Goal: Entertainment & Leisure: Browse casually

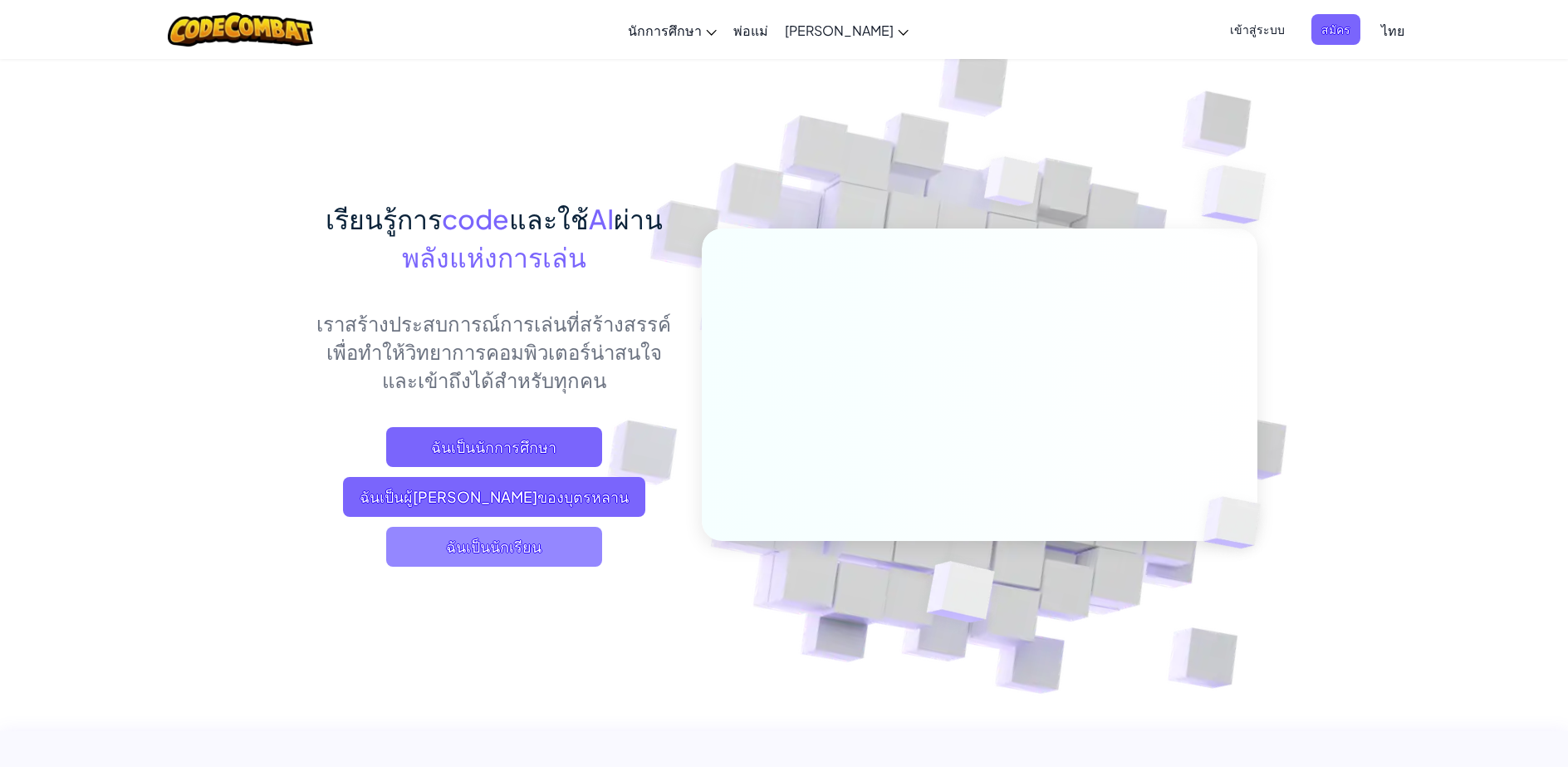
click at [559, 558] on span "ฉันเป็นนักเรียน" at bounding box center [495, 546] width 216 height 40
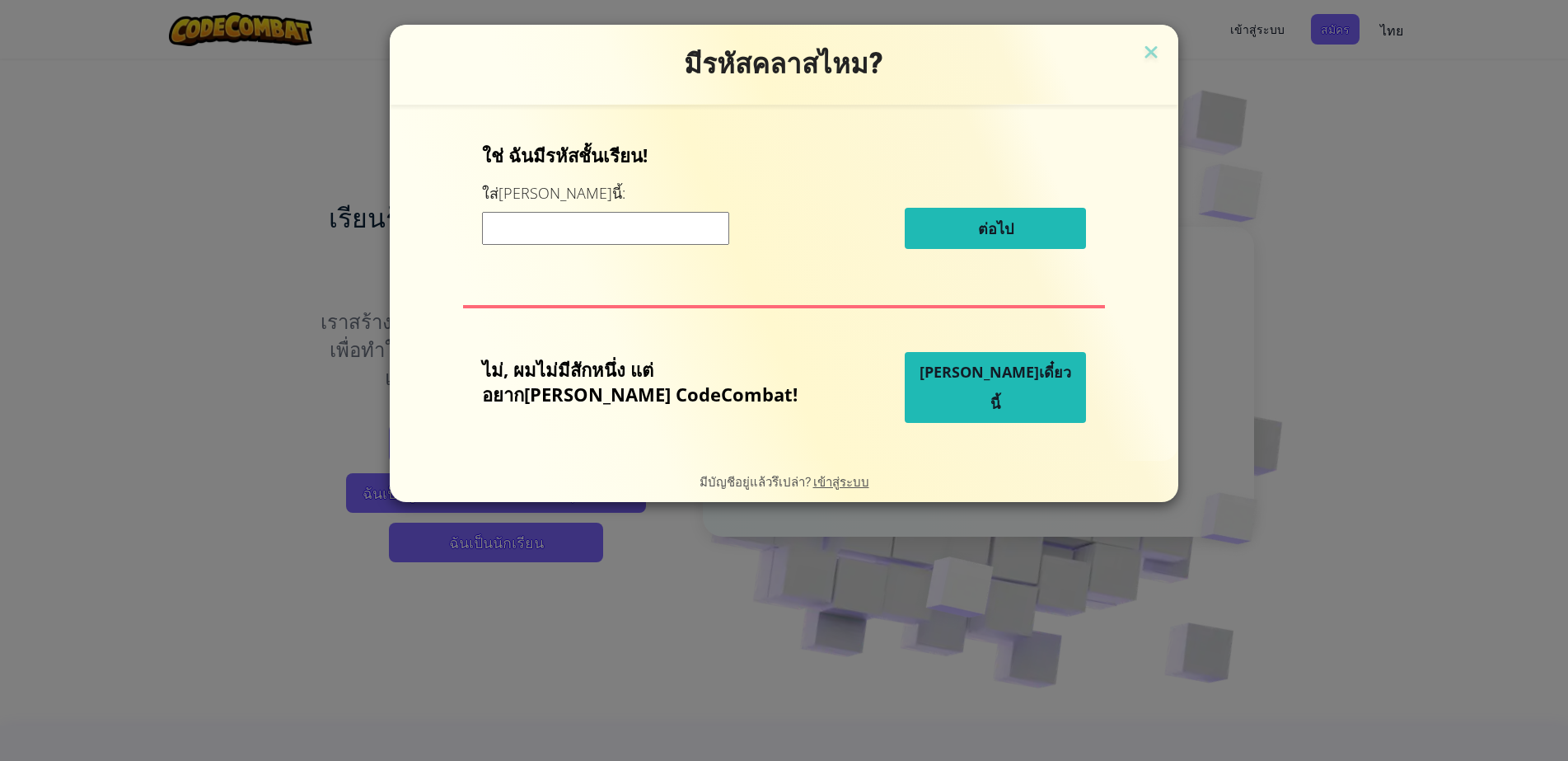
click at [933, 394] on span "[PERSON_NAME]เดี๋ยวนี้" at bounding box center [996, 387] width 151 height 51
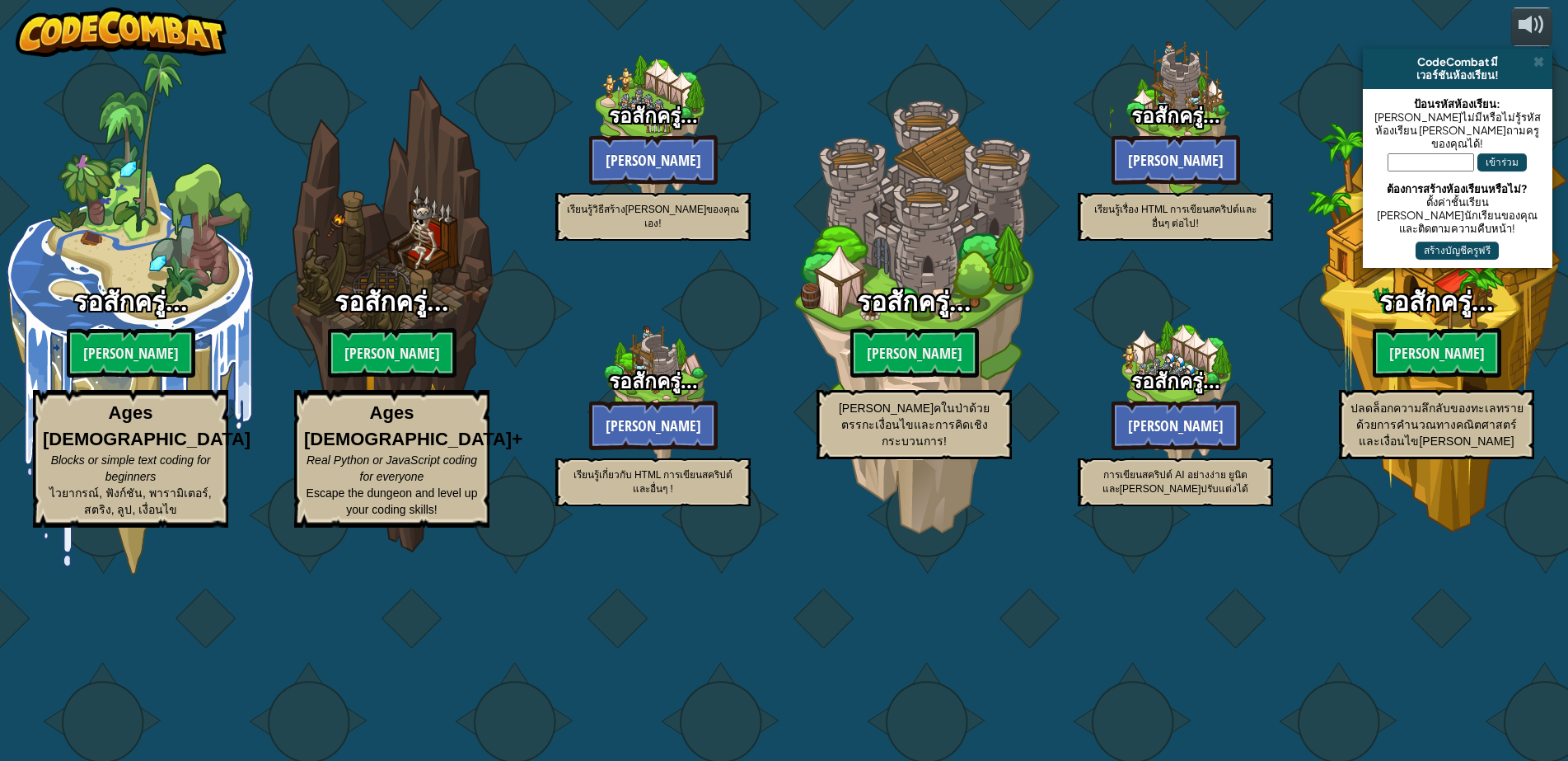
select select "th"
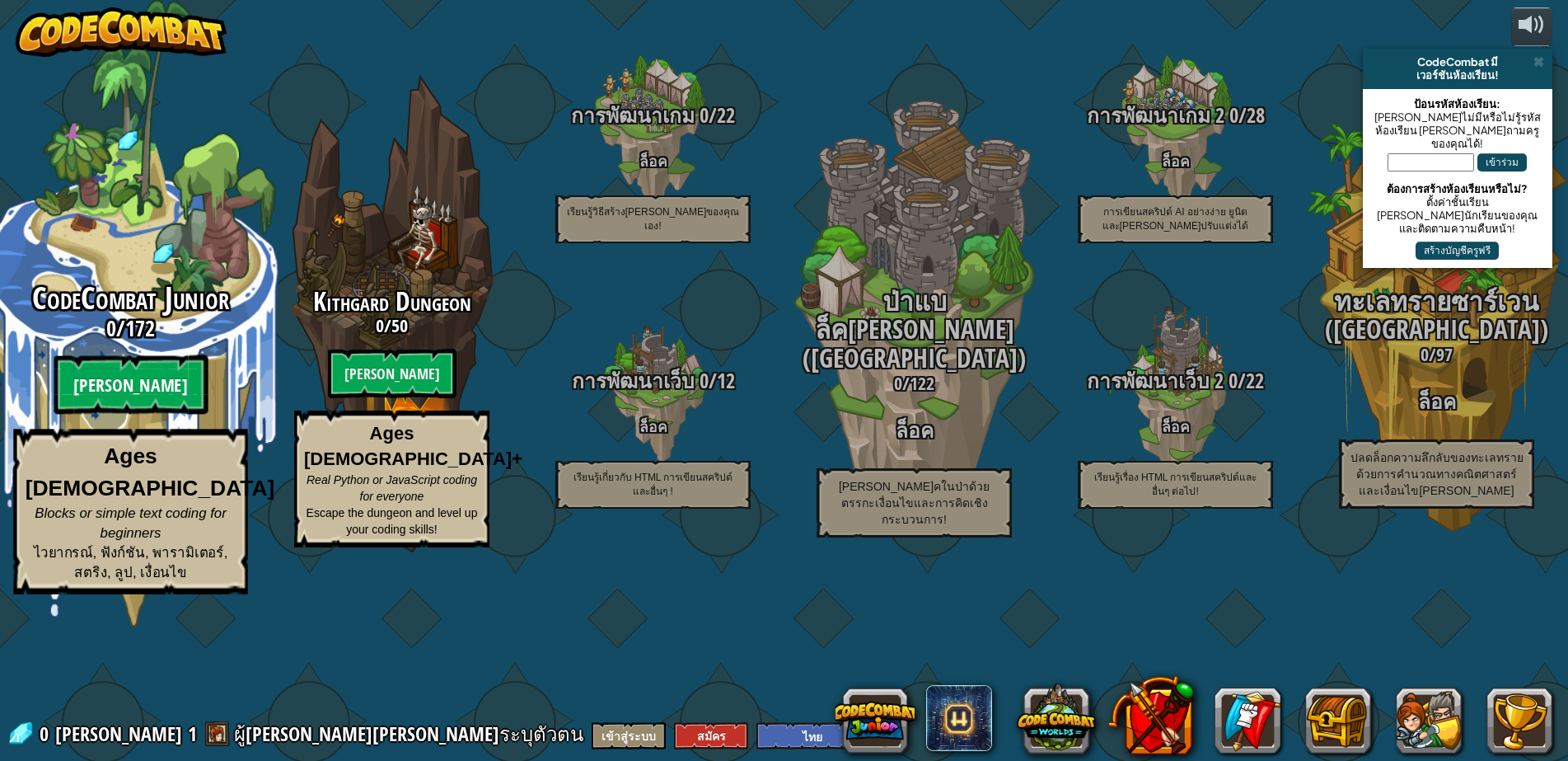
click at [169, 414] on btn "[PERSON_NAME]" at bounding box center [131, 385] width 154 height 59
select select "th"
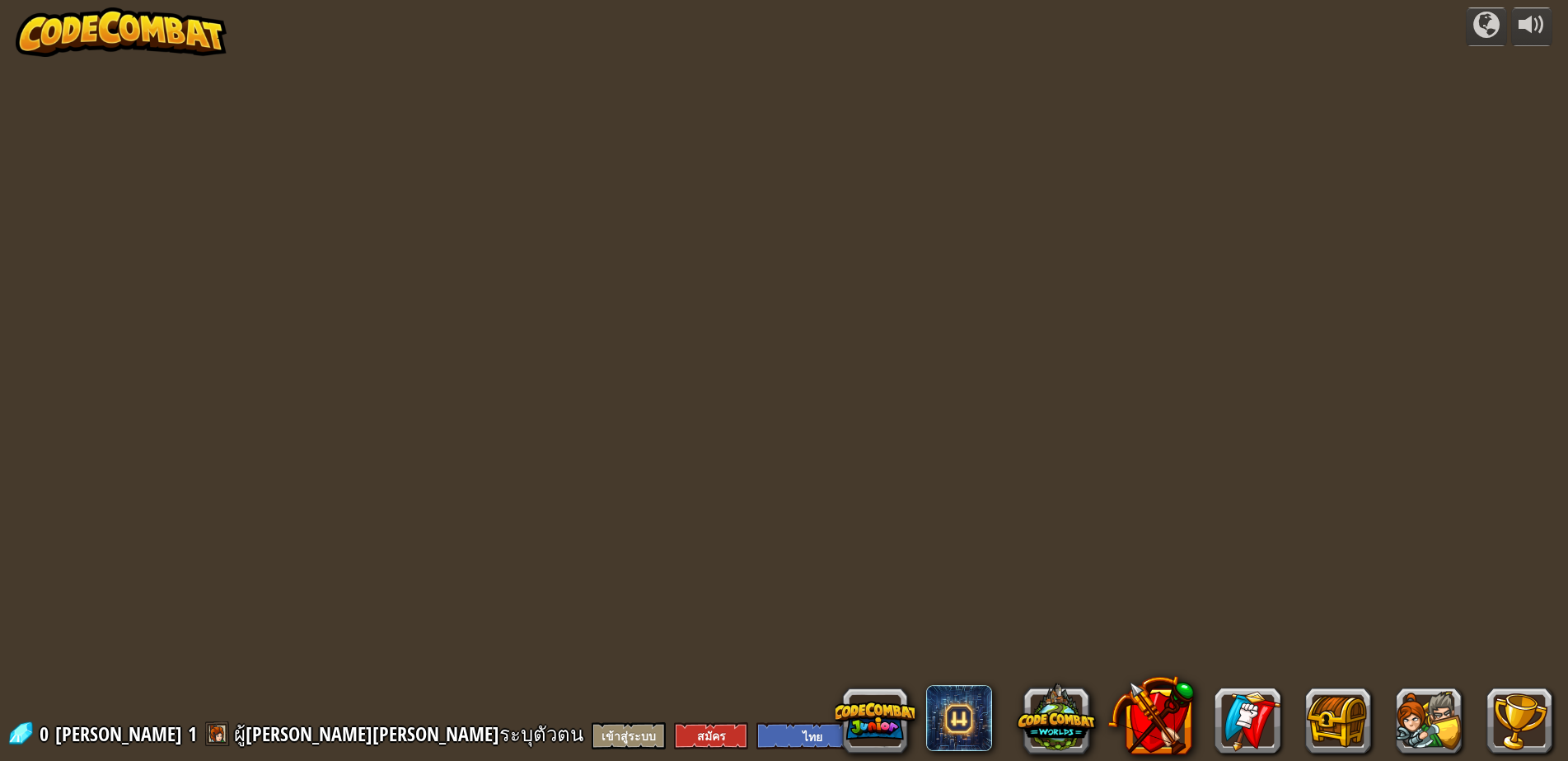
select select "th"
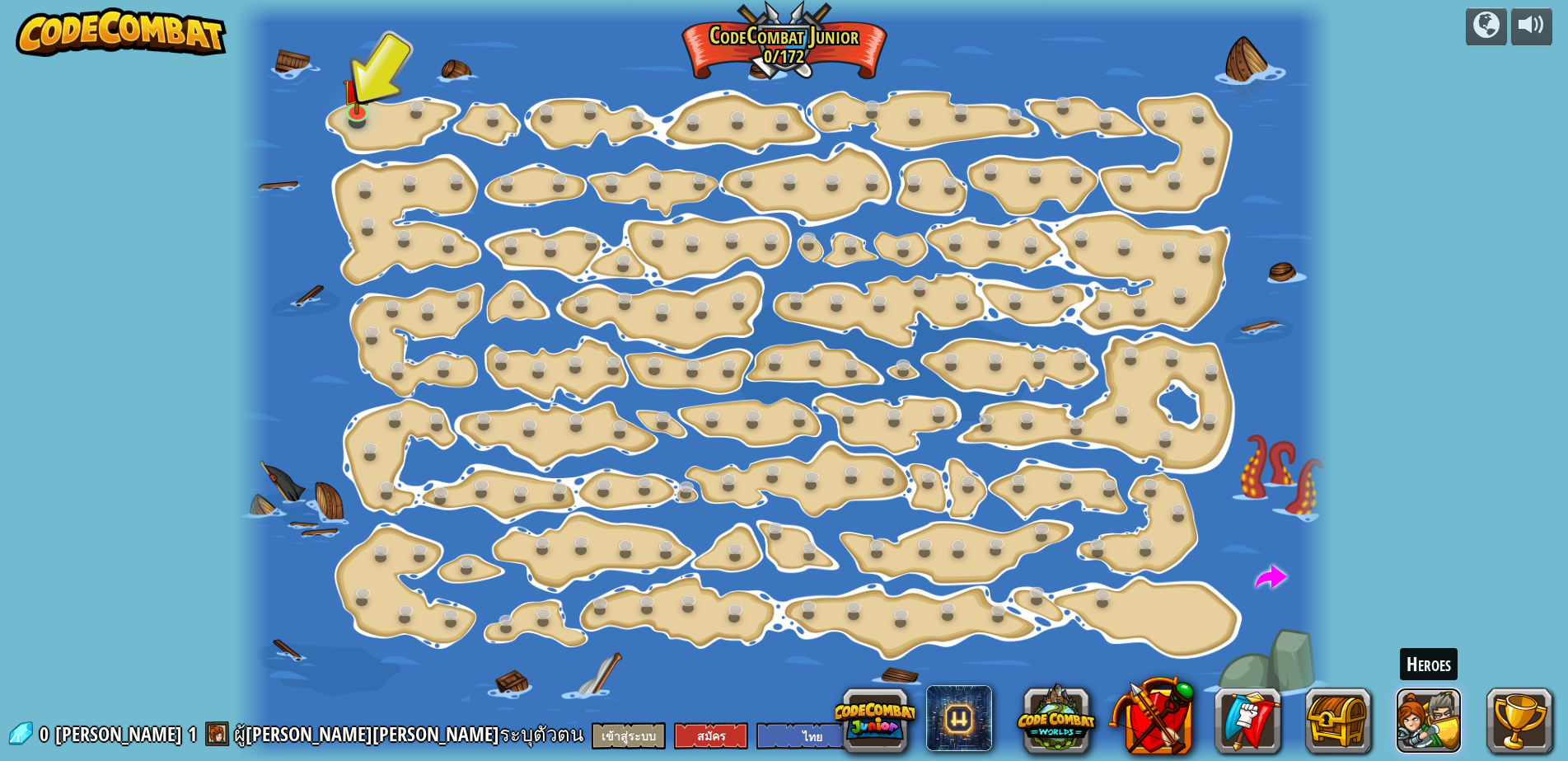
click at [1434, 740] on button at bounding box center [1428, 720] width 66 height 66
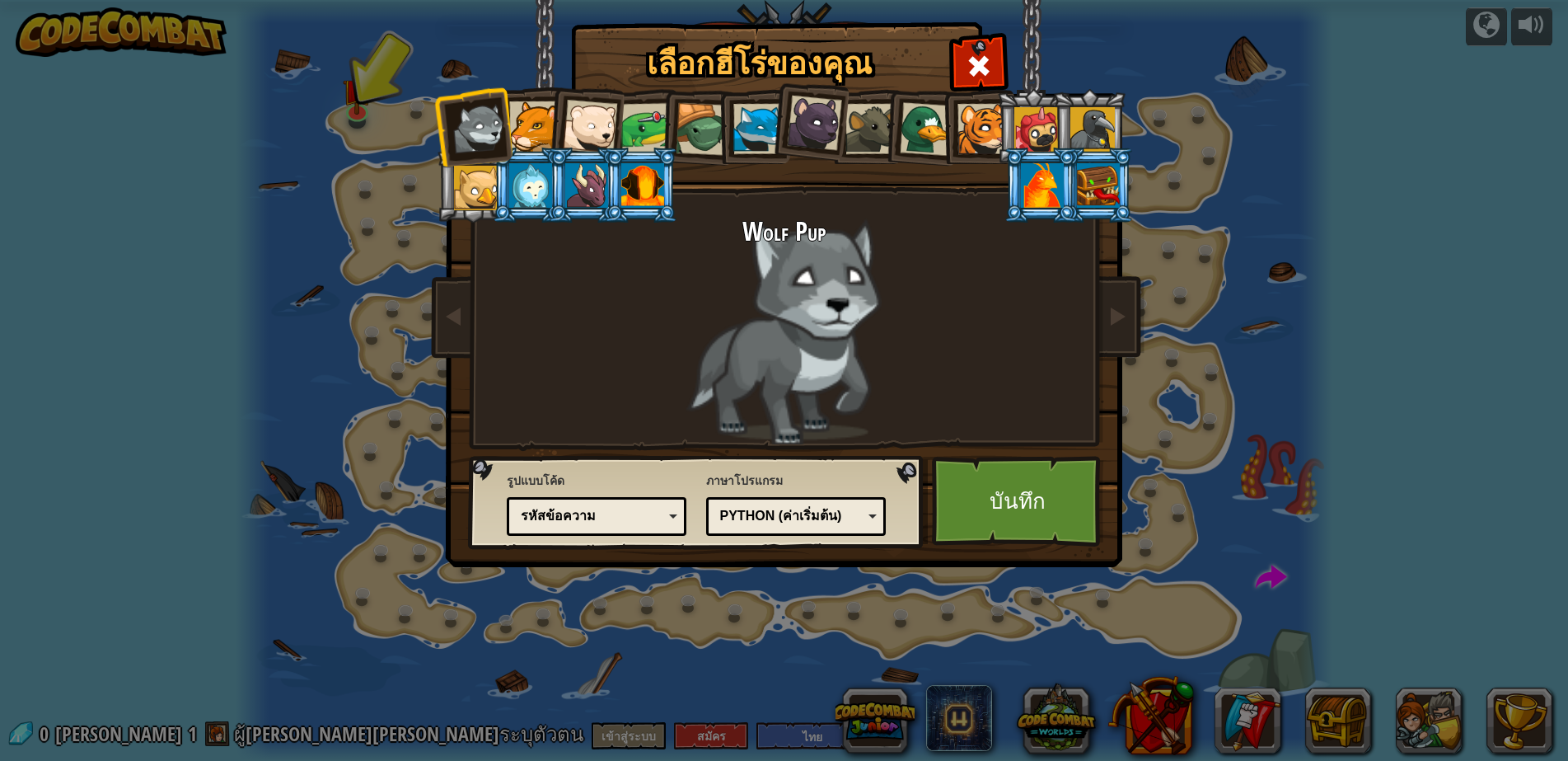
click at [579, 129] on div at bounding box center [590, 127] width 54 height 54
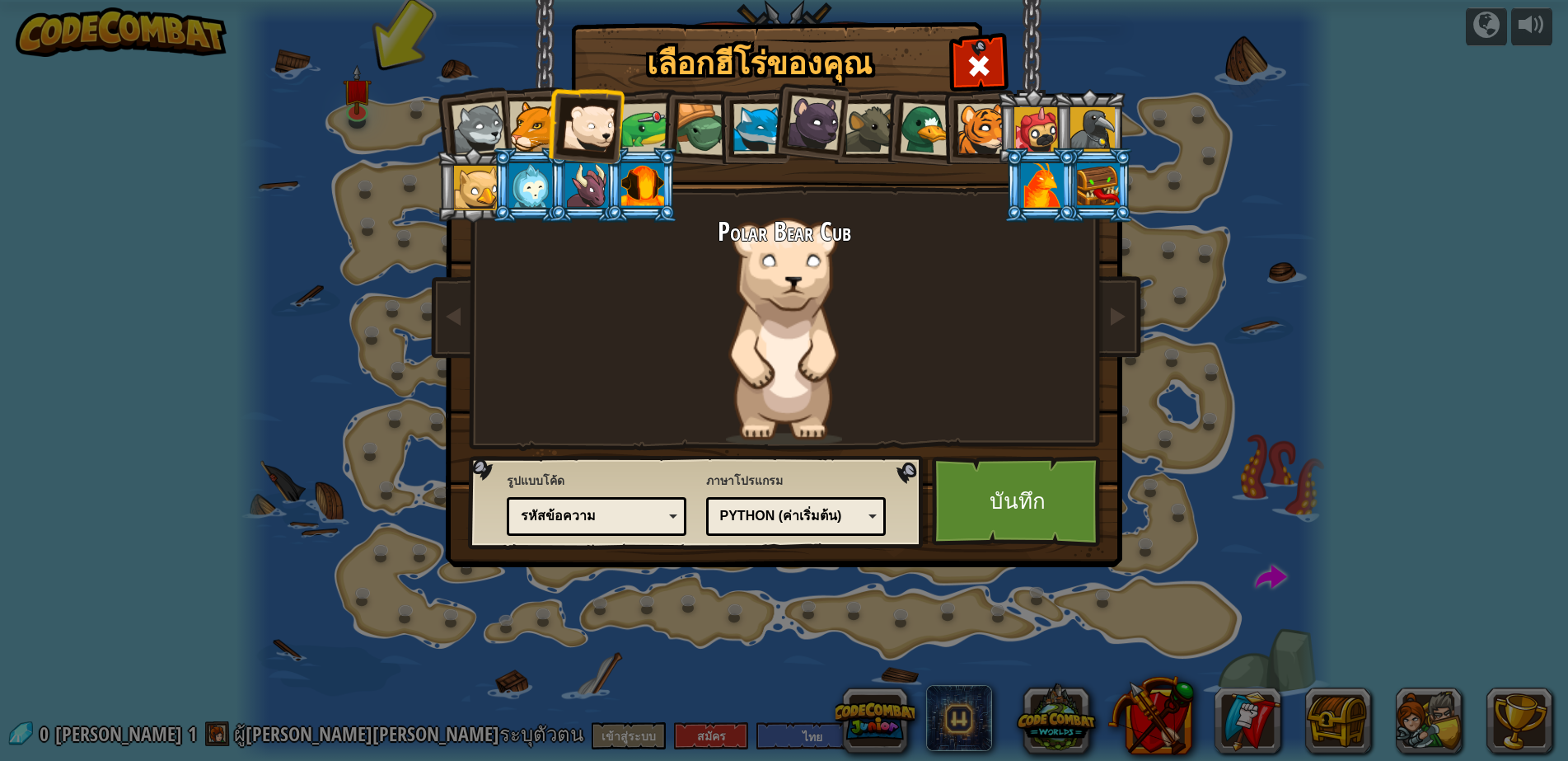
drag, startPoint x: 767, startPoint y: 132, endPoint x: 758, endPoint y: 130, distance: 9.2
click at [758, 130] on div at bounding box center [759, 129] width 50 height 50
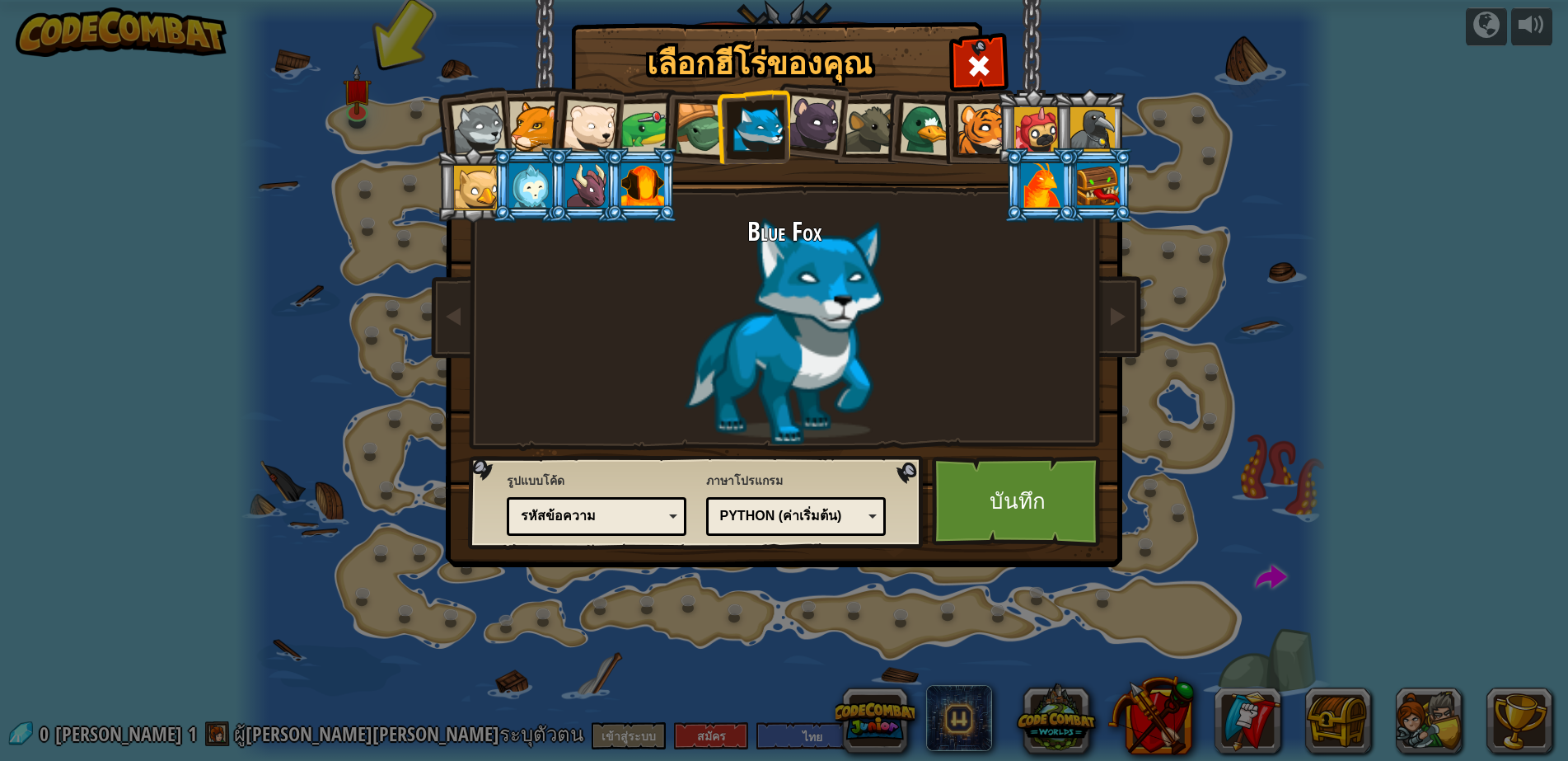
click at [600, 95] on li at bounding box center [585, 123] width 81 height 81
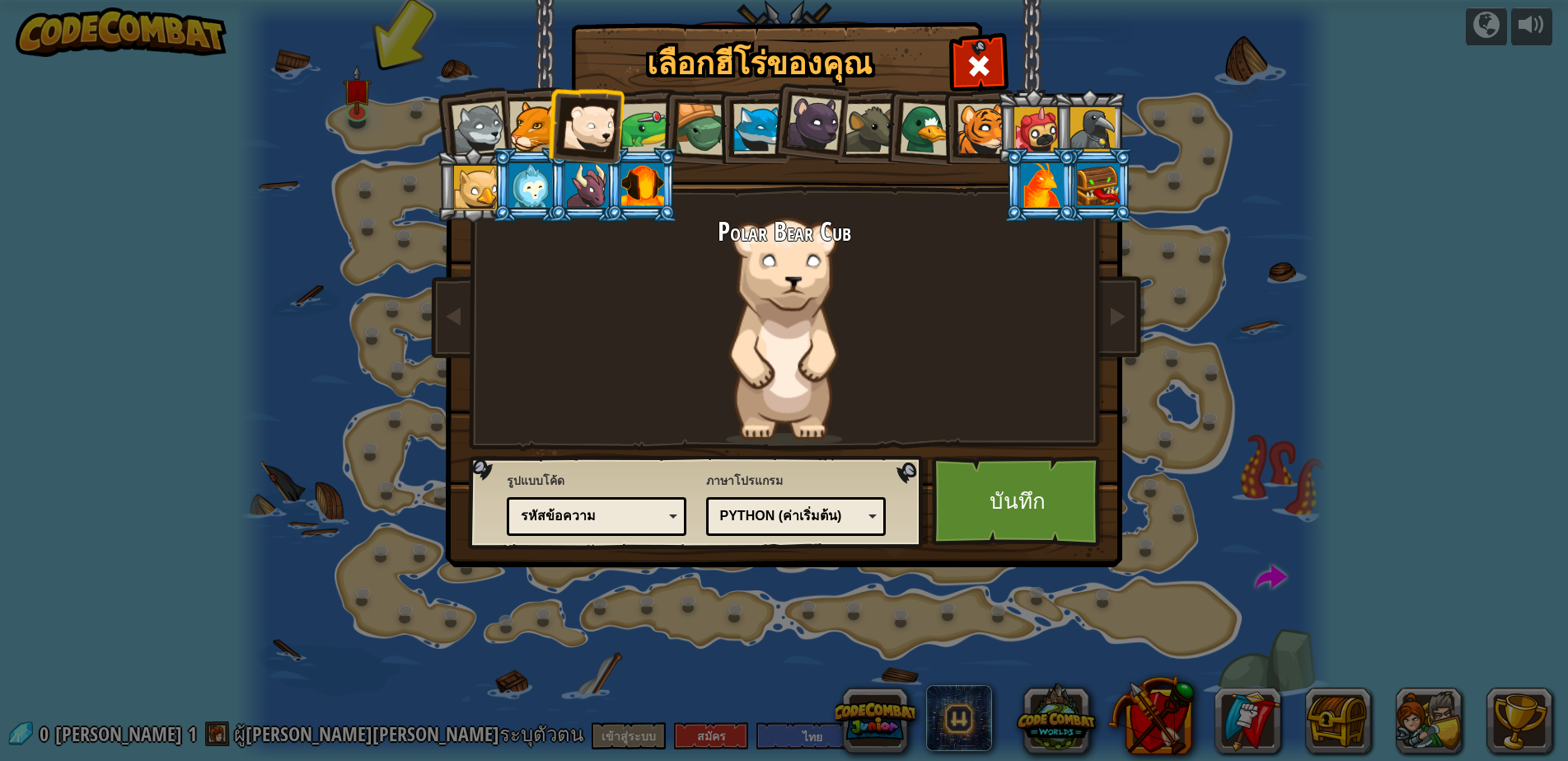
click at [765, 129] on div at bounding box center [759, 129] width 50 height 50
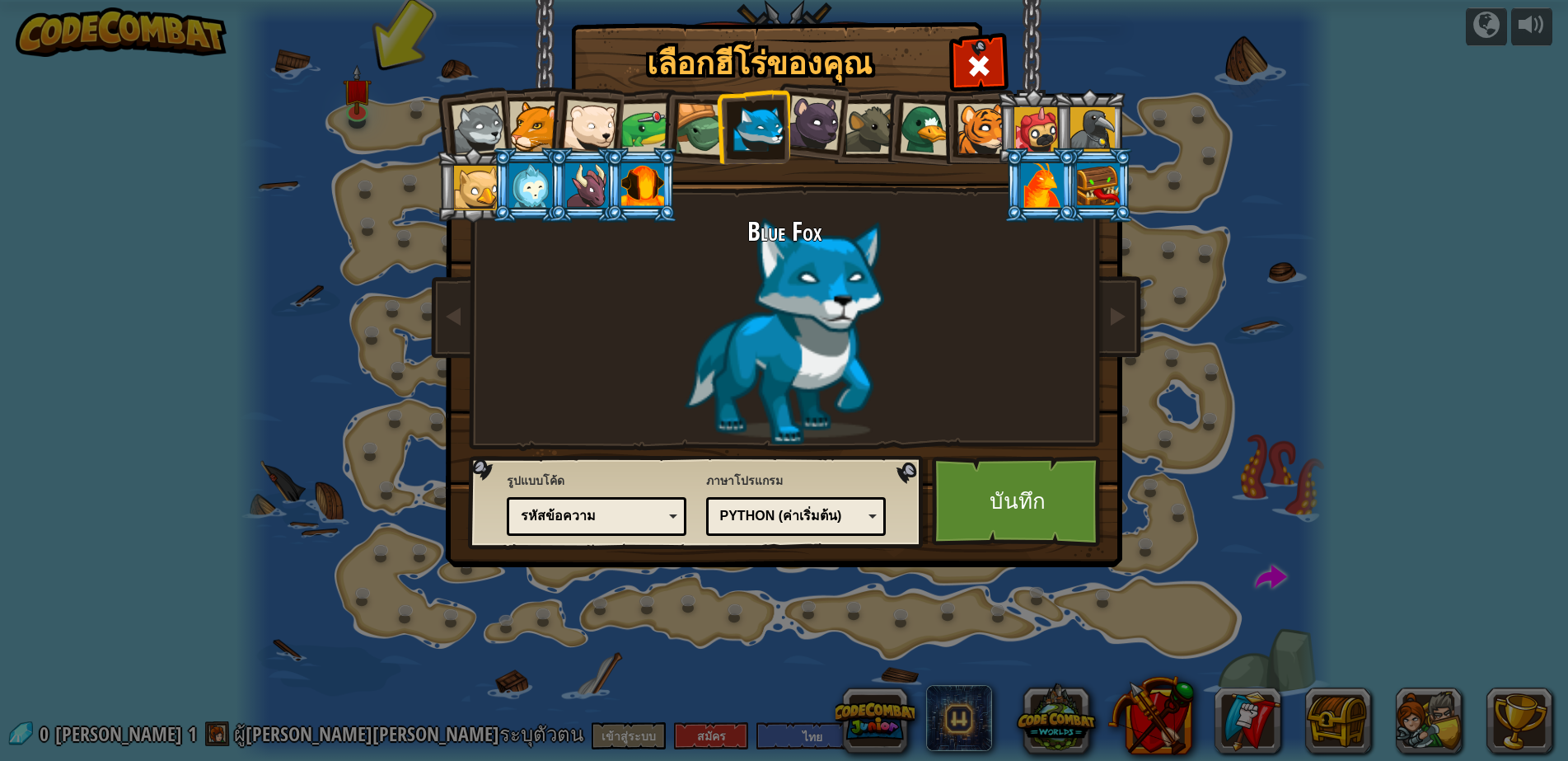
drag, startPoint x: 582, startPoint y: 117, endPoint x: 638, endPoint y: 107, distance: 56.9
click at [582, 116] on div at bounding box center [590, 127] width 54 height 54
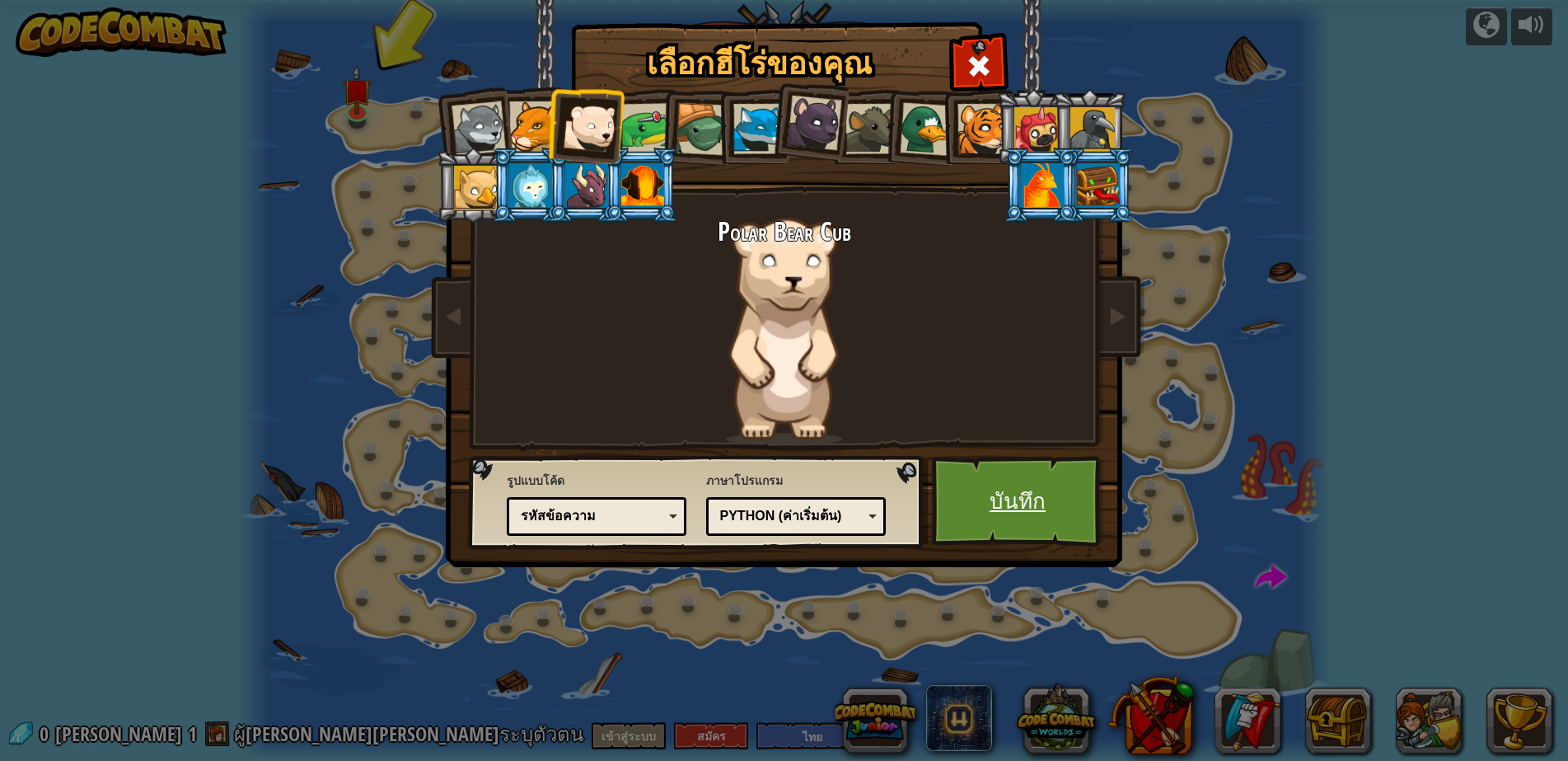
click at [1005, 501] on link "บันทึก" at bounding box center [1017, 501] width 172 height 91
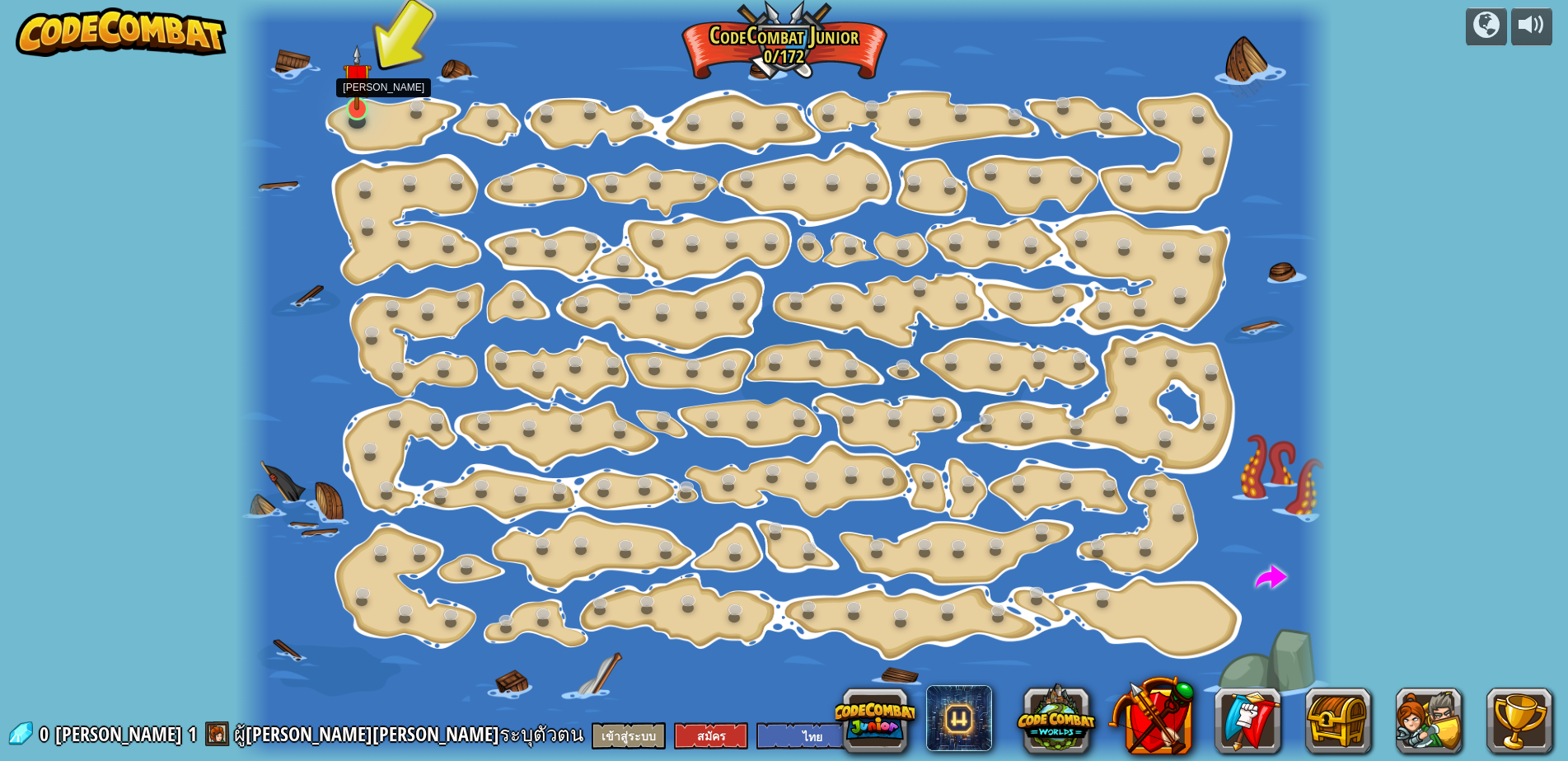
click at [356, 109] on img at bounding box center [357, 77] width 29 height 66
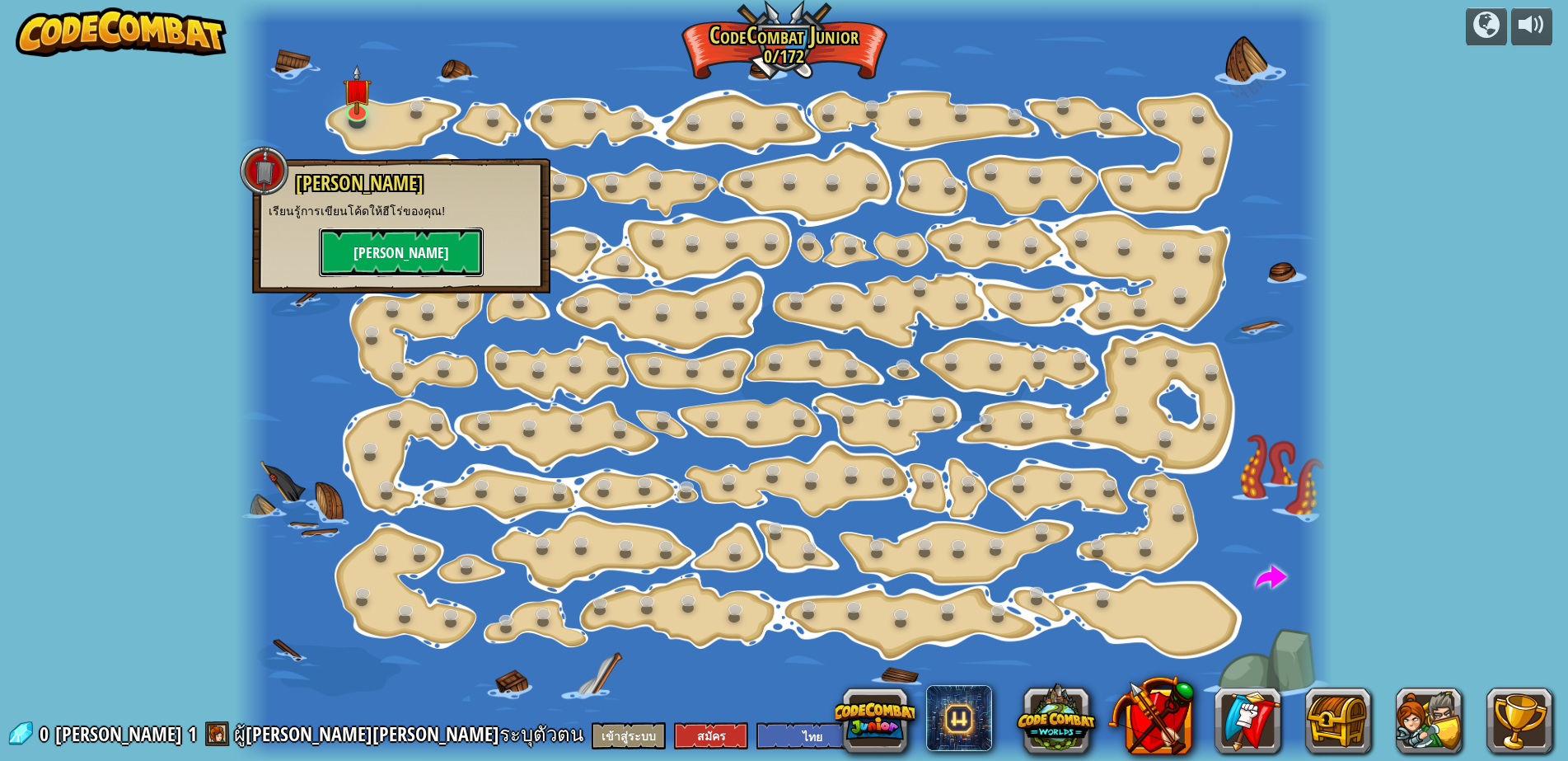
click at [450, 241] on button "[PERSON_NAME]" at bounding box center [401, 252] width 165 height 50
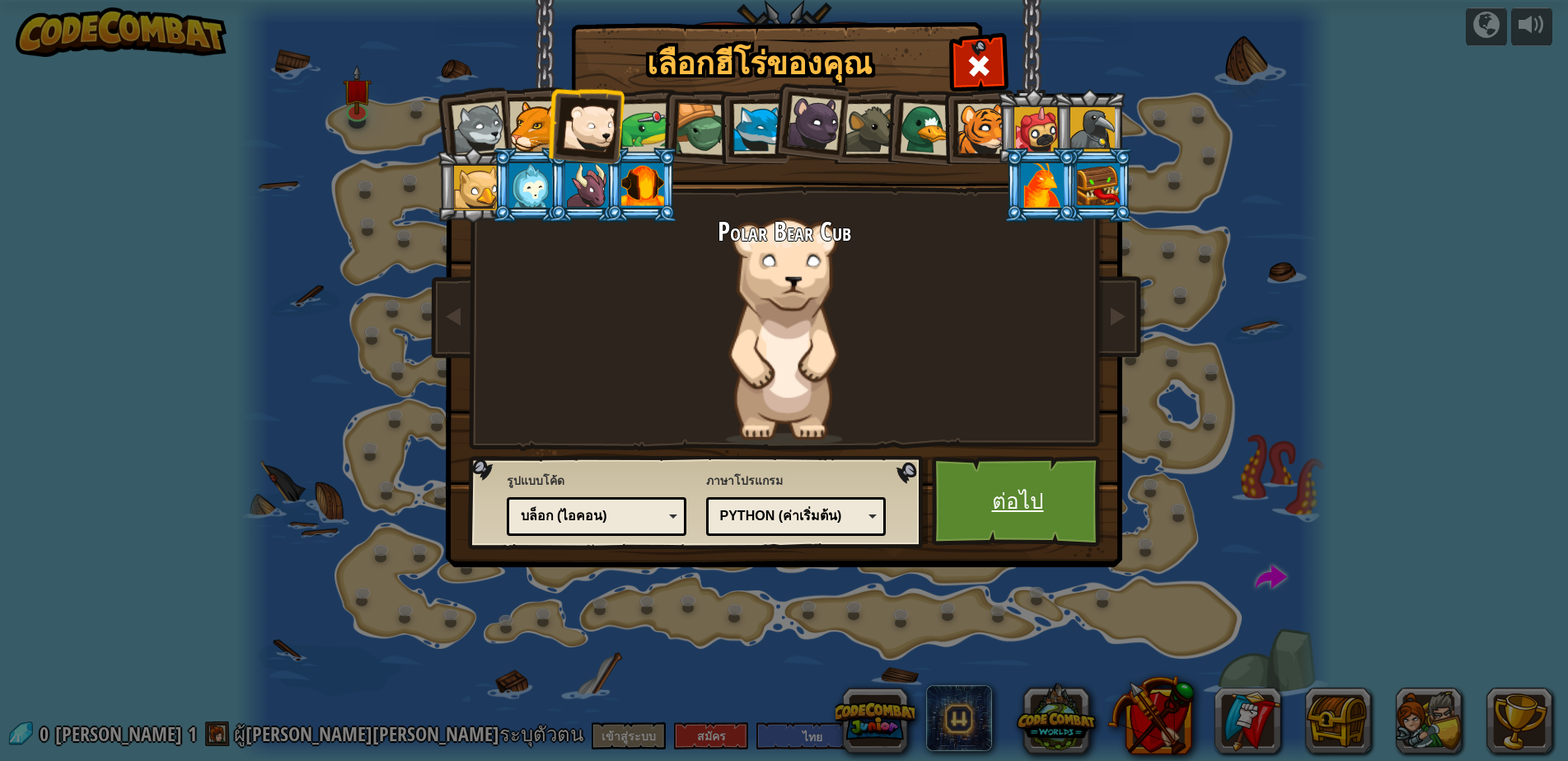
click at [998, 515] on link "ต่อไป" at bounding box center [1017, 501] width 172 height 91
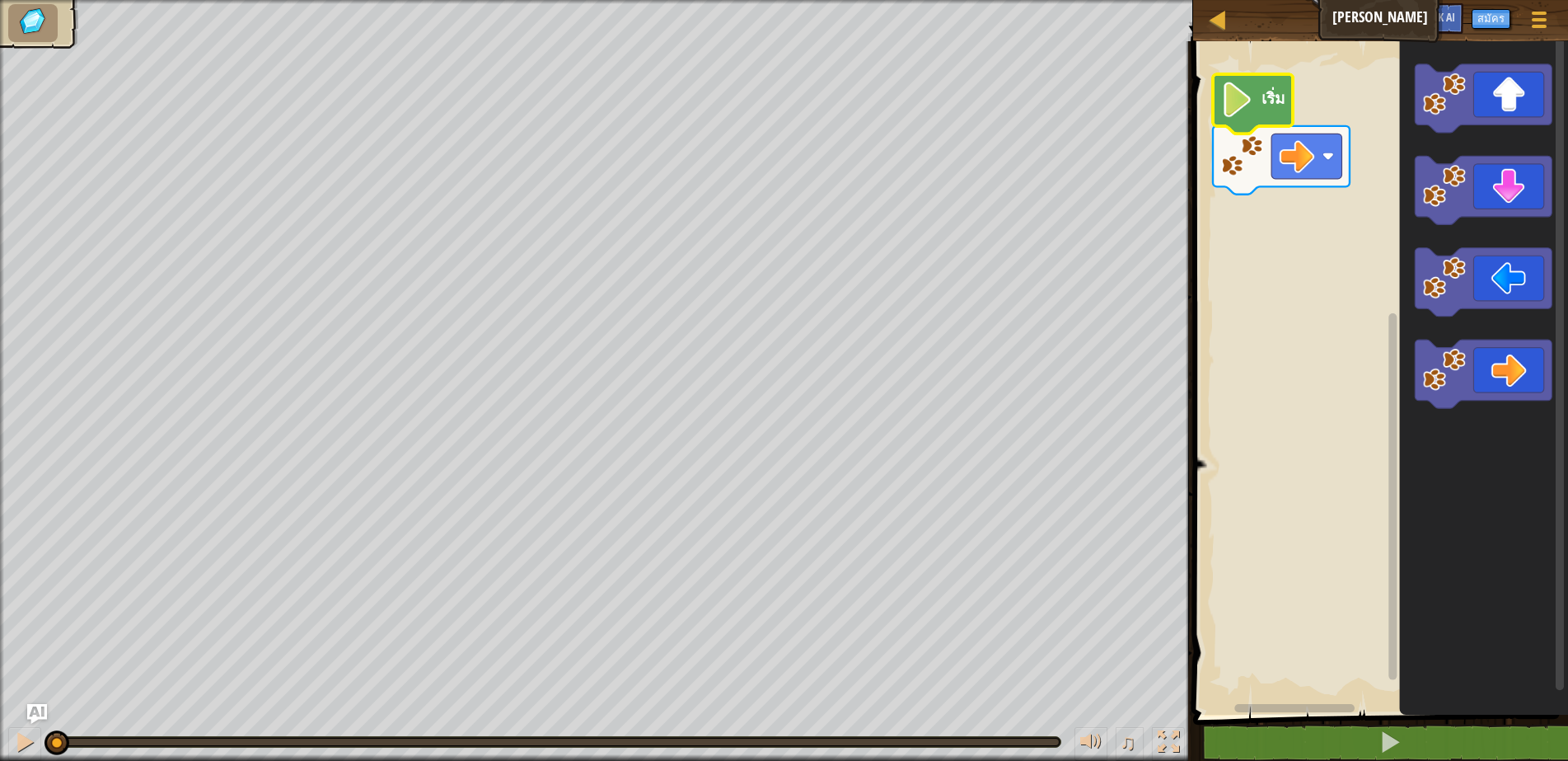
click at [1237, 109] on image "พื้นที่ทำงาน Blockly" at bounding box center [1237, 99] width 33 height 35
click at [1332, 511] on rect "พื้นที่ทำงาน Blockly" at bounding box center [1378, 374] width 380 height 682
click at [18, 738] on div at bounding box center [25, 742] width 22 height 22
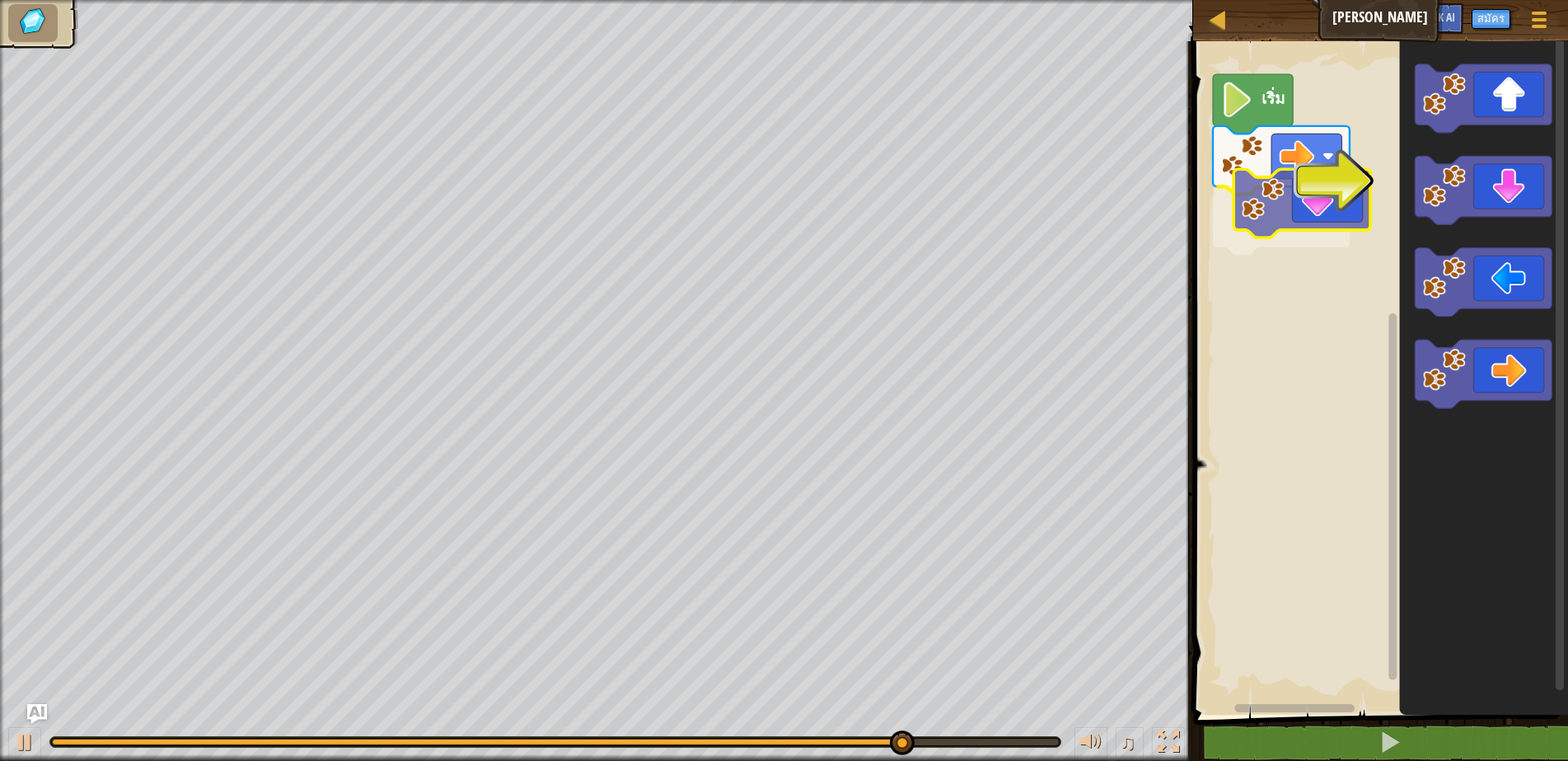
click at [1342, 213] on div "เริ่ม" at bounding box center [1378, 374] width 380 height 682
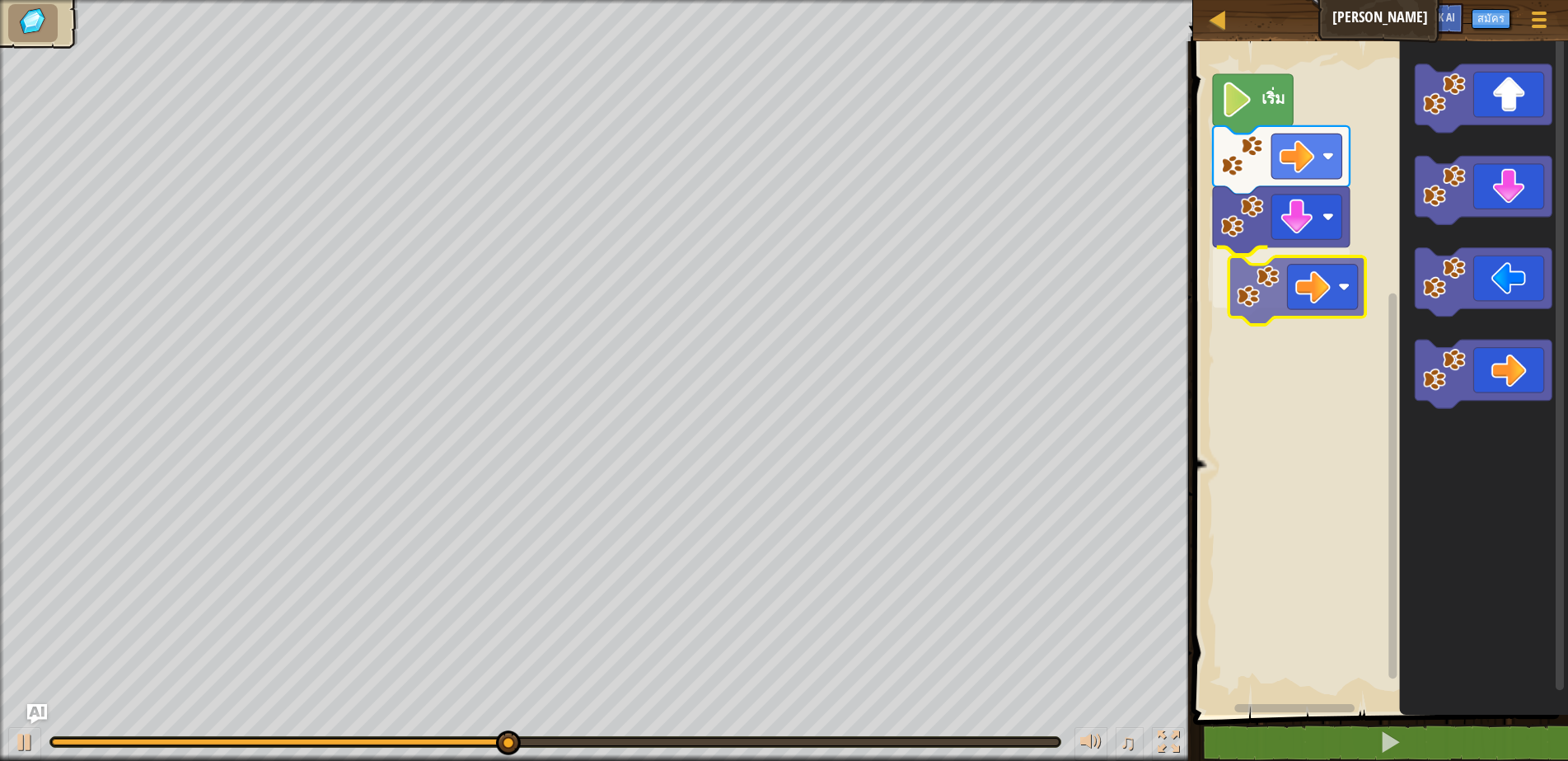
click at [1300, 294] on div "เริ่ม" at bounding box center [1378, 374] width 380 height 682
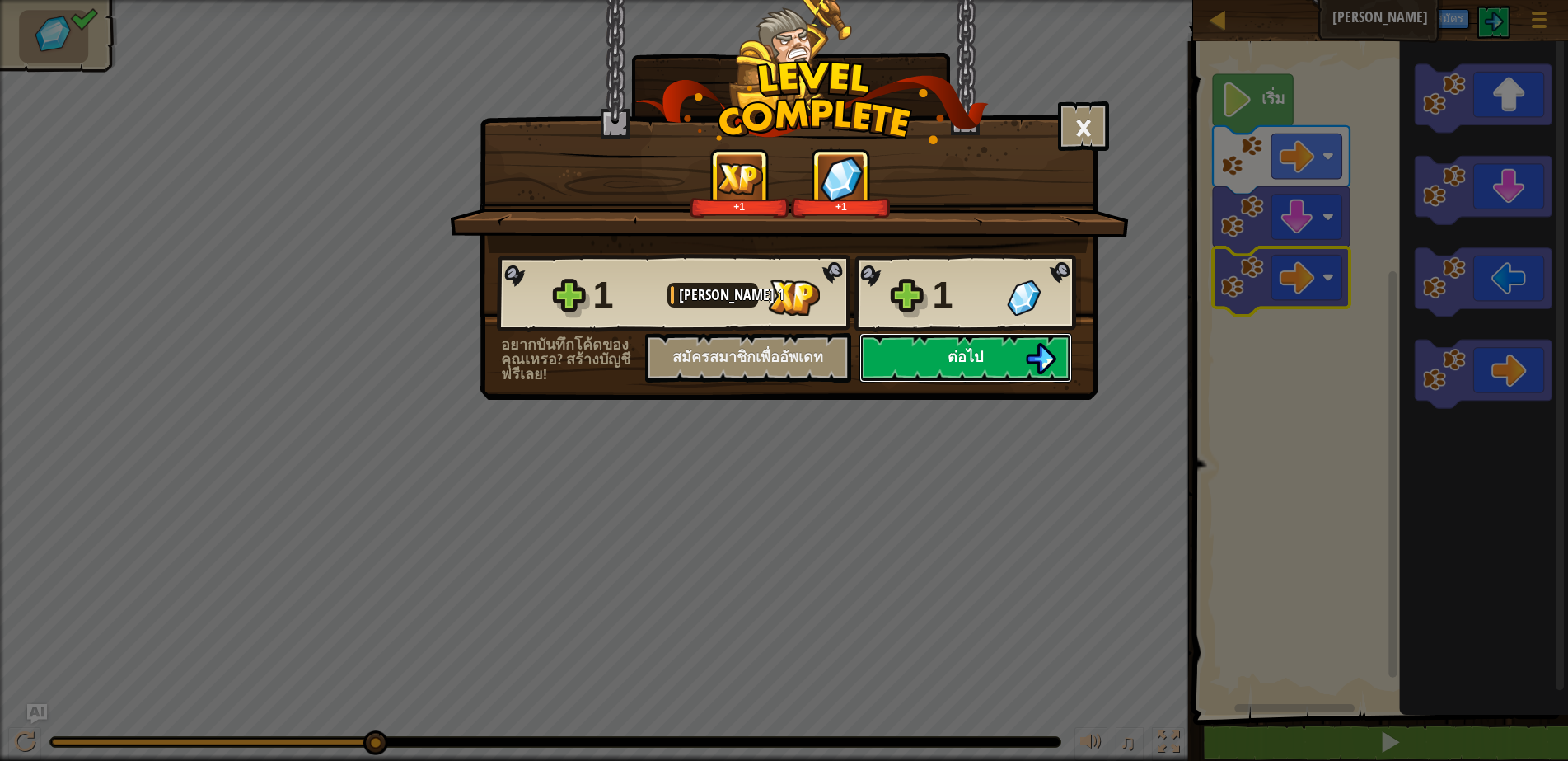
click at [937, 356] on button "ต่อไป" at bounding box center [966, 358] width 212 height 50
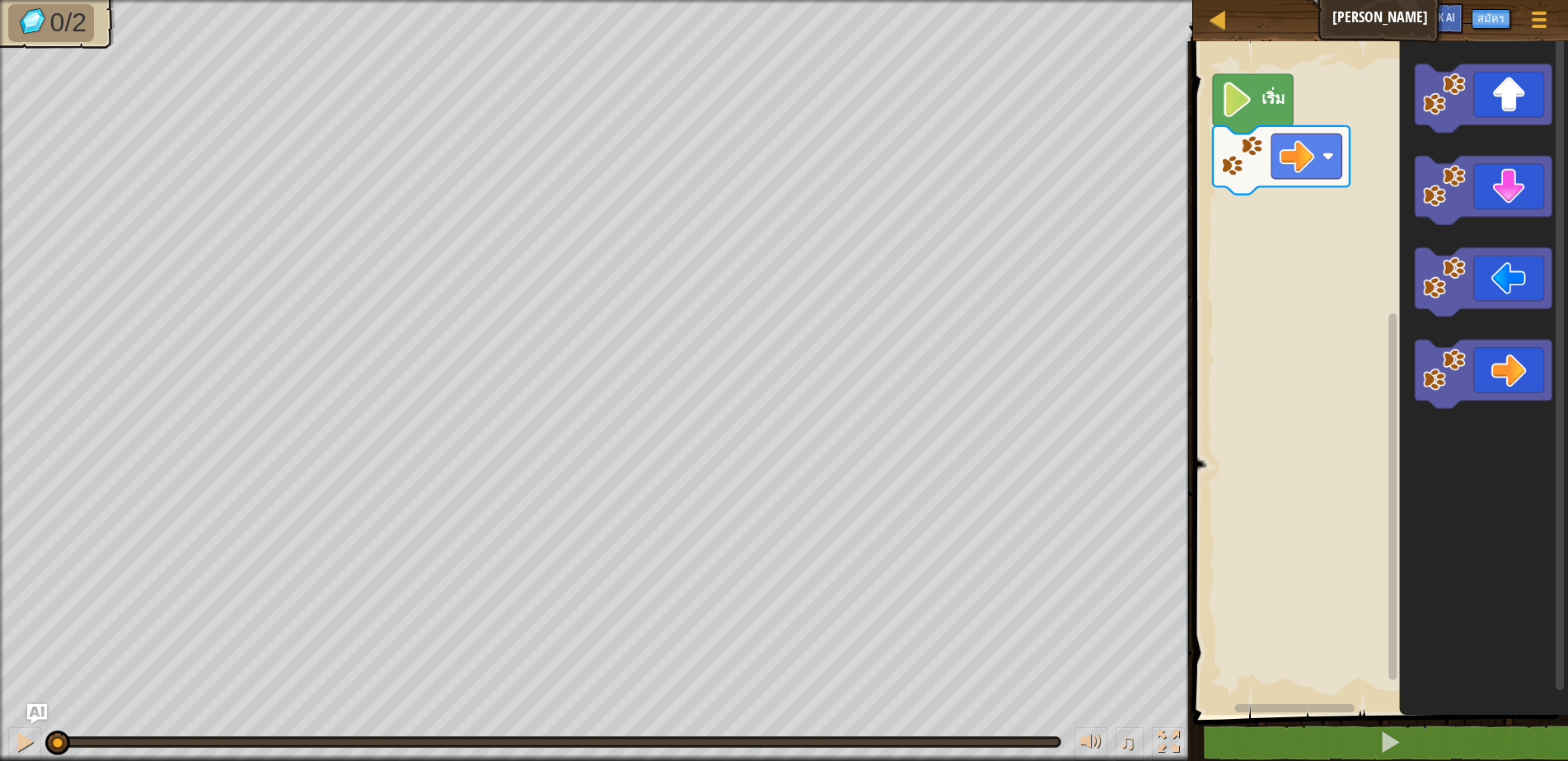
click at [1220, 90] on icon "พื้นที่ทำงาน Blockly" at bounding box center [1252, 104] width 80 height 59
click at [10, 734] on button at bounding box center [24, 744] width 33 height 34
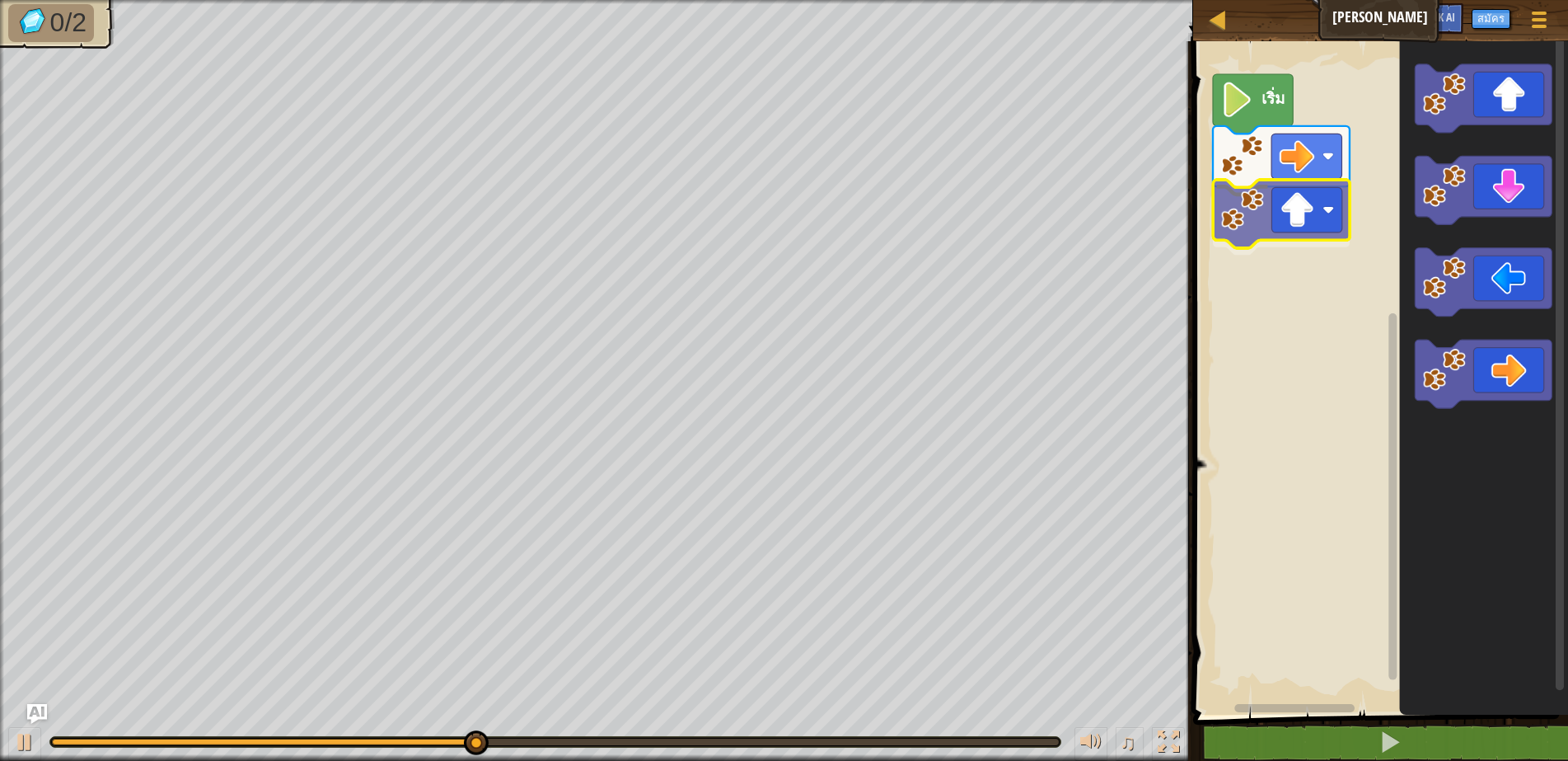
click at [1312, 209] on div "เริ่ม" at bounding box center [1378, 374] width 380 height 682
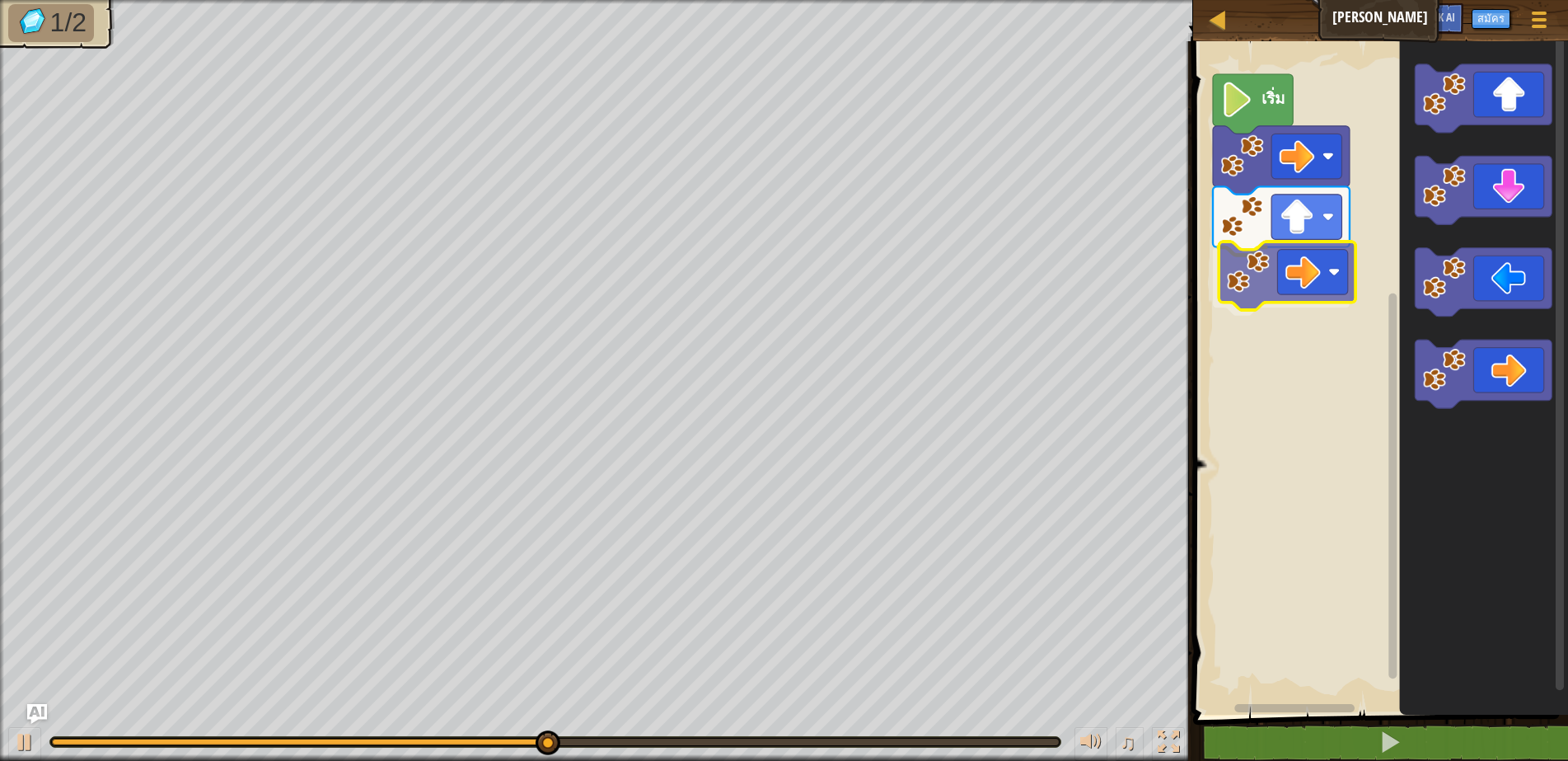
click at [1267, 301] on div "เริ่ม" at bounding box center [1378, 374] width 380 height 682
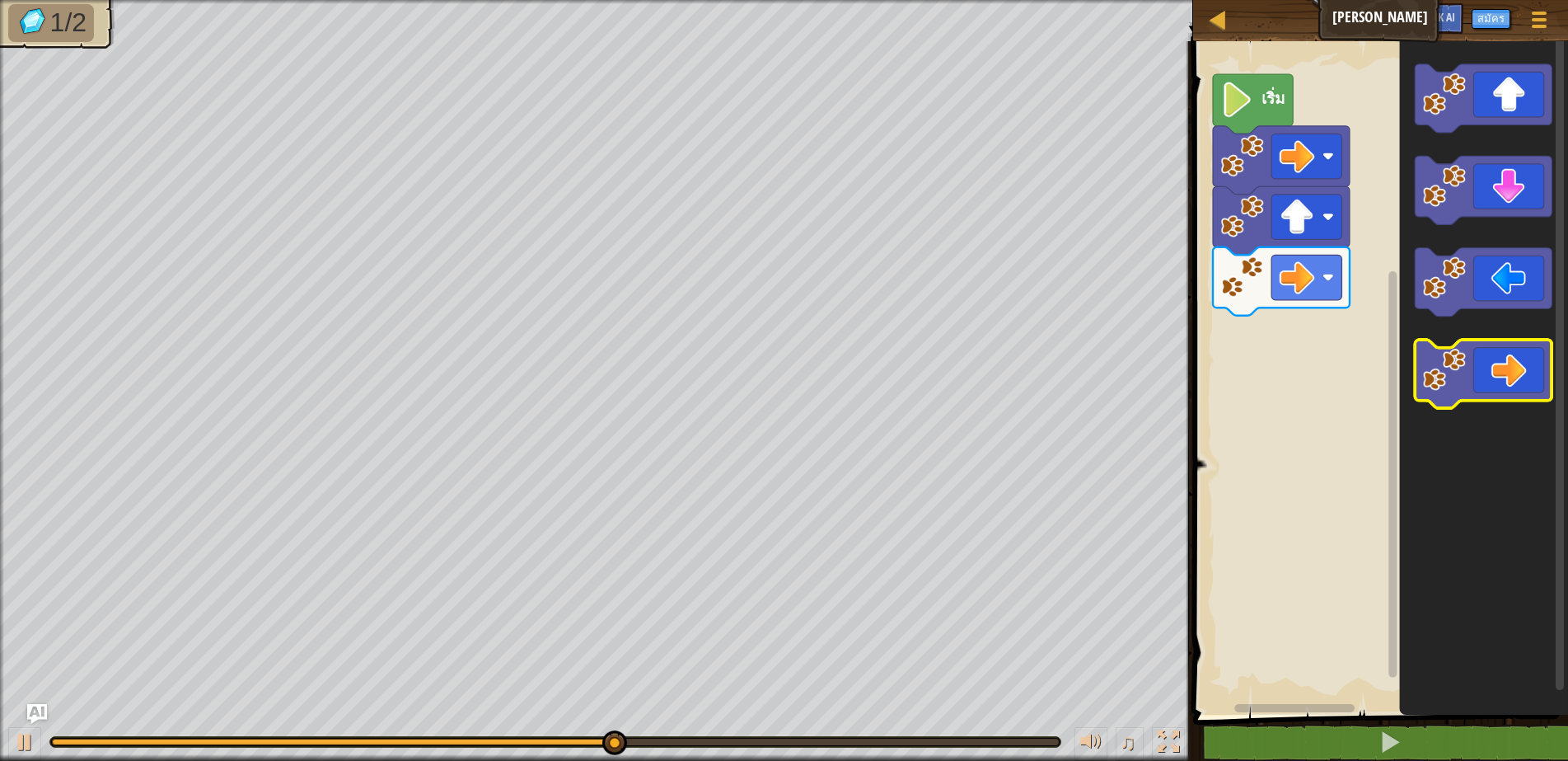
click at [1472, 386] on icon "พื้นที่ทำงาน Blockly" at bounding box center [1483, 374] width 137 height 68
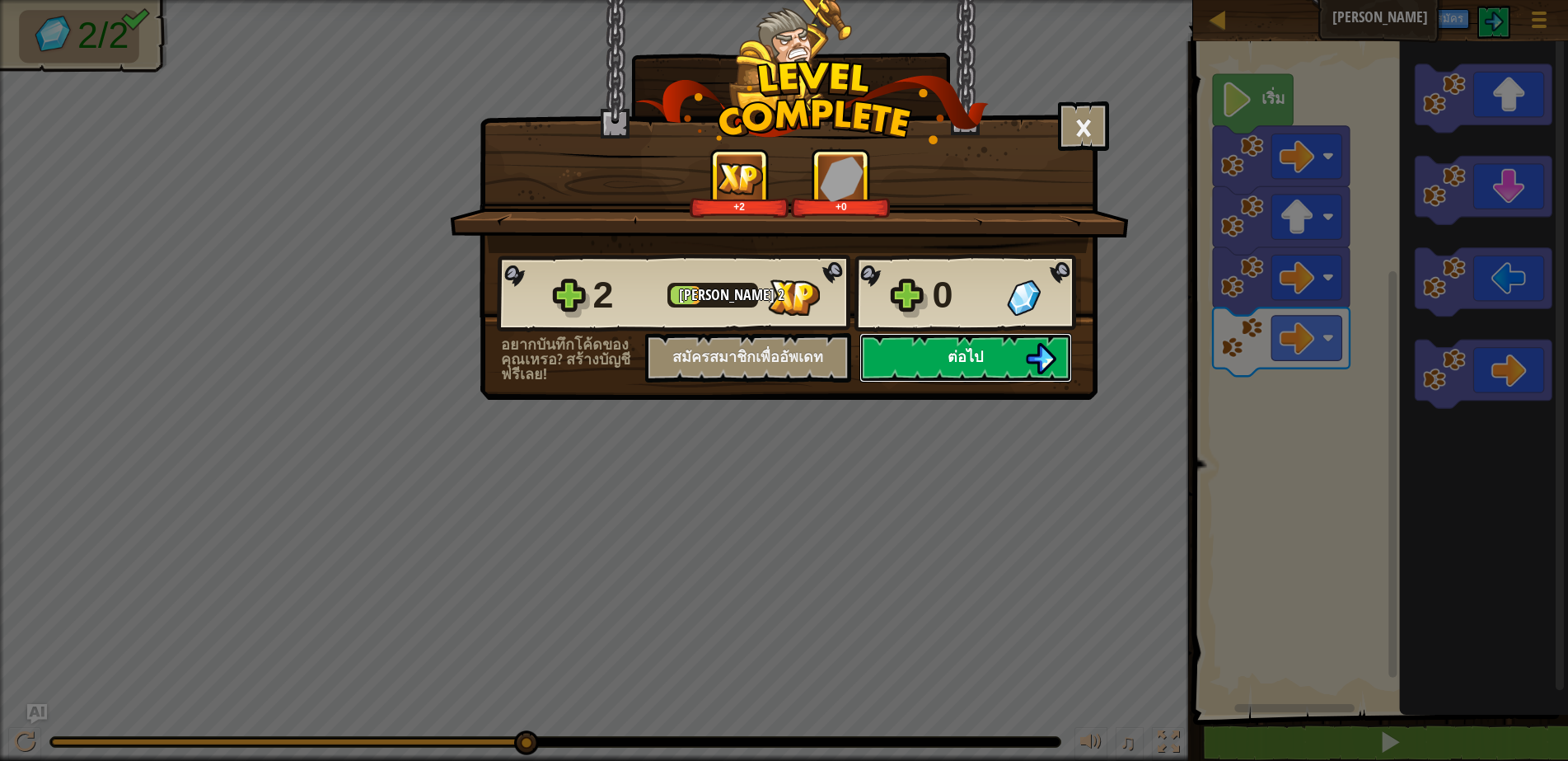
click at [1037, 361] on img at bounding box center [1041, 358] width 32 height 32
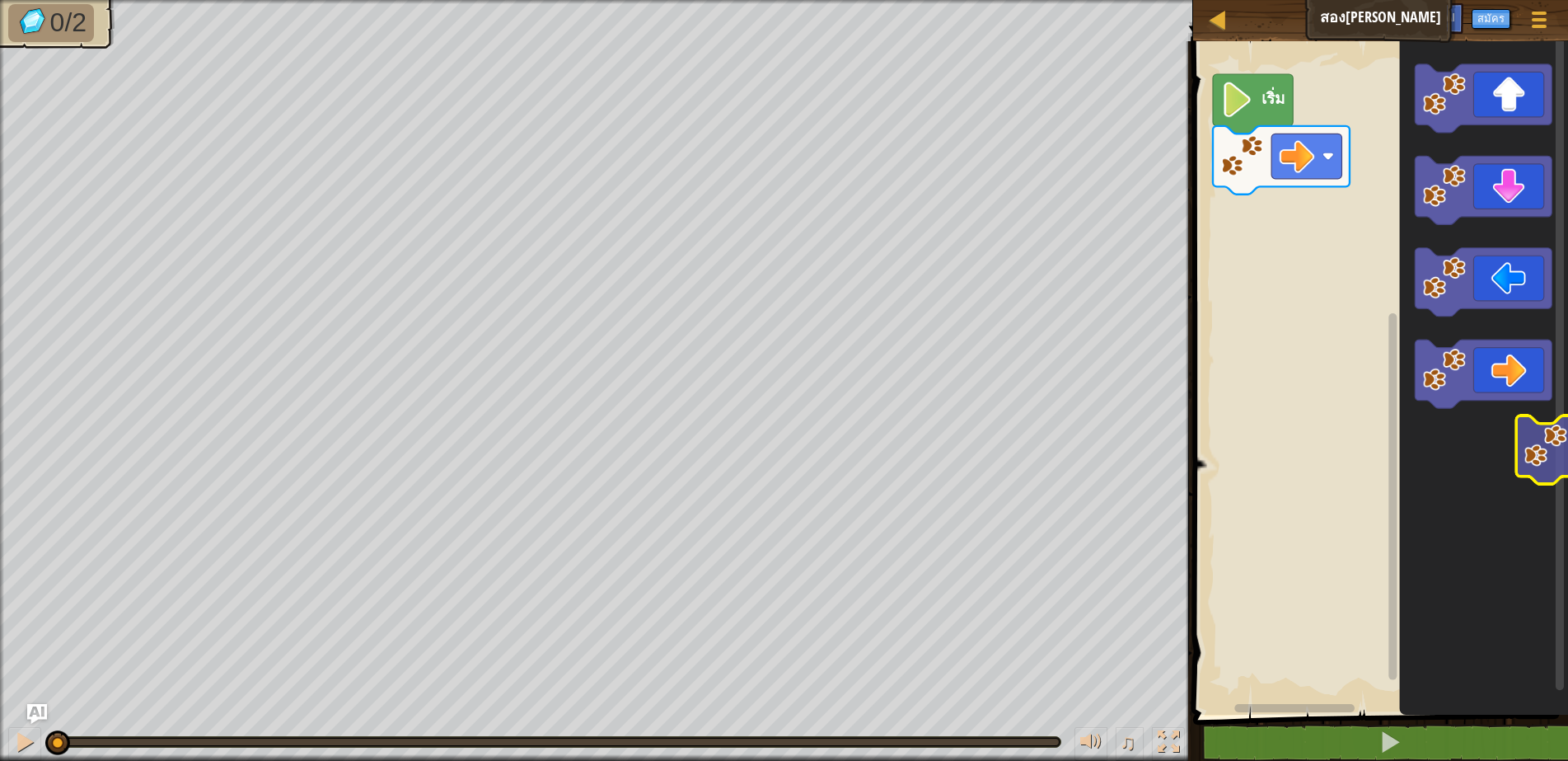
click at [1480, 421] on icon "พื้นที่ทำงาน Blockly" at bounding box center [1483, 374] width 169 height 682
click at [1241, 102] on image "พื้นที่ทำงาน Blockly" at bounding box center [1237, 99] width 33 height 35
click at [24, 733] on div at bounding box center [25, 742] width 22 height 22
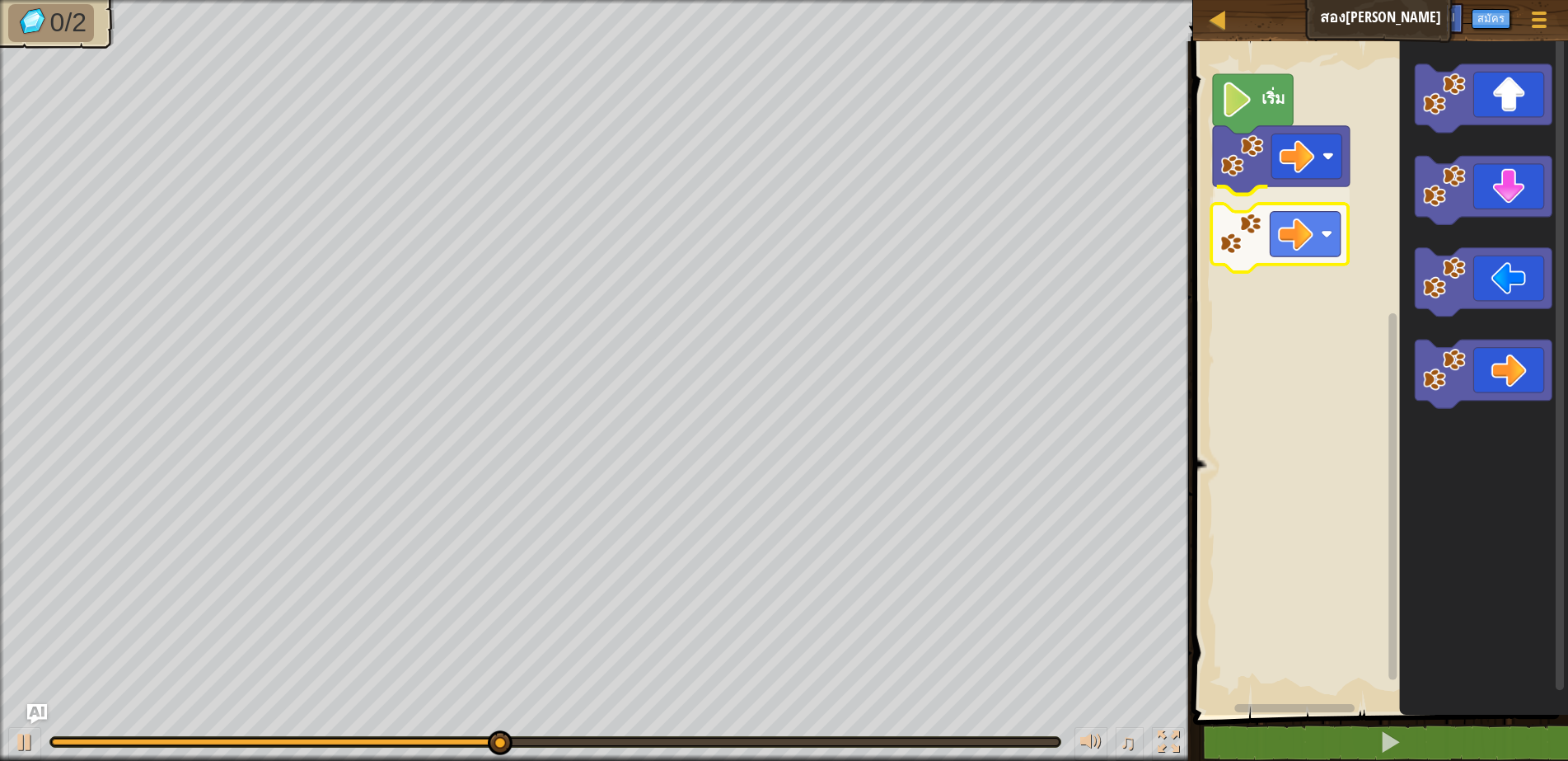
click at [1306, 204] on div "เริ่ม" at bounding box center [1378, 374] width 380 height 682
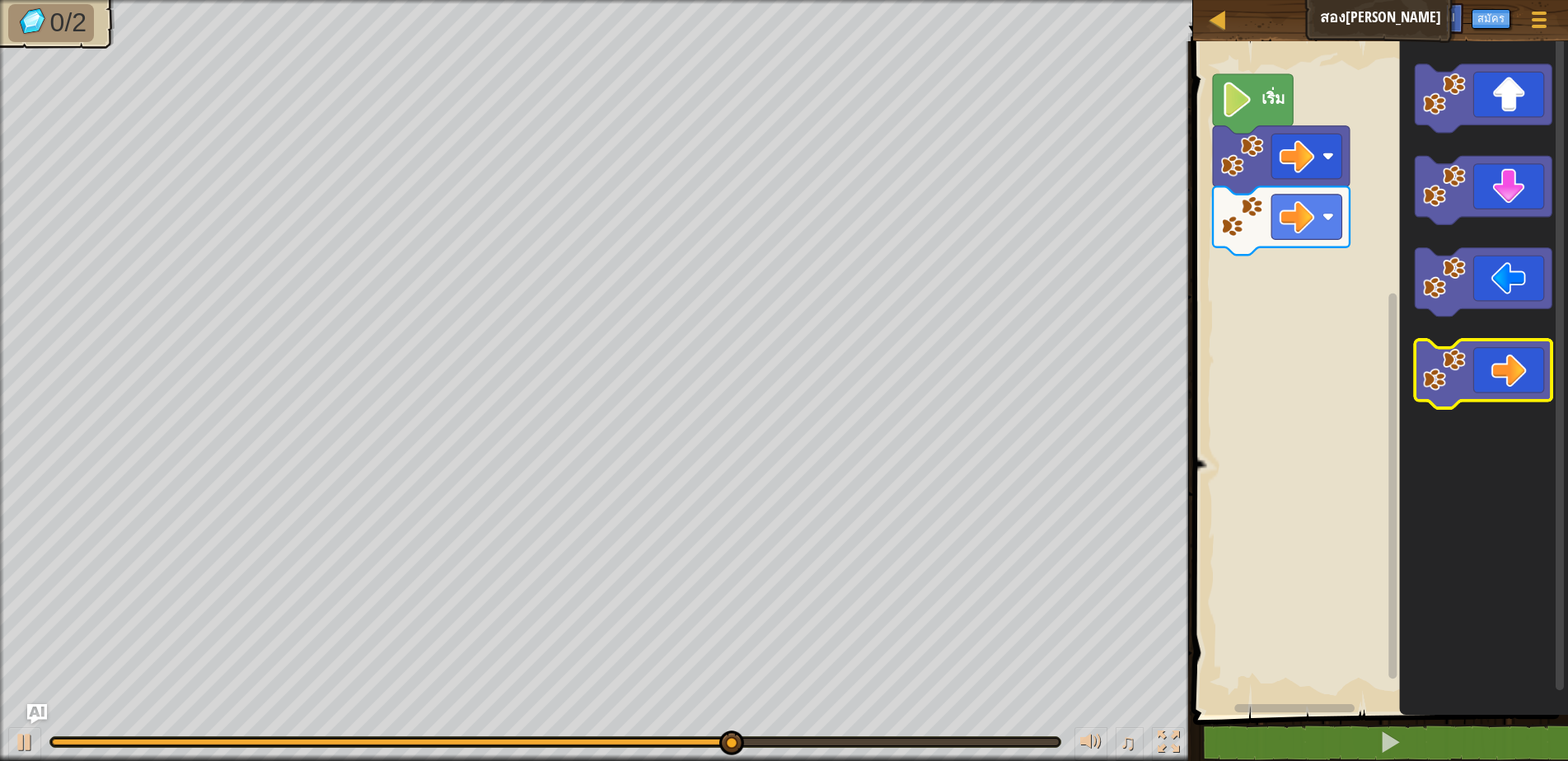
click at [1453, 357] on image "พื้นที่ทำงาน Blockly" at bounding box center [1445, 369] width 43 height 43
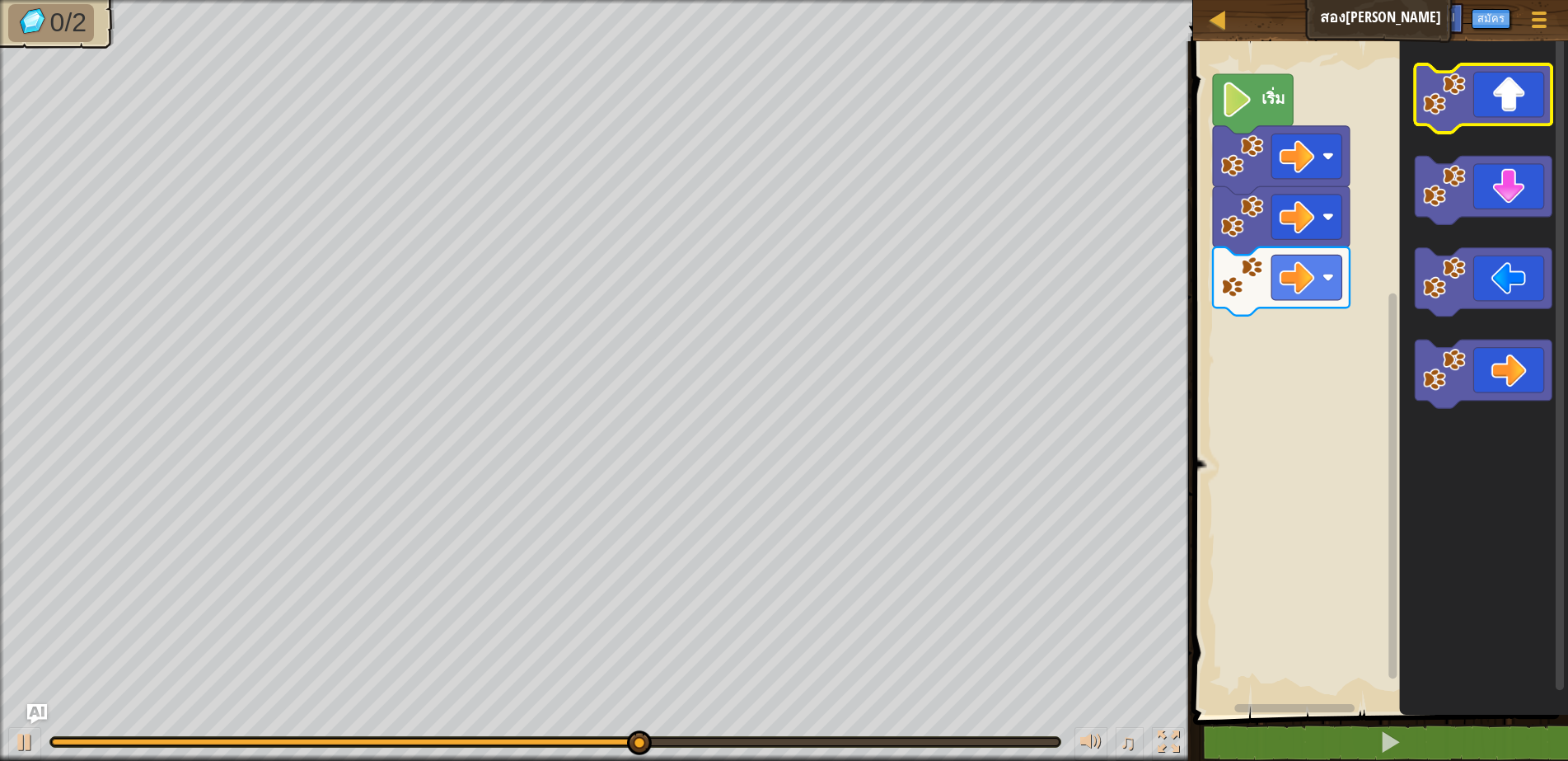
click at [1490, 122] on icon "พื้นที่ทำงาน Blockly" at bounding box center [1483, 98] width 137 height 68
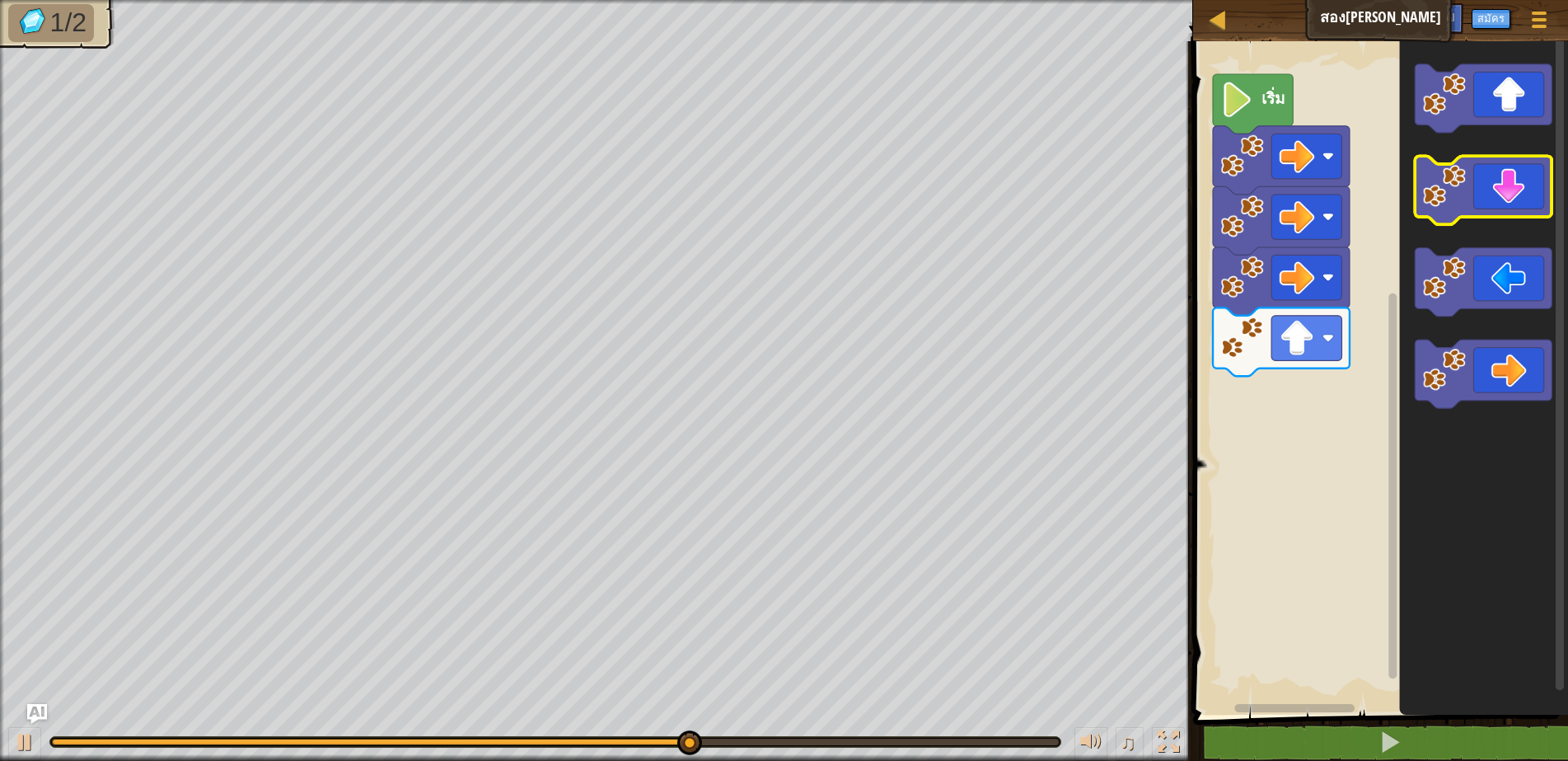
click at [1509, 199] on icon "พื้นที่ทำงาน Blockly" at bounding box center [1483, 190] width 137 height 68
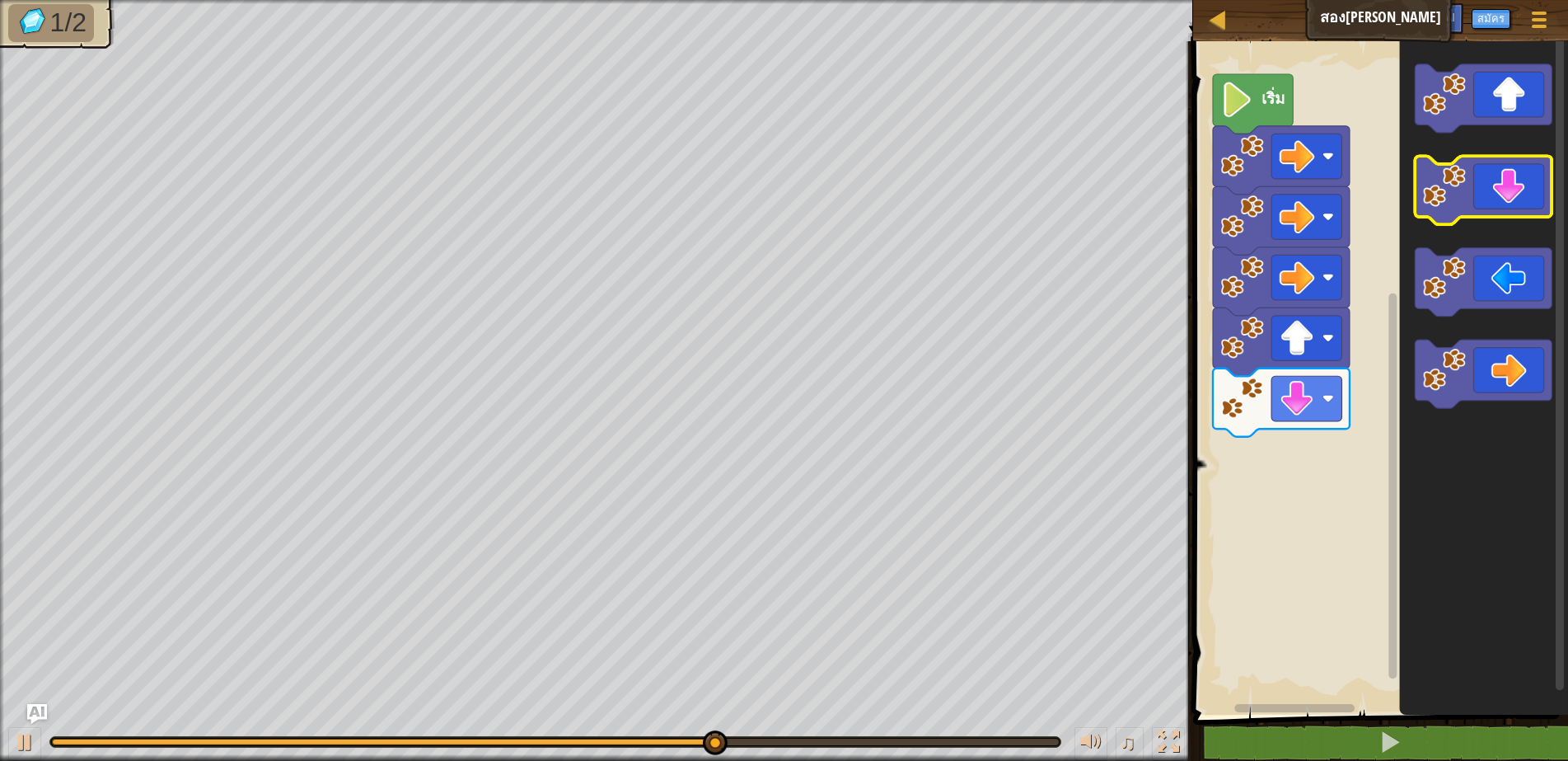
click at [1500, 210] on icon "พื้นที่ทำงาน Blockly" at bounding box center [1483, 190] width 137 height 68
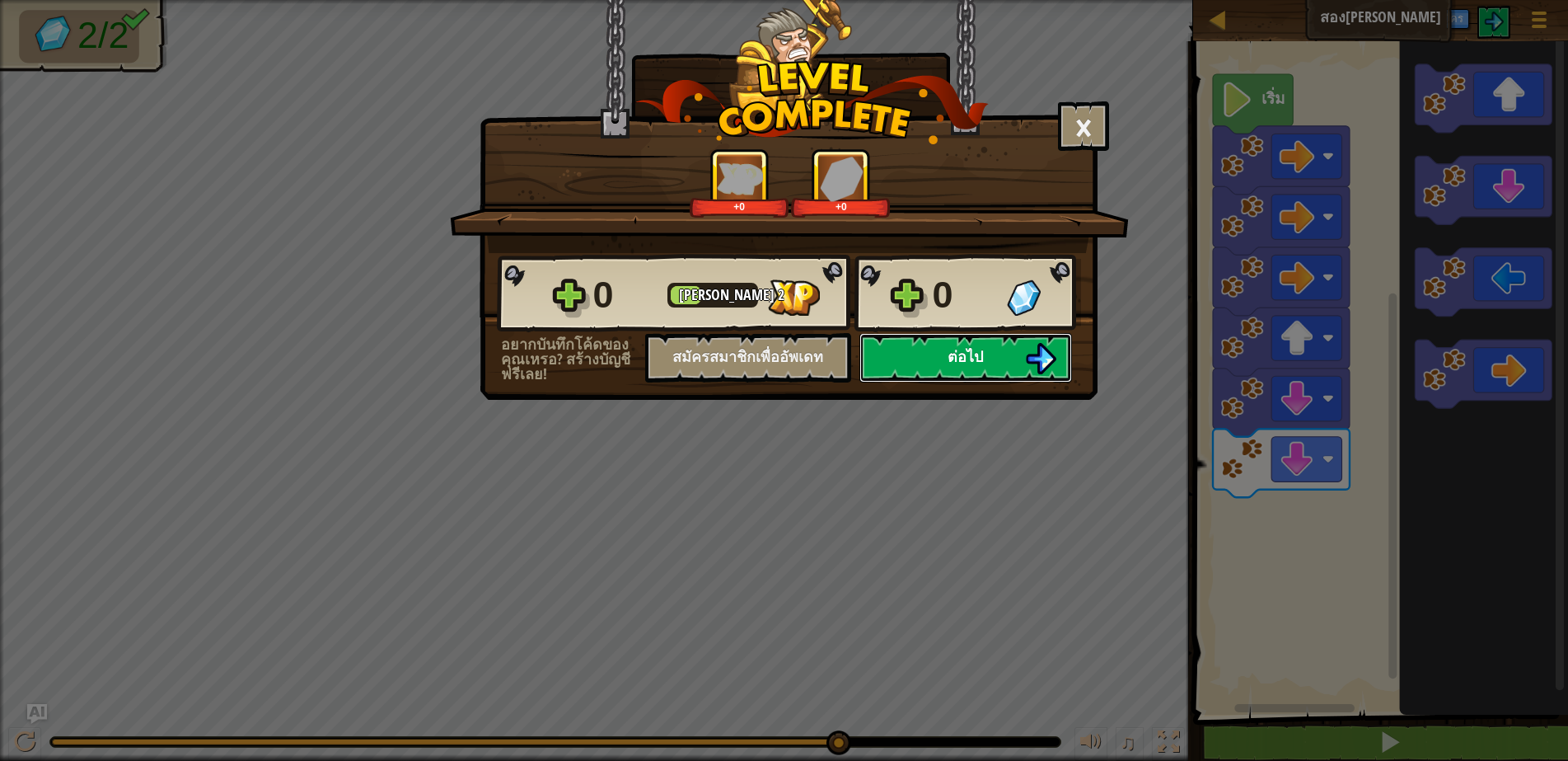
click at [1028, 364] on img at bounding box center [1041, 358] width 32 height 32
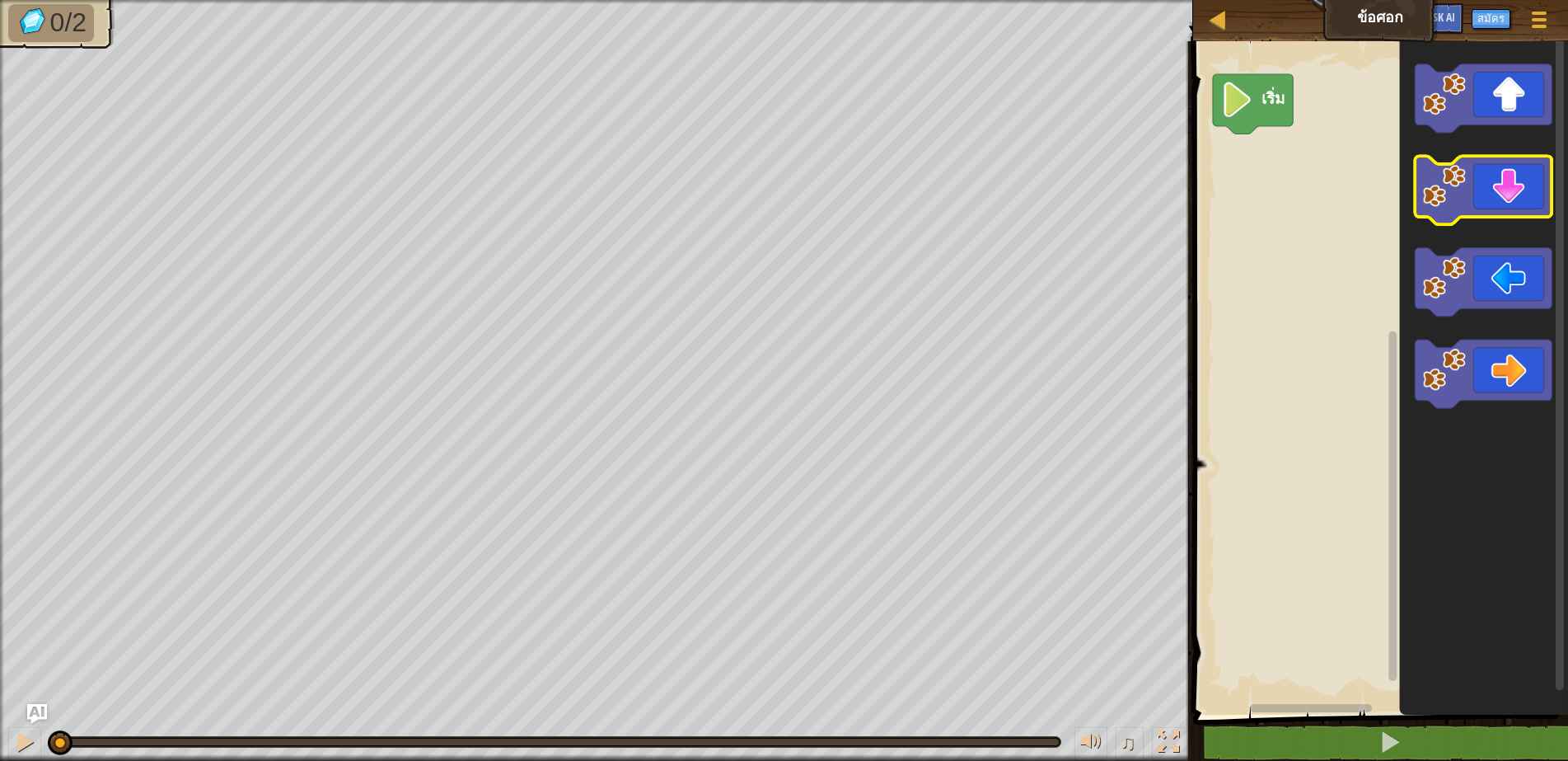
click at [1517, 224] on rect "พื้นที่ทำงาน Blockly" at bounding box center [1483, 190] width 137 height 68
click at [1508, 218] on rect "พื้นที่ทำงาน Blockly" at bounding box center [1483, 190] width 137 height 68
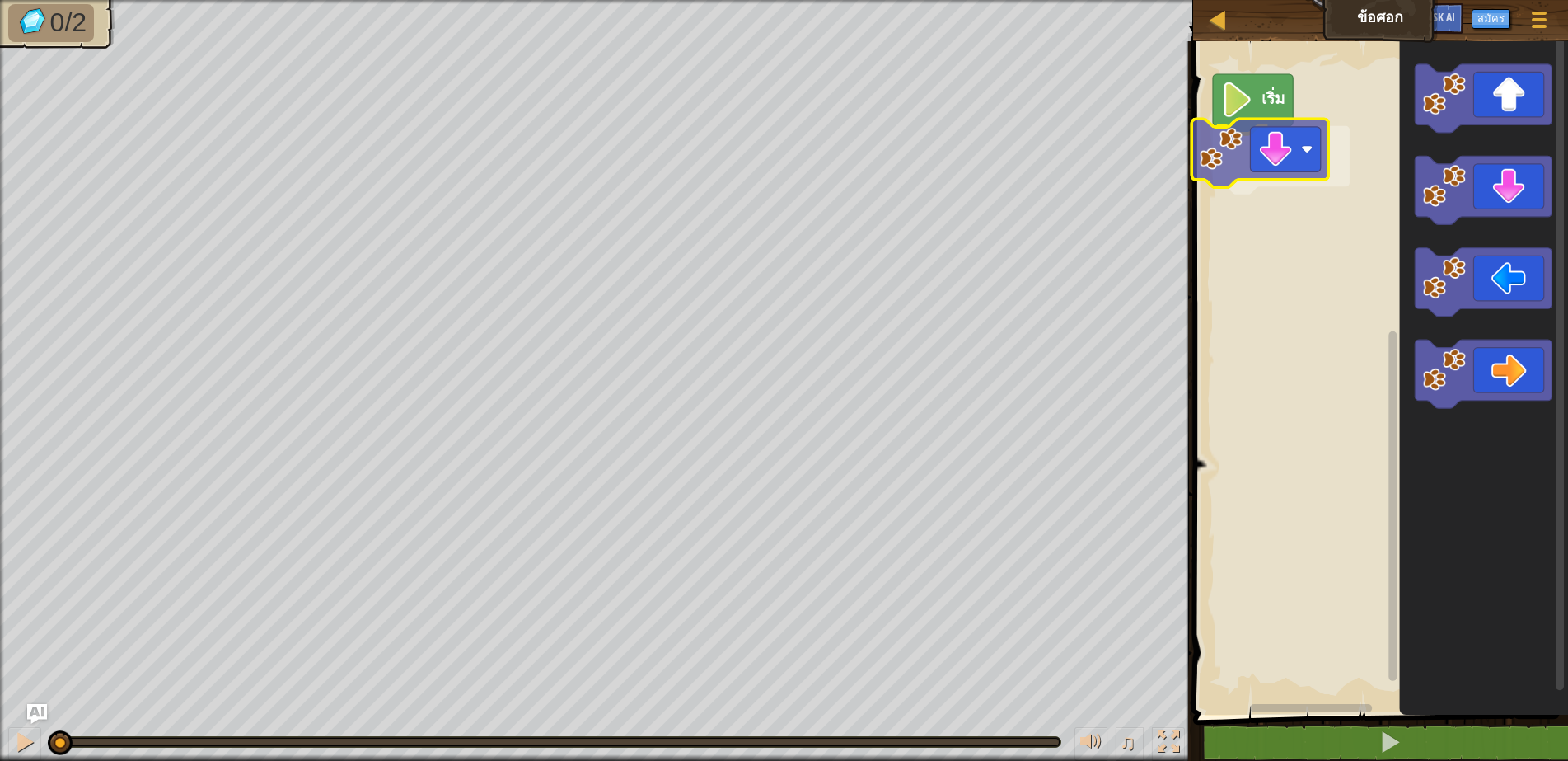
click at [1275, 159] on div "เริ่ม" at bounding box center [1378, 374] width 380 height 682
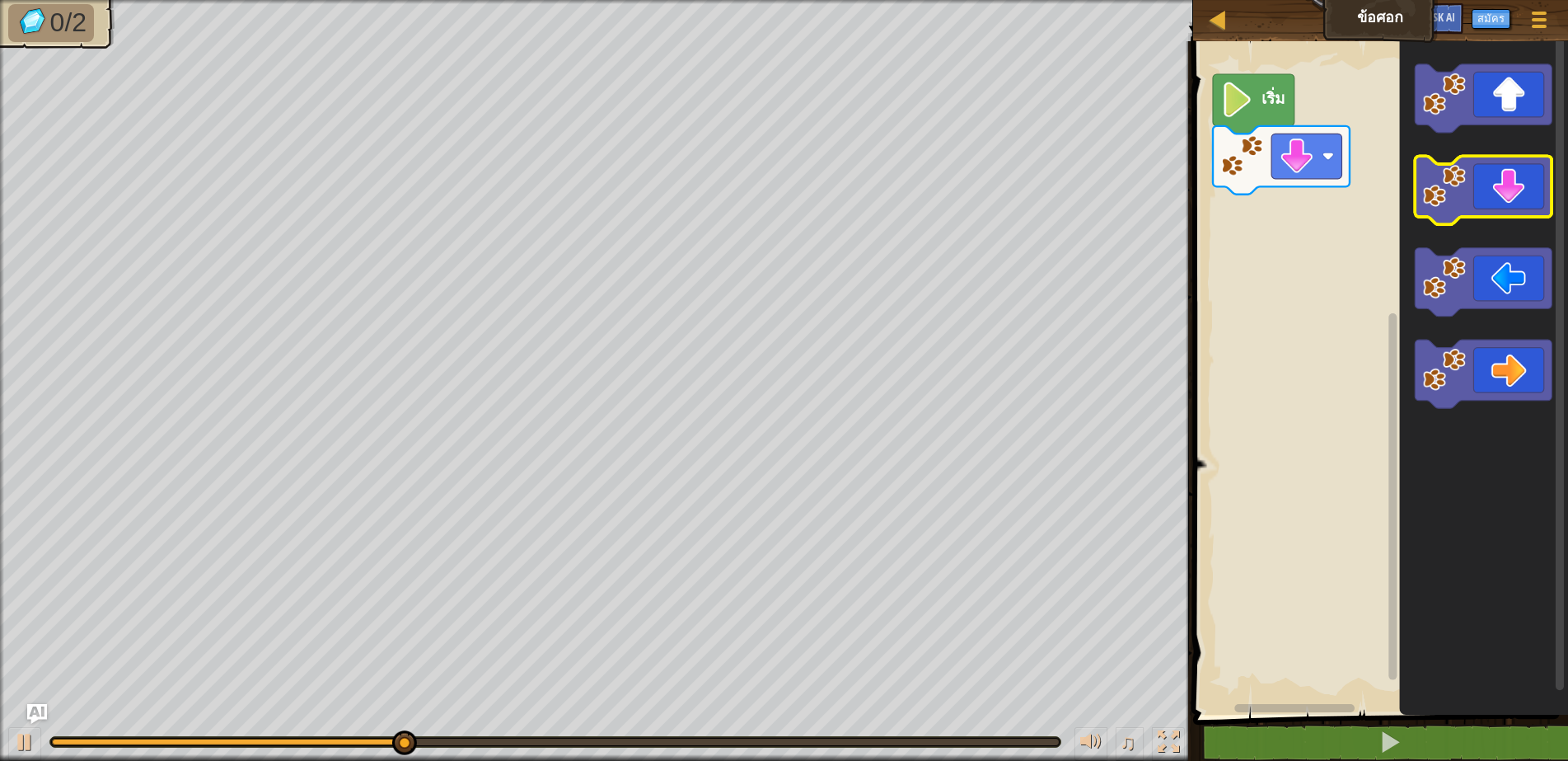
click at [1478, 202] on icon "พื้นที่ทำงาน Blockly" at bounding box center [1483, 190] width 137 height 68
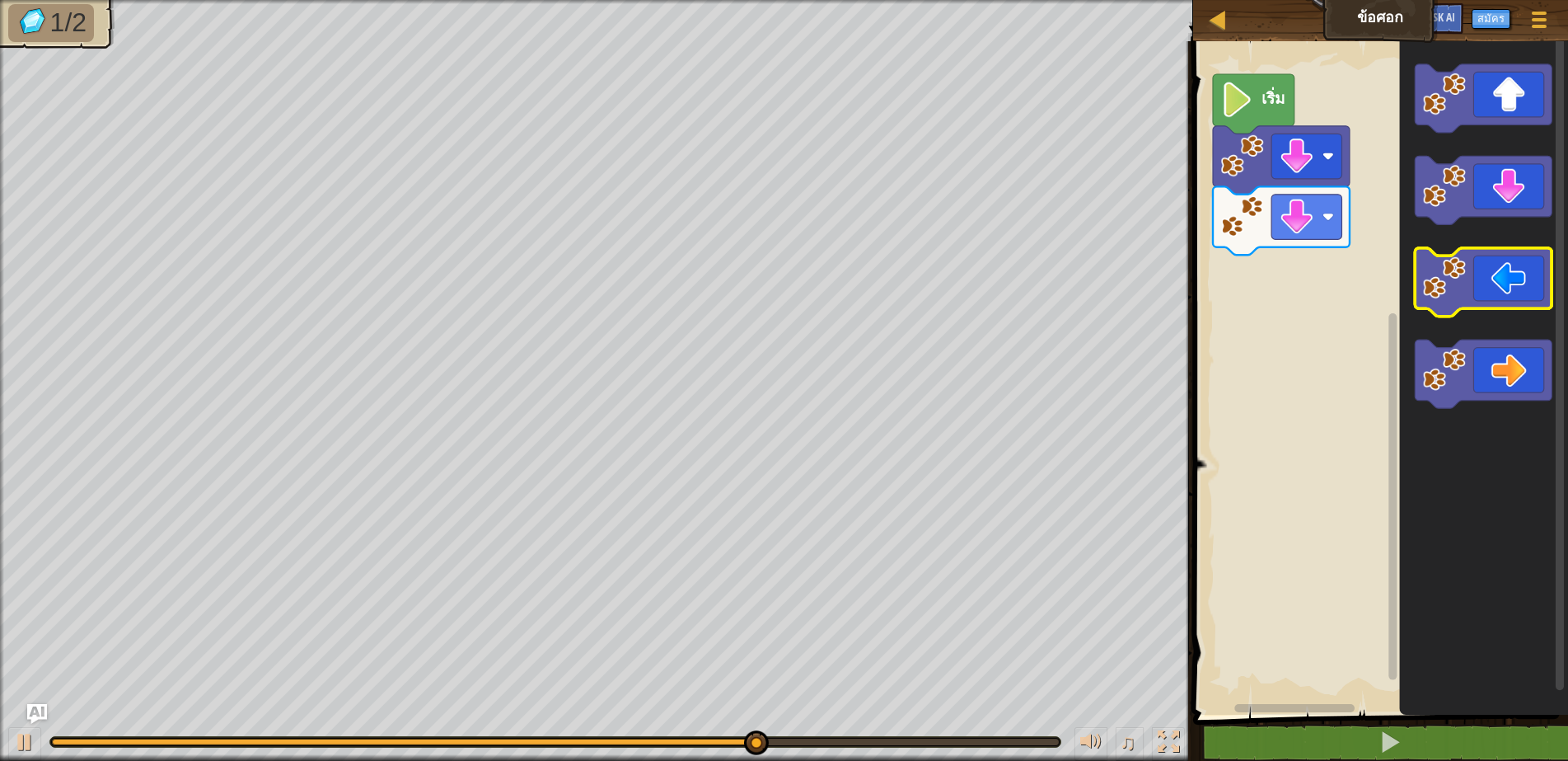
click at [1457, 300] on icon "พื้นที่ทำงาน Blockly" at bounding box center [1483, 283] width 137 height 68
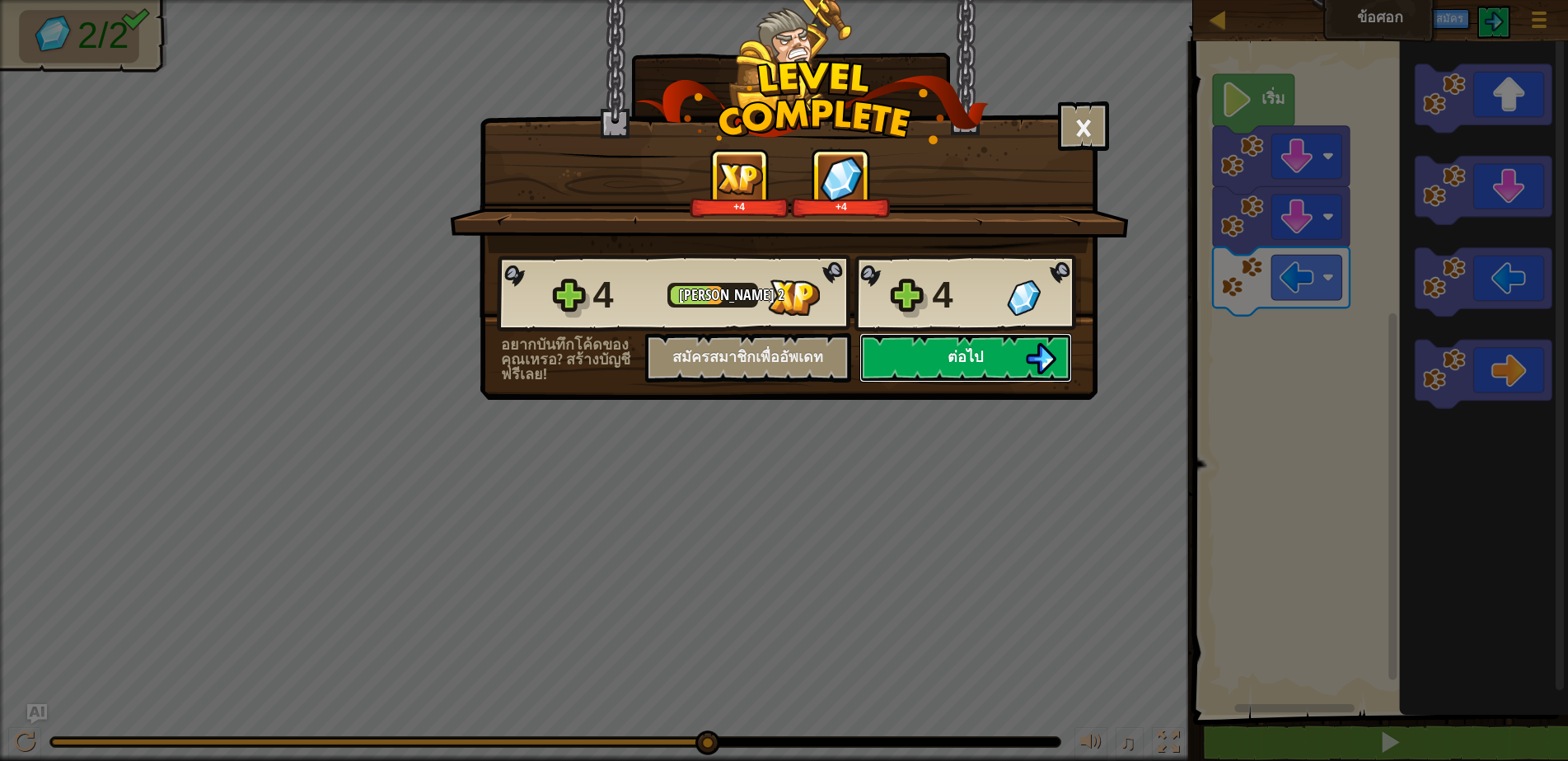
click at [1020, 360] on button "ต่อไป" at bounding box center [966, 358] width 212 height 50
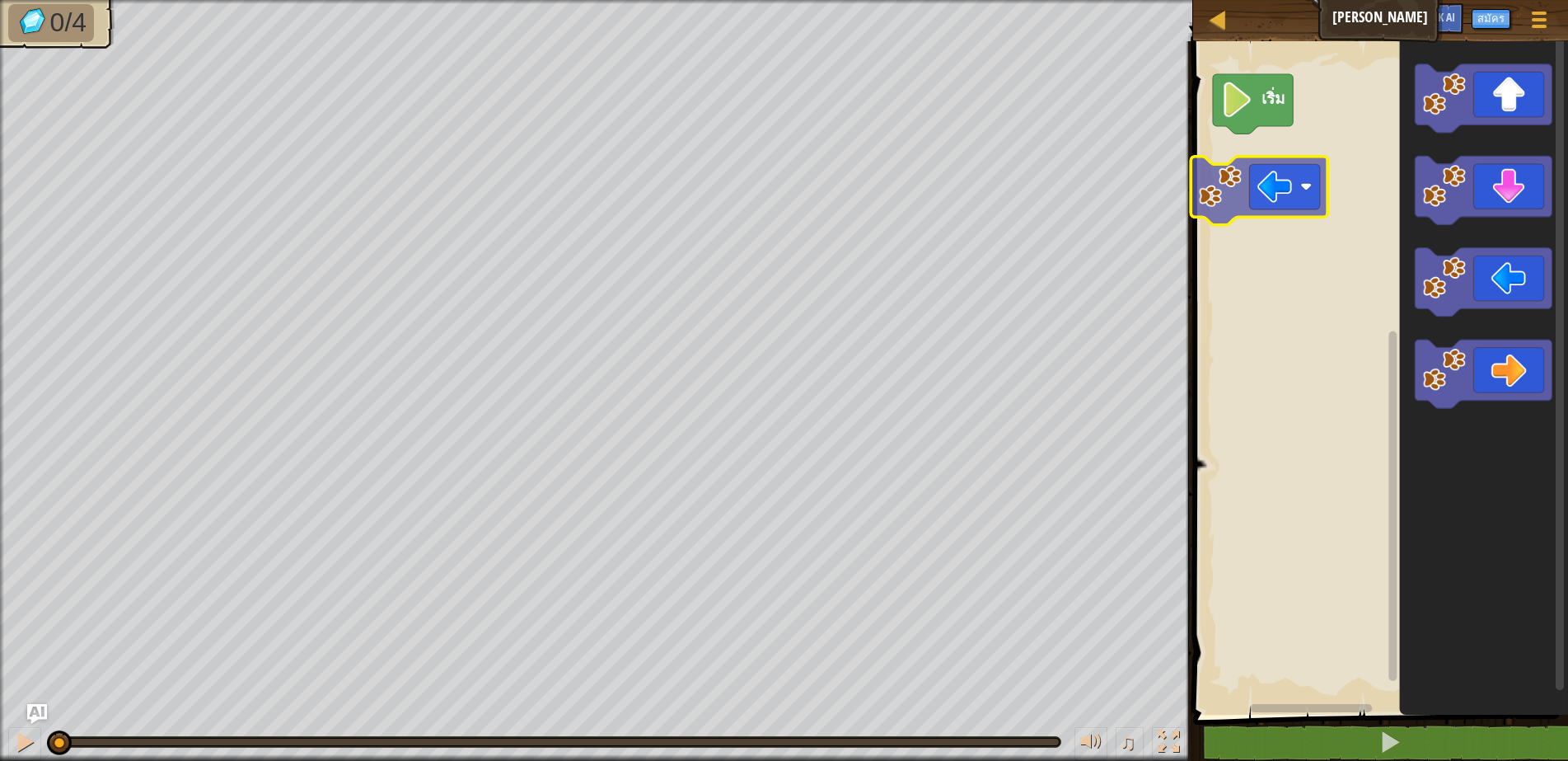
click at [1284, 177] on div "เริ่ม" at bounding box center [1378, 374] width 380 height 682
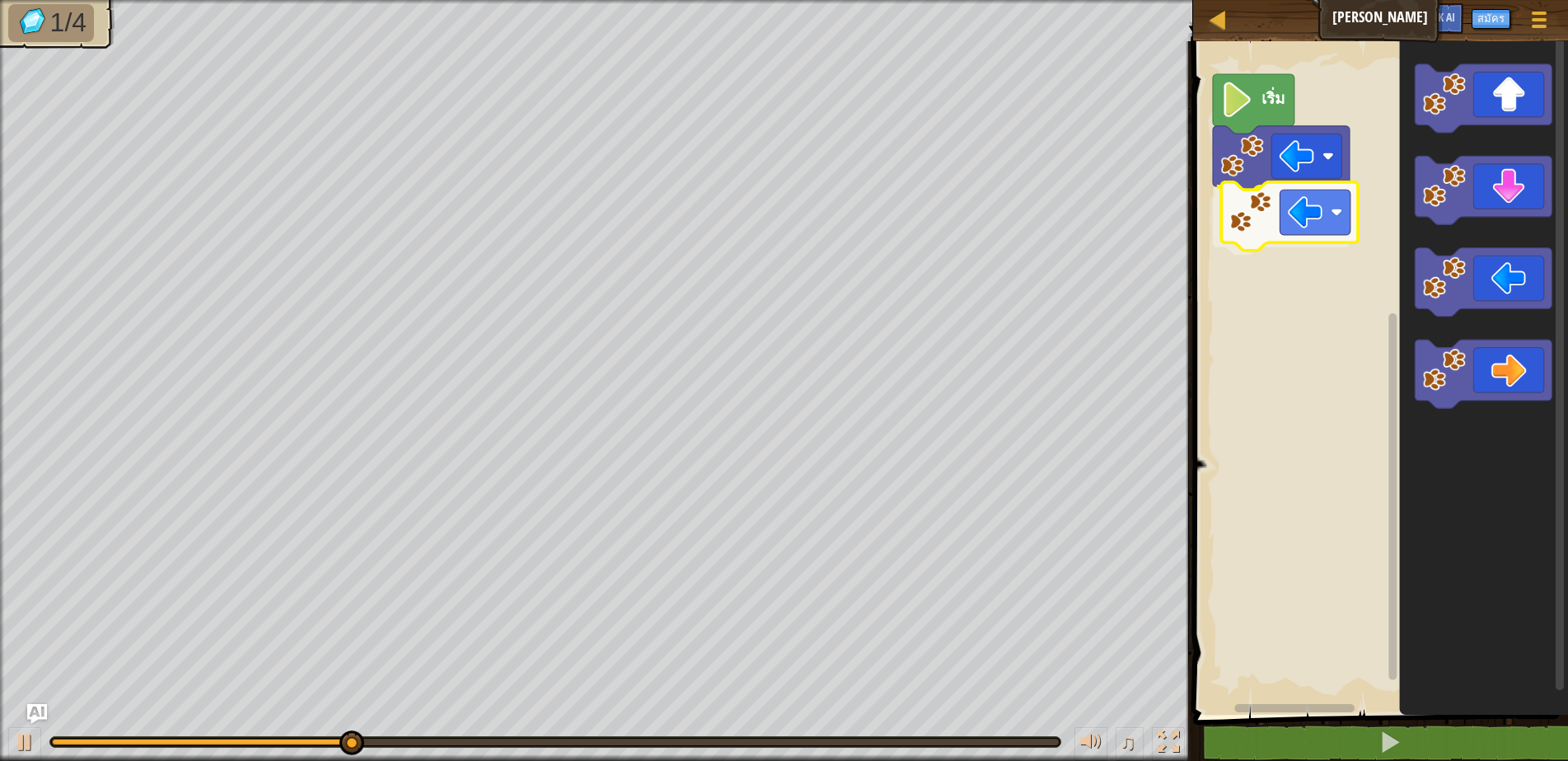
click at [1309, 219] on div "เริ่ม" at bounding box center [1378, 374] width 380 height 682
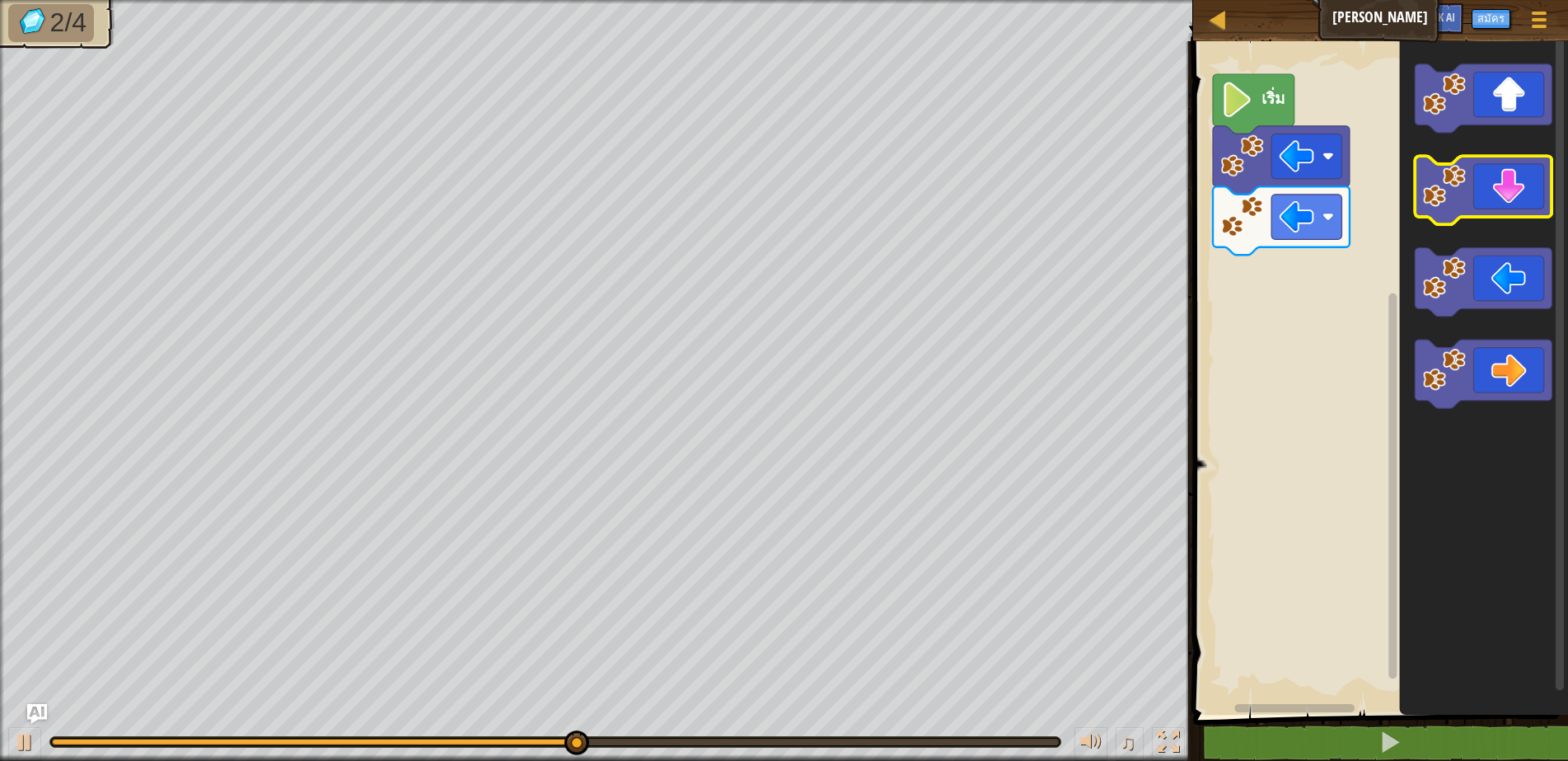
click at [1460, 195] on image "พื้นที่ทำงาน Blockly" at bounding box center [1445, 186] width 43 height 43
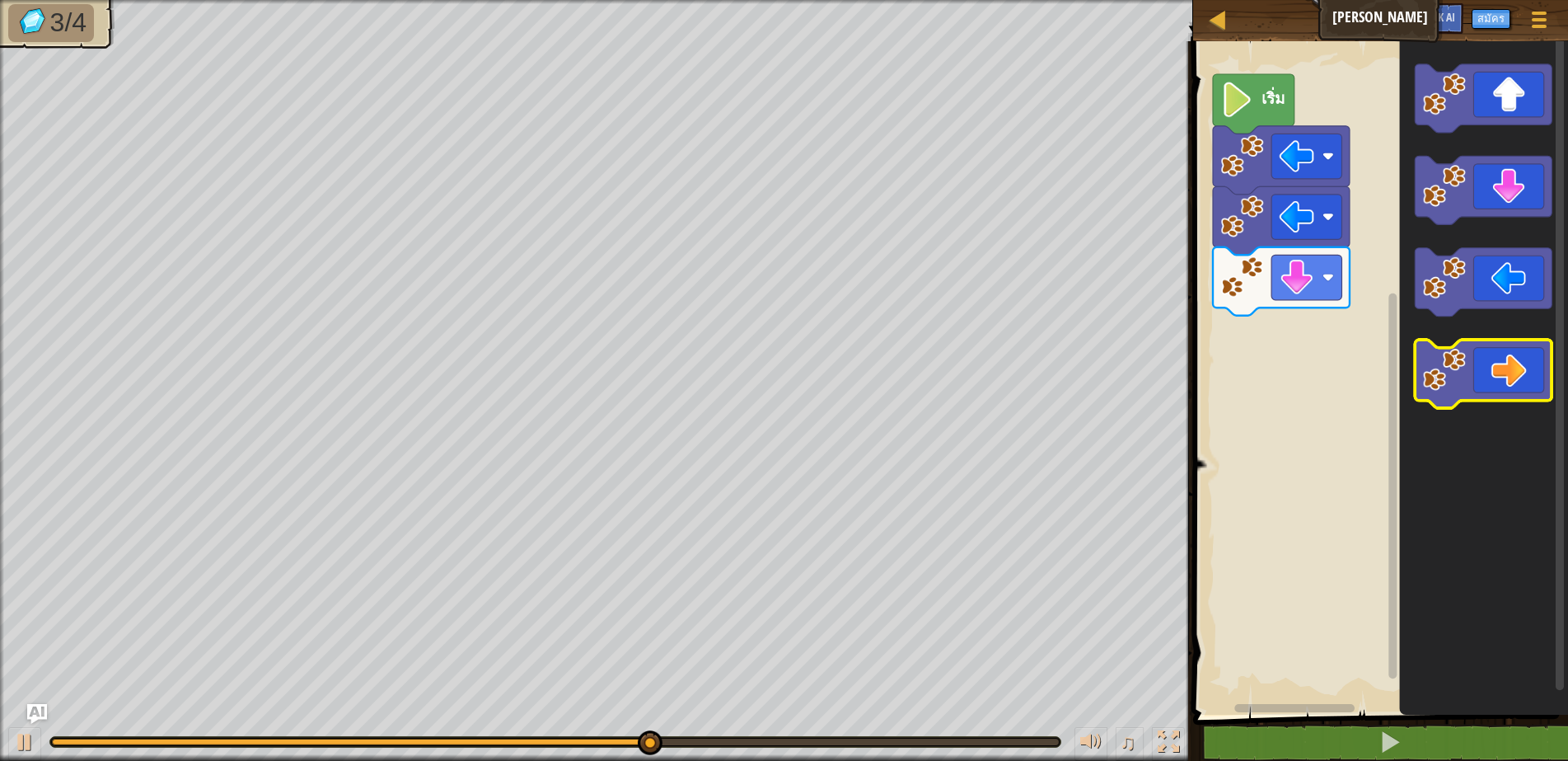
click at [1519, 370] on icon "พื้นที่ทำงาน Blockly" at bounding box center [1483, 374] width 137 height 68
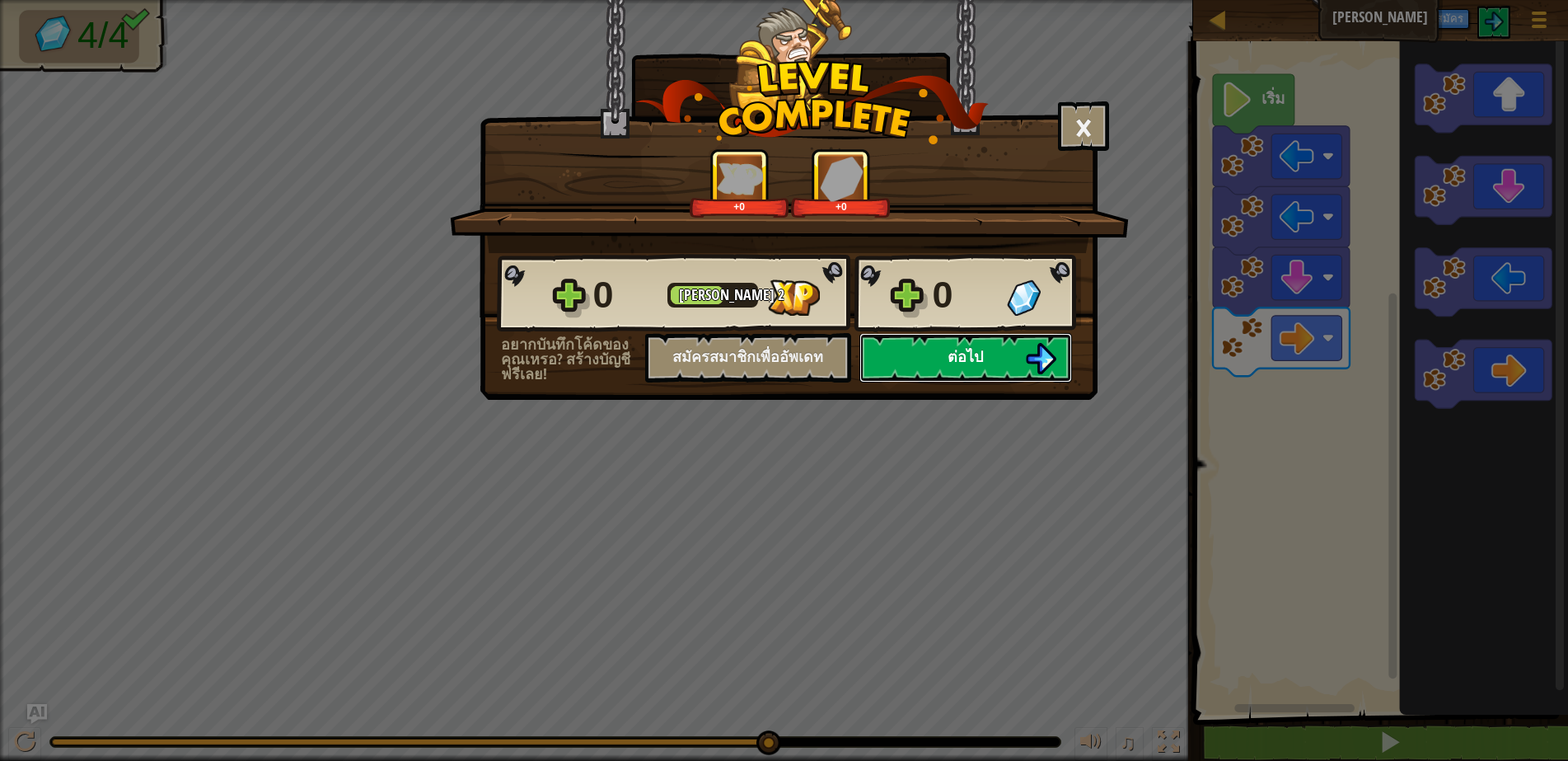
click at [953, 356] on span "ต่อไป" at bounding box center [965, 356] width 35 height 21
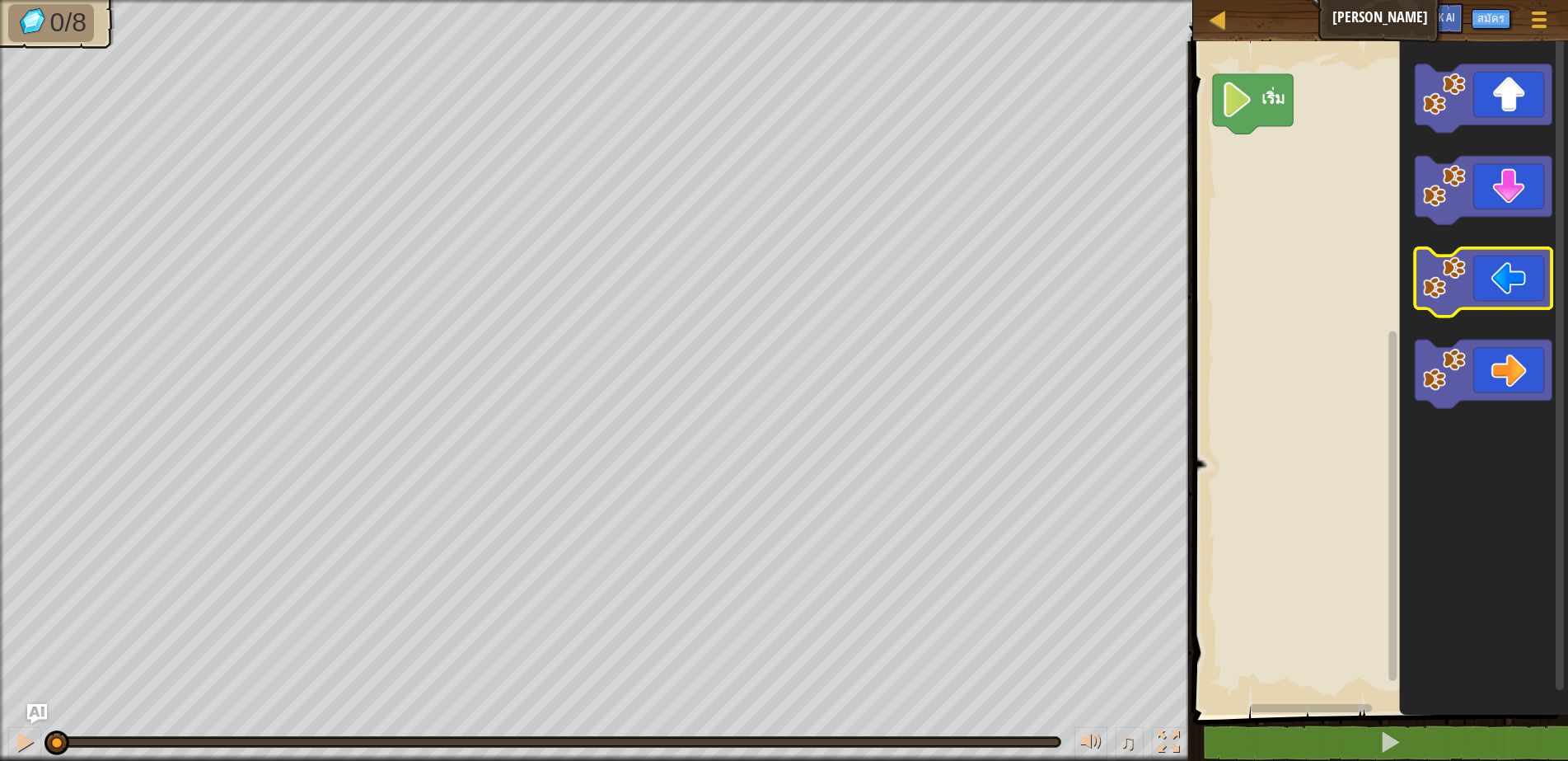
click at [1489, 281] on icon "พื้นที่ทำงาน Blockly" at bounding box center [1483, 283] width 137 height 68
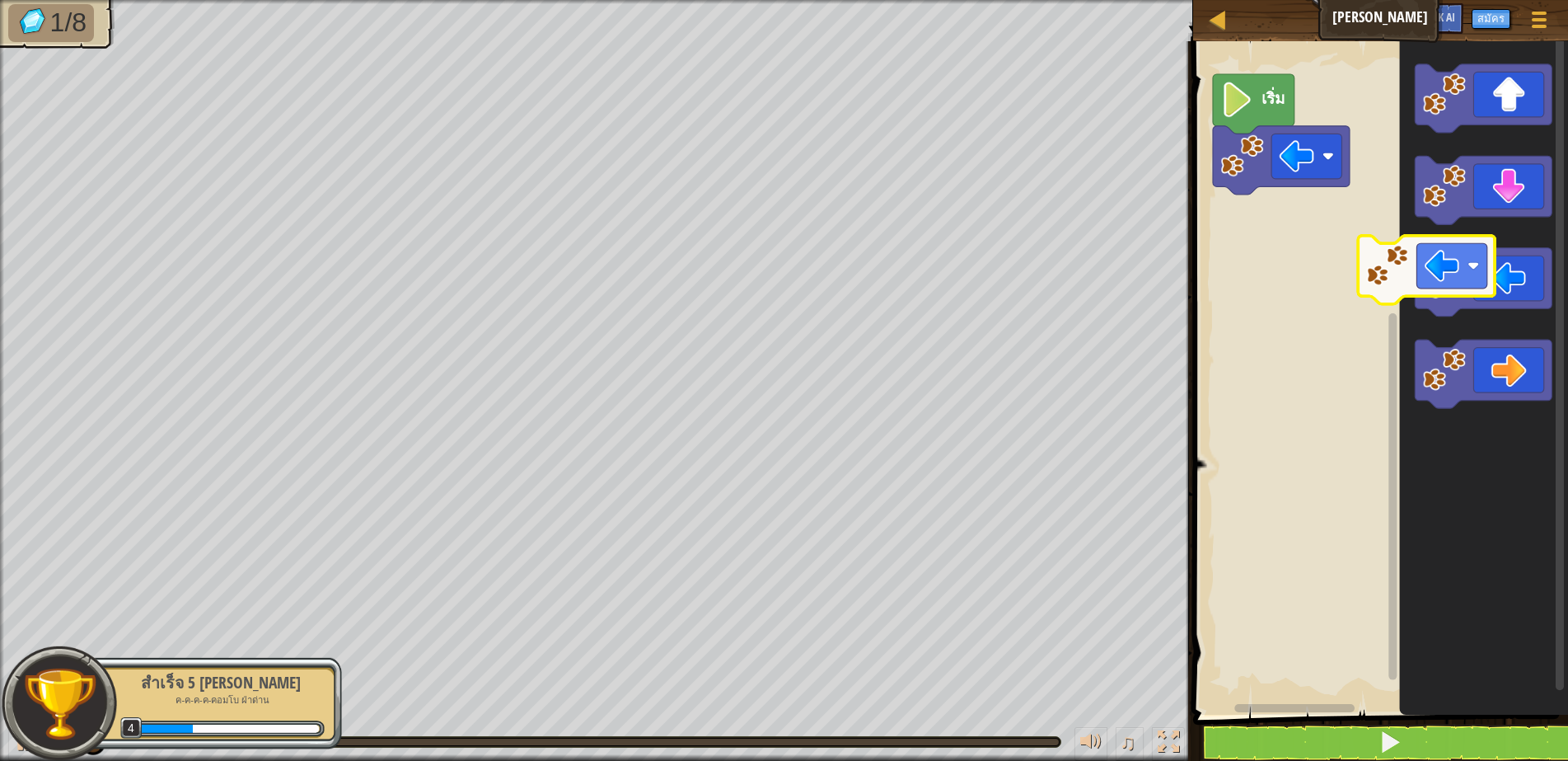
click at [1493, 290] on icon "พื้นที่ทำงาน Blockly" at bounding box center [1483, 283] width 137 height 68
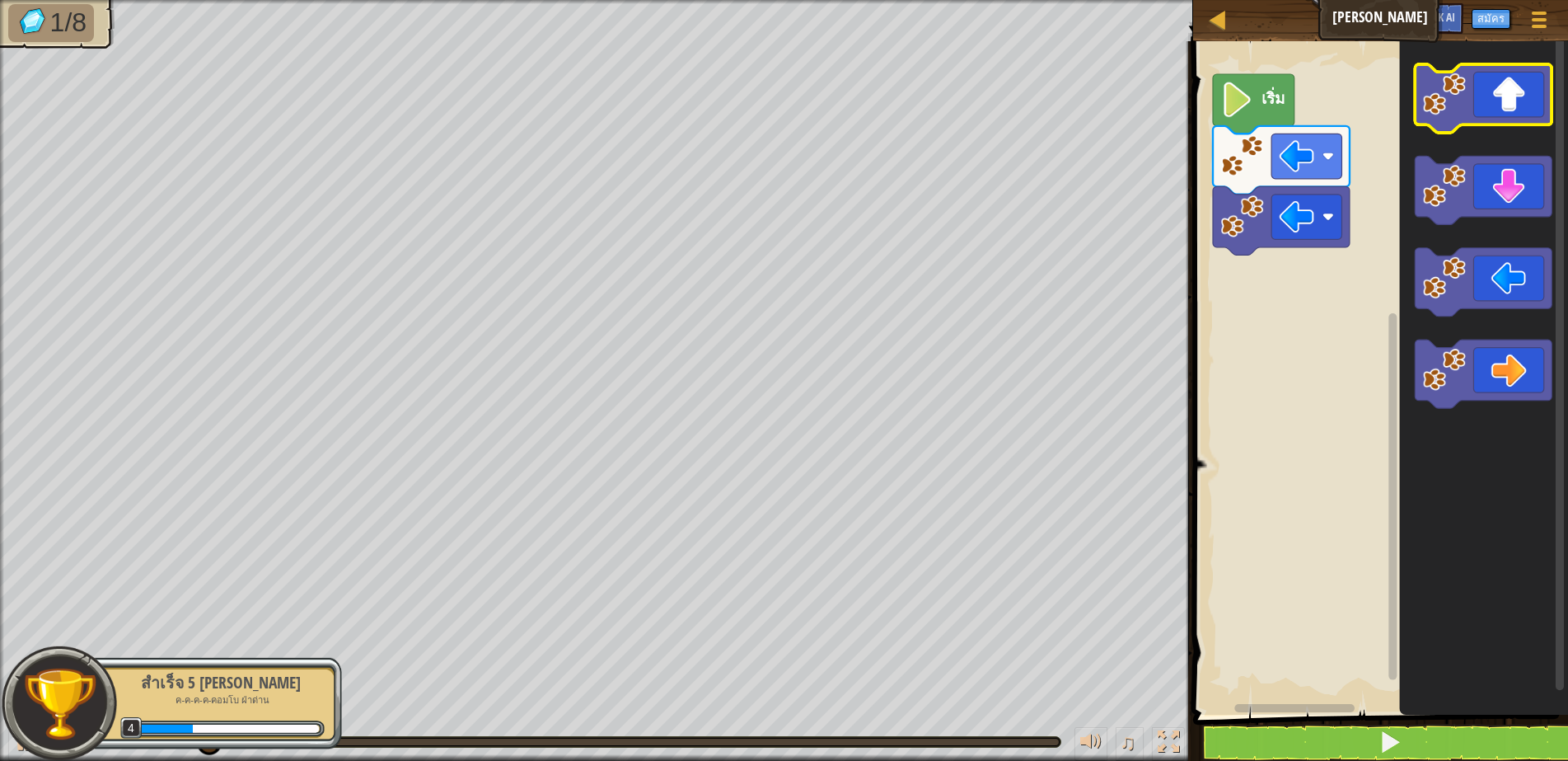
click at [1501, 127] on rect "พื้นที่ทำงาน Blockly" at bounding box center [1483, 98] width 137 height 68
click at [1491, 115] on icon "พื้นที่ทำงาน Blockly" at bounding box center [1483, 98] width 137 height 68
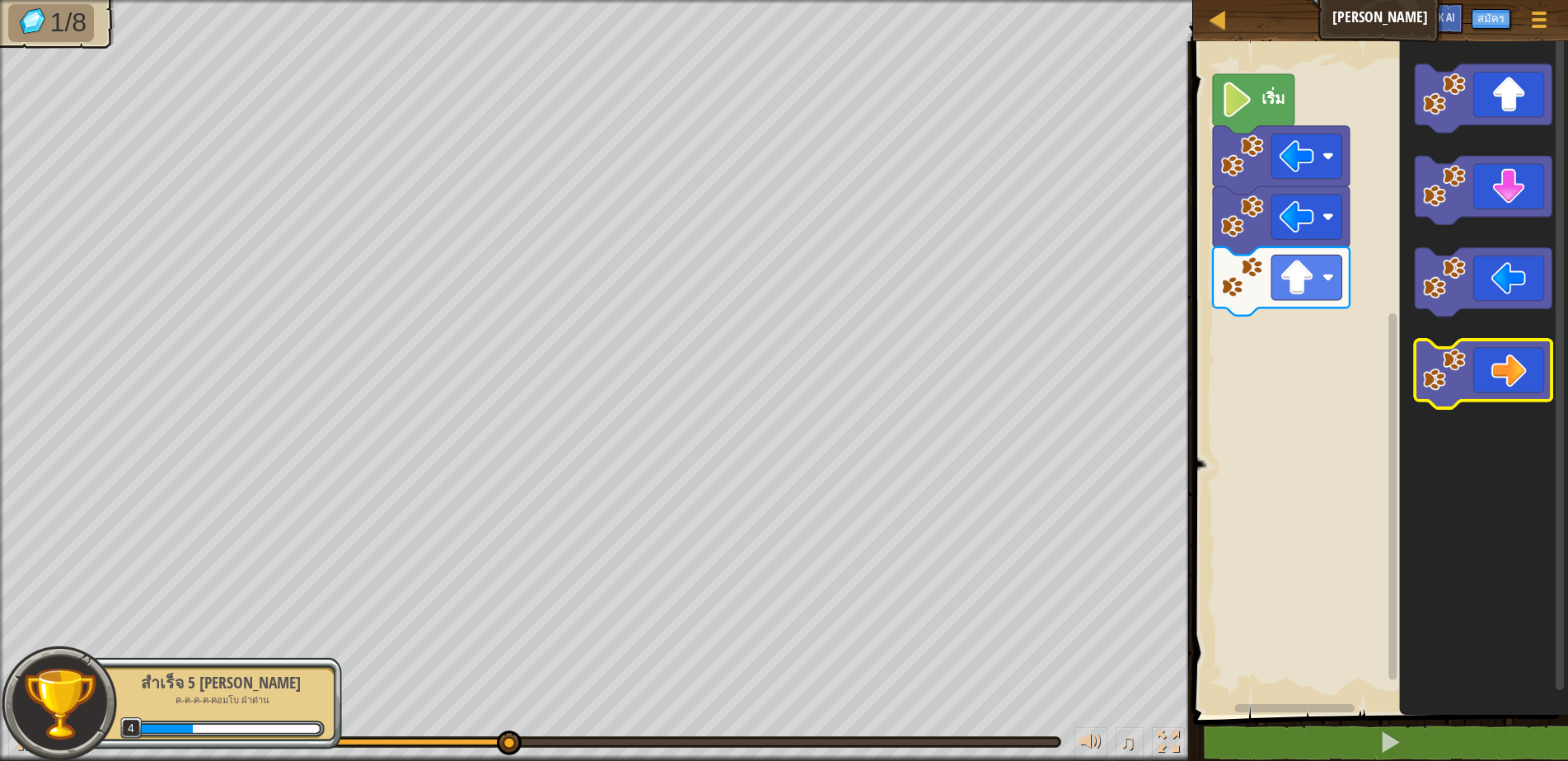
click at [1520, 364] on icon "พื้นที่ทำงาน Blockly" at bounding box center [1483, 374] width 137 height 68
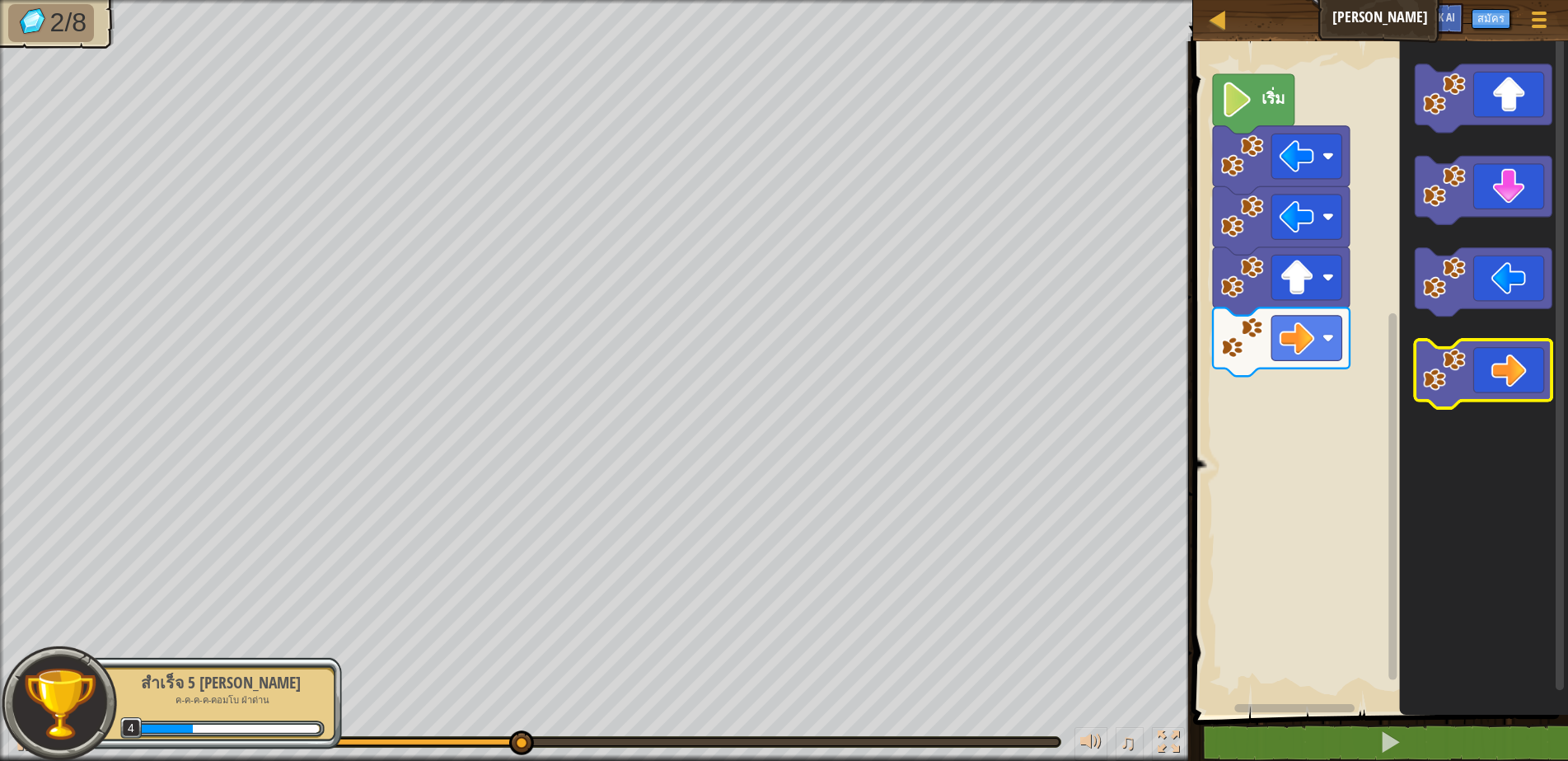
click at [1548, 350] on icon "พื้นที่ทำงาน Blockly" at bounding box center [1483, 374] width 137 height 68
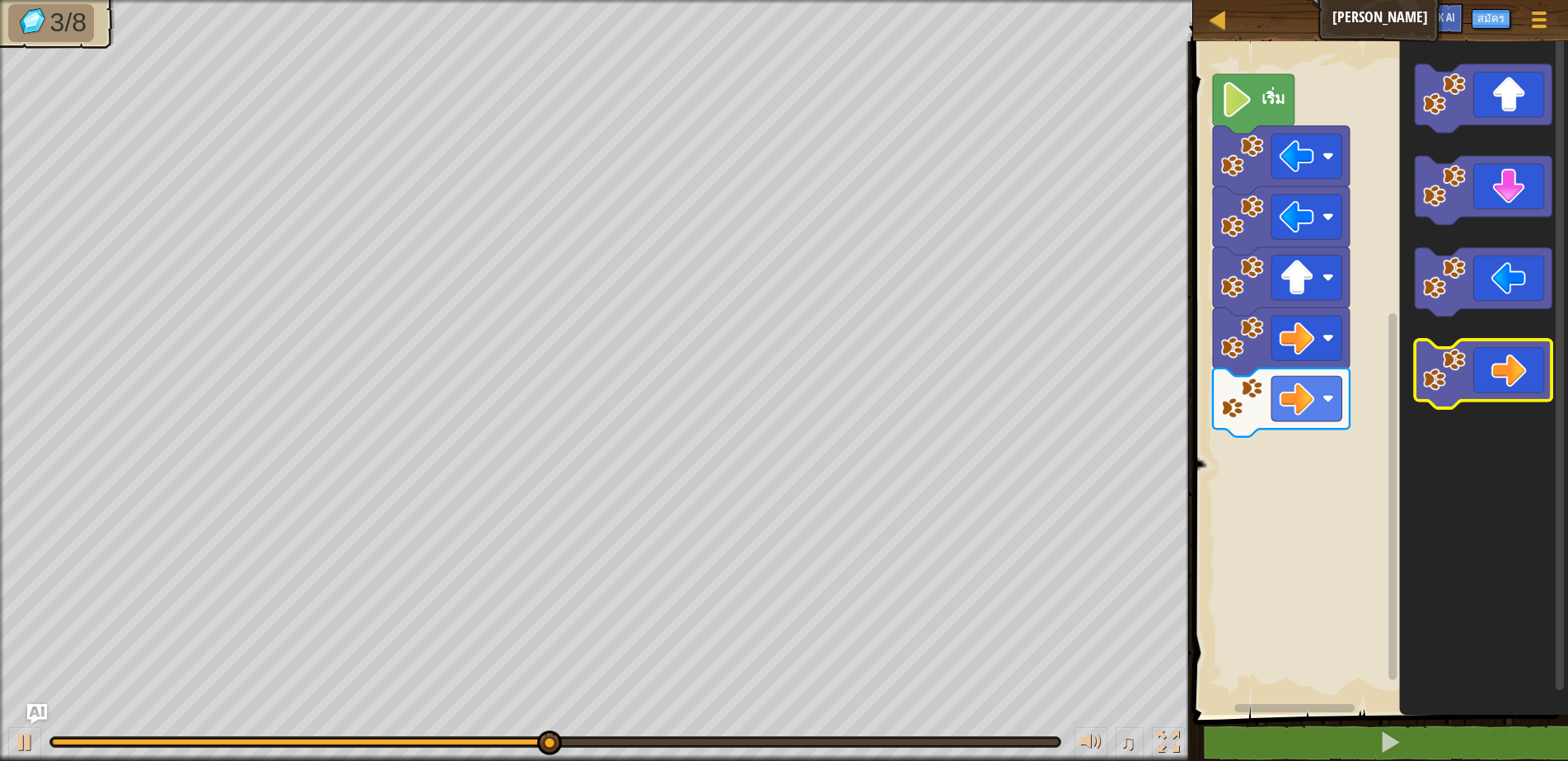
click at [1524, 399] on icon "พื้นที่ทำงาน Blockly" at bounding box center [1483, 374] width 137 height 68
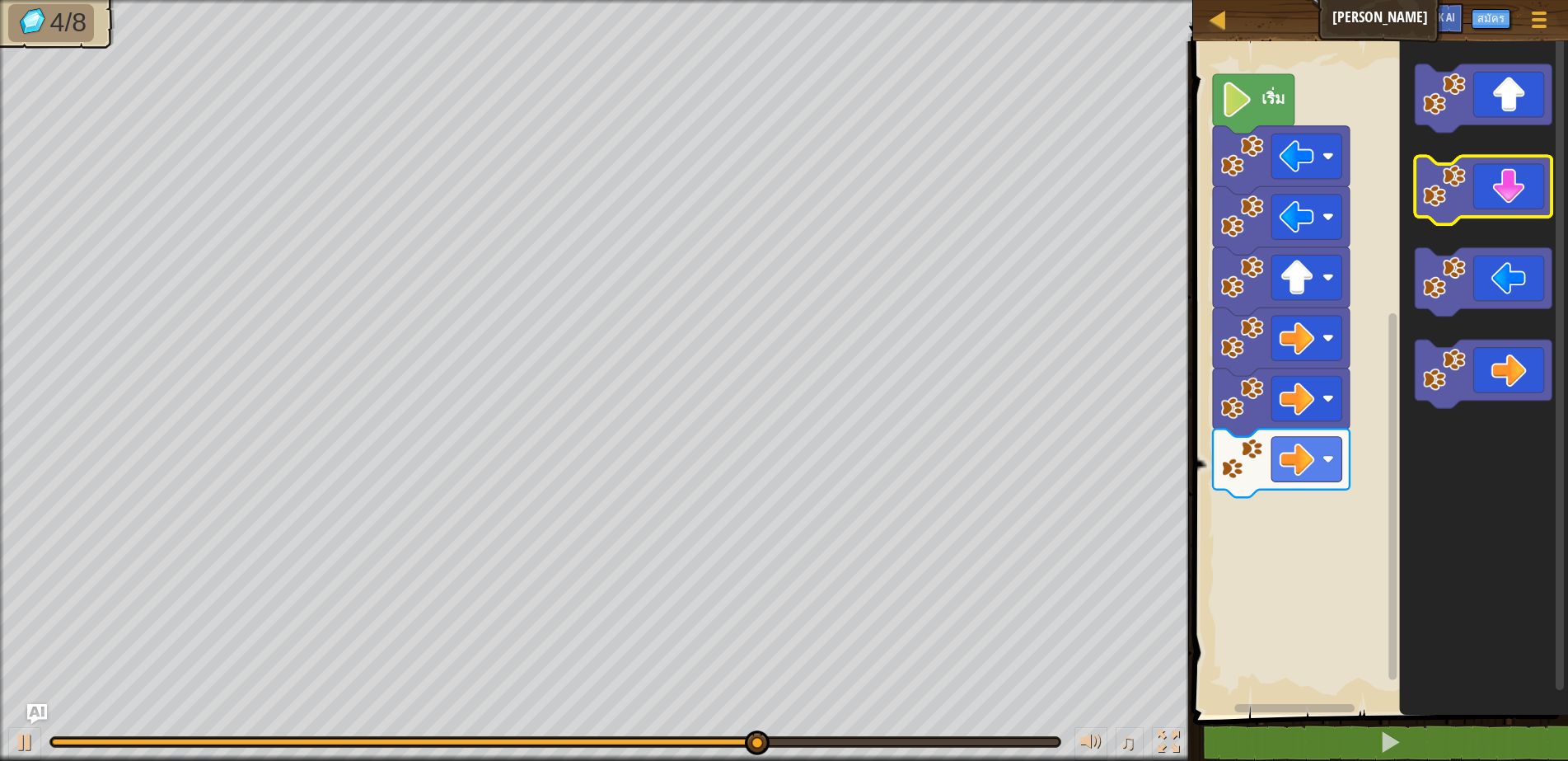
click at [1512, 186] on icon "พื้นที่ทำงาน Blockly" at bounding box center [1483, 190] width 137 height 68
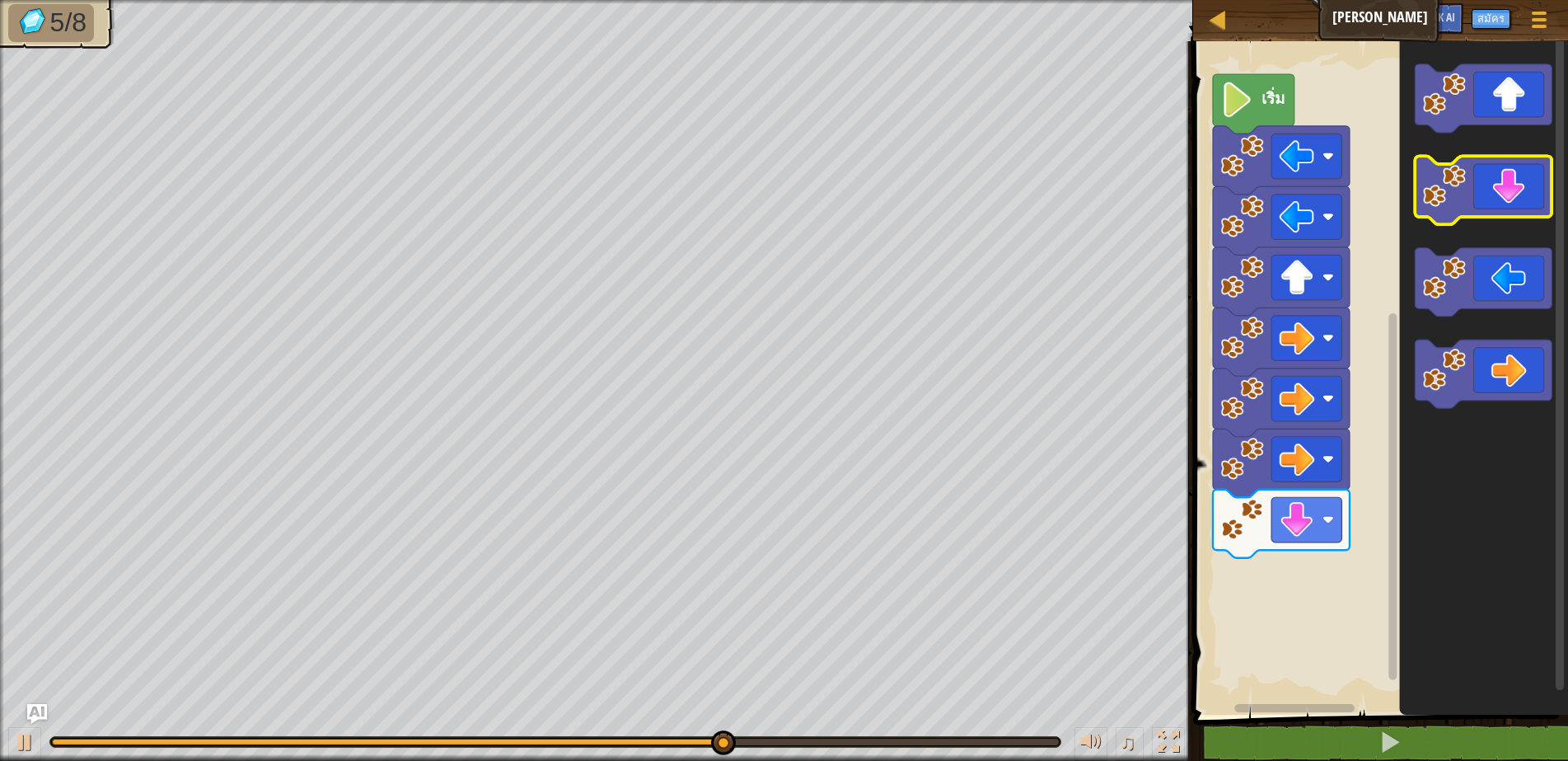
click at [1512, 186] on icon "พื้นที่ทำงาน Blockly" at bounding box center [1483, 190] width 137 height 68
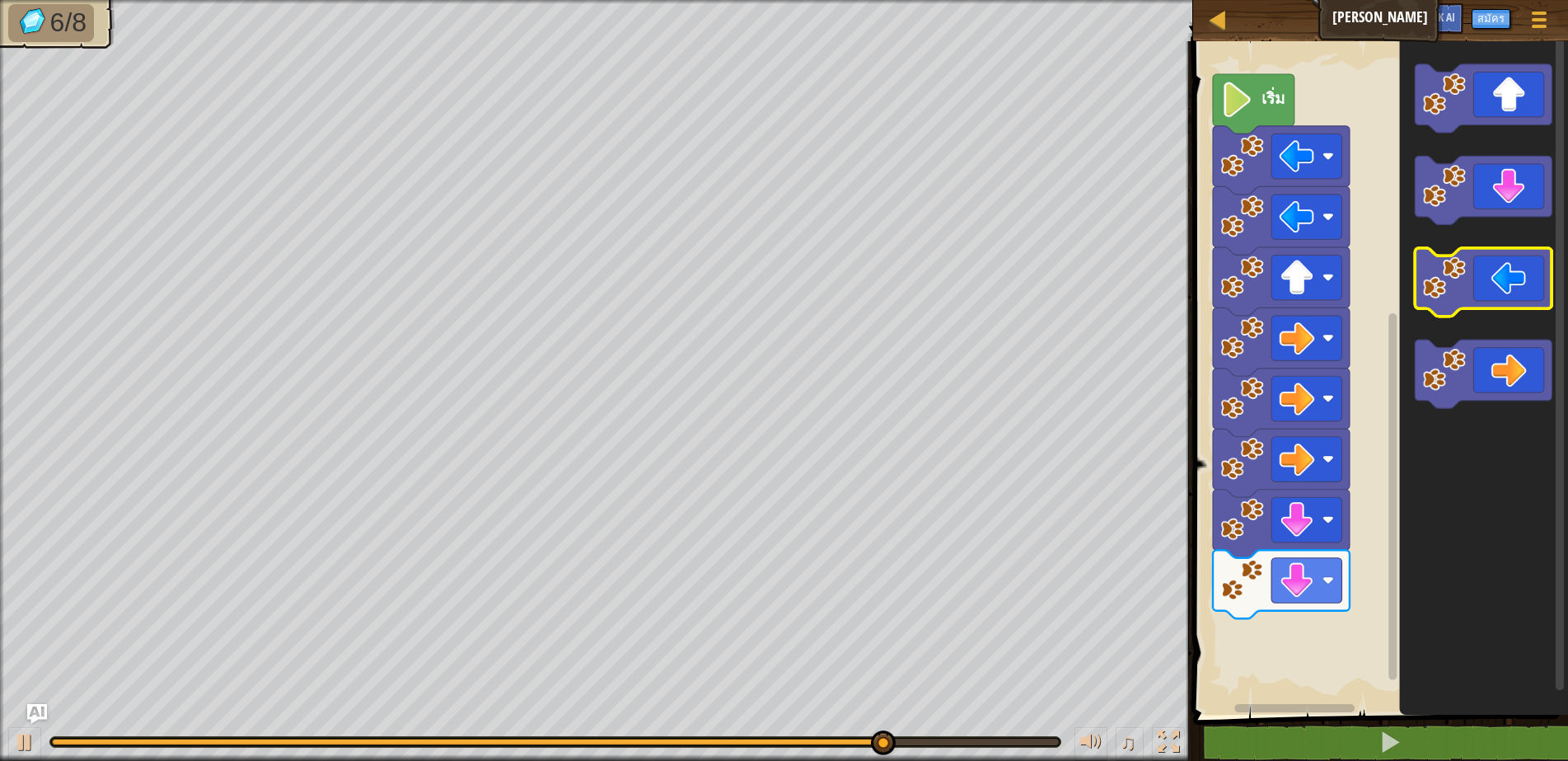
click at [1480, 293] on icon "พื้นที่ทำงาน Blockly" at bounding box center [1483, 283] width 137 height 68
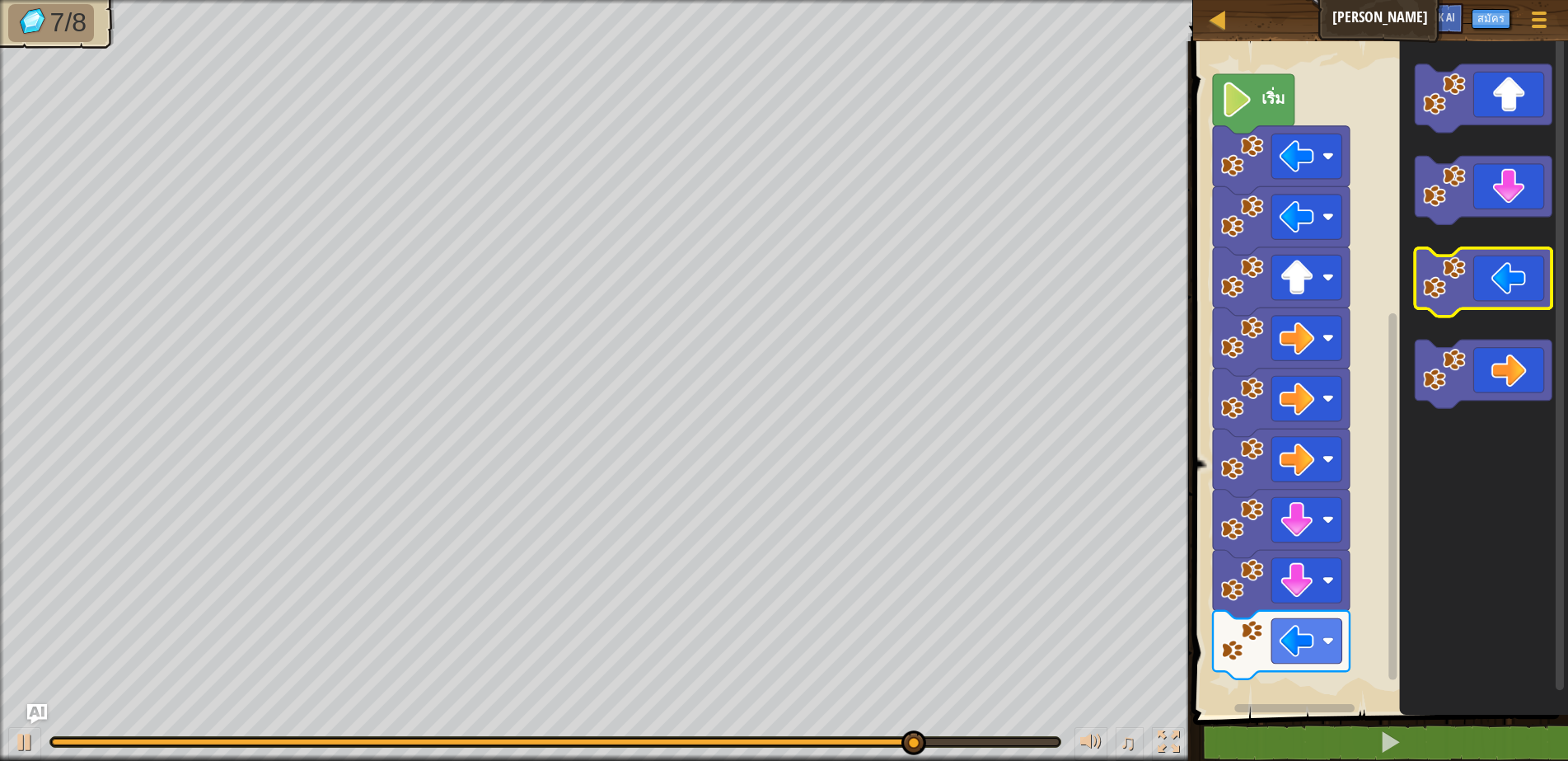
click at [1473, 290] on icon "พื้นที่ทำงาน Blockly" at bounding box center [1483, 283] width 137 height 68
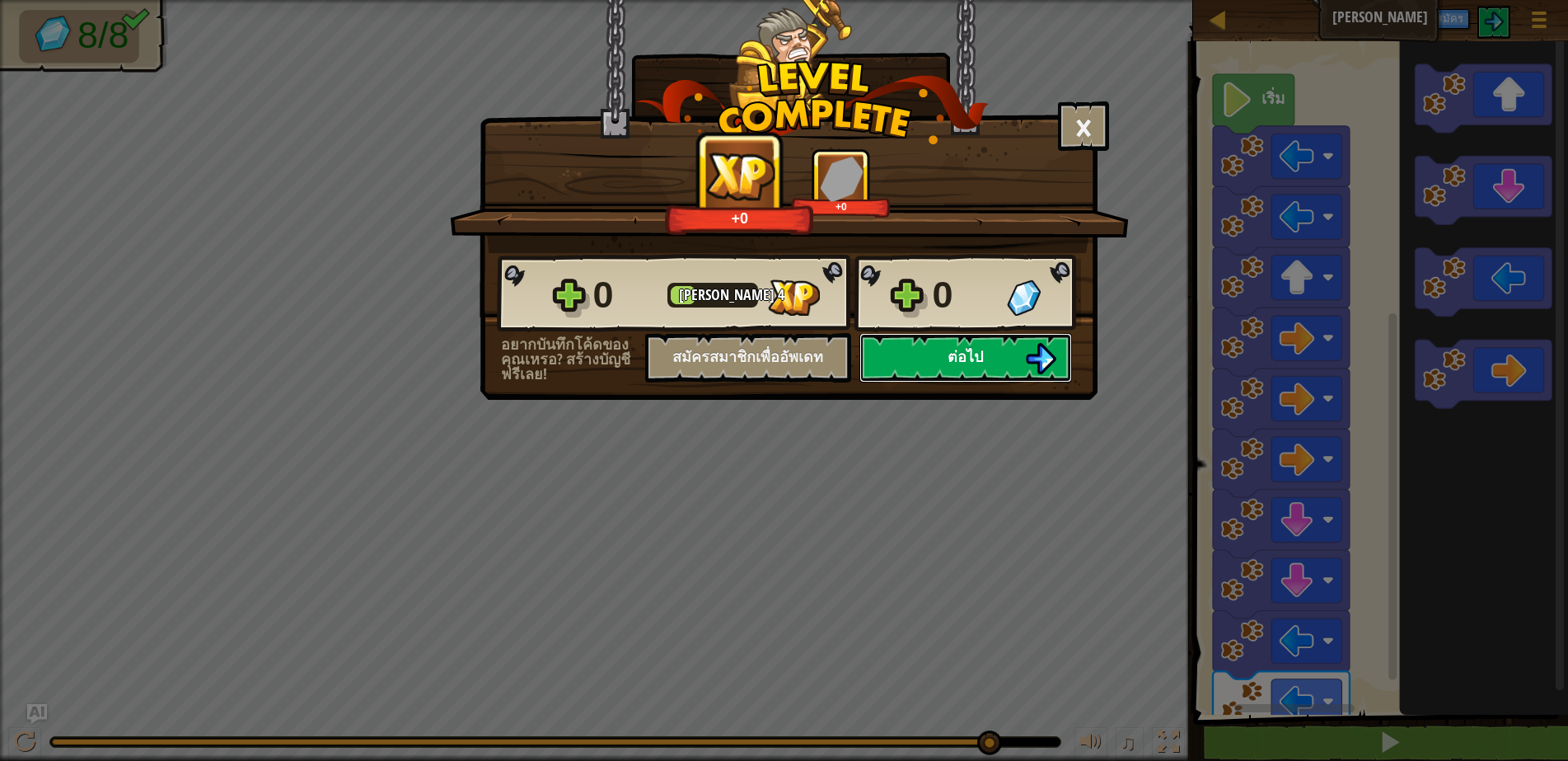
click at [991, 352] on button "ต่อไป" at bounding box center [966, 358] width 212 height 50
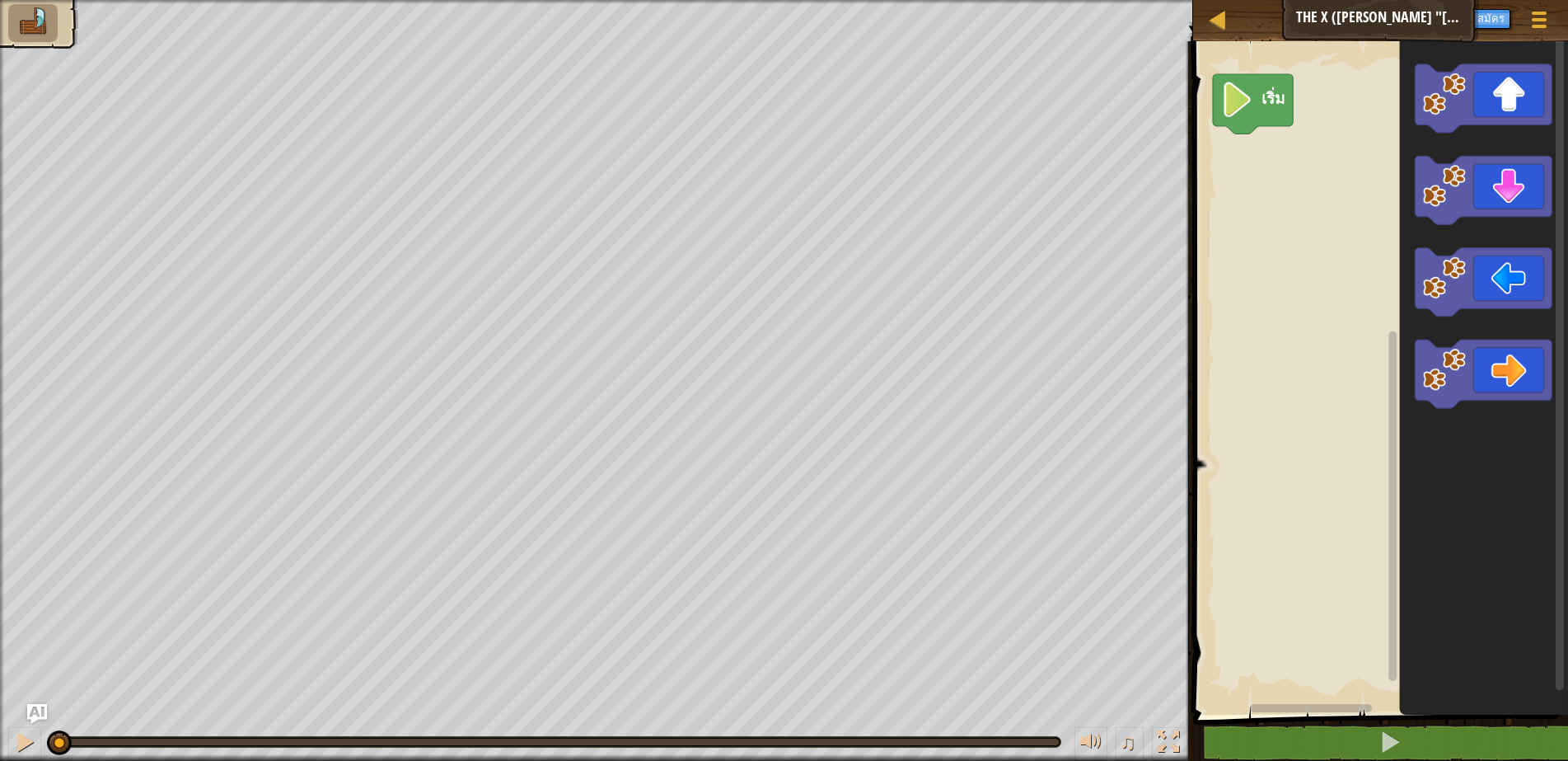
click at [1500, 126] on rect "พื้นที่ทำงาน Blockly" at bounding box center [1483, 98] width 137 height 68
click at [1291, 182] on div "เริ่ม" at bounding box center [1378, 374] width 380 height 682
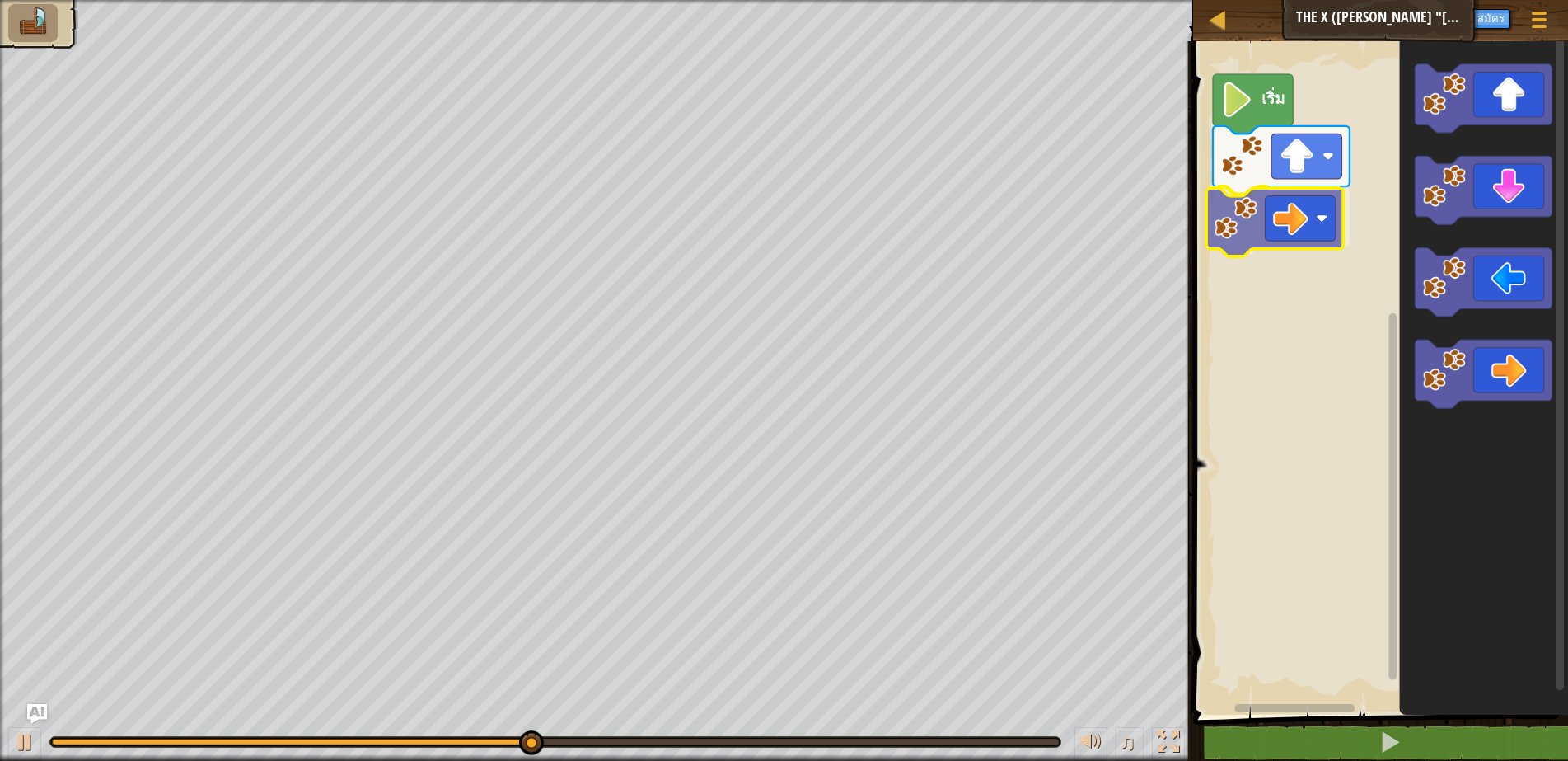
click at [1290, 221] on div "เริ่ม" at bounding box center [1378, 374] width 380 height 682
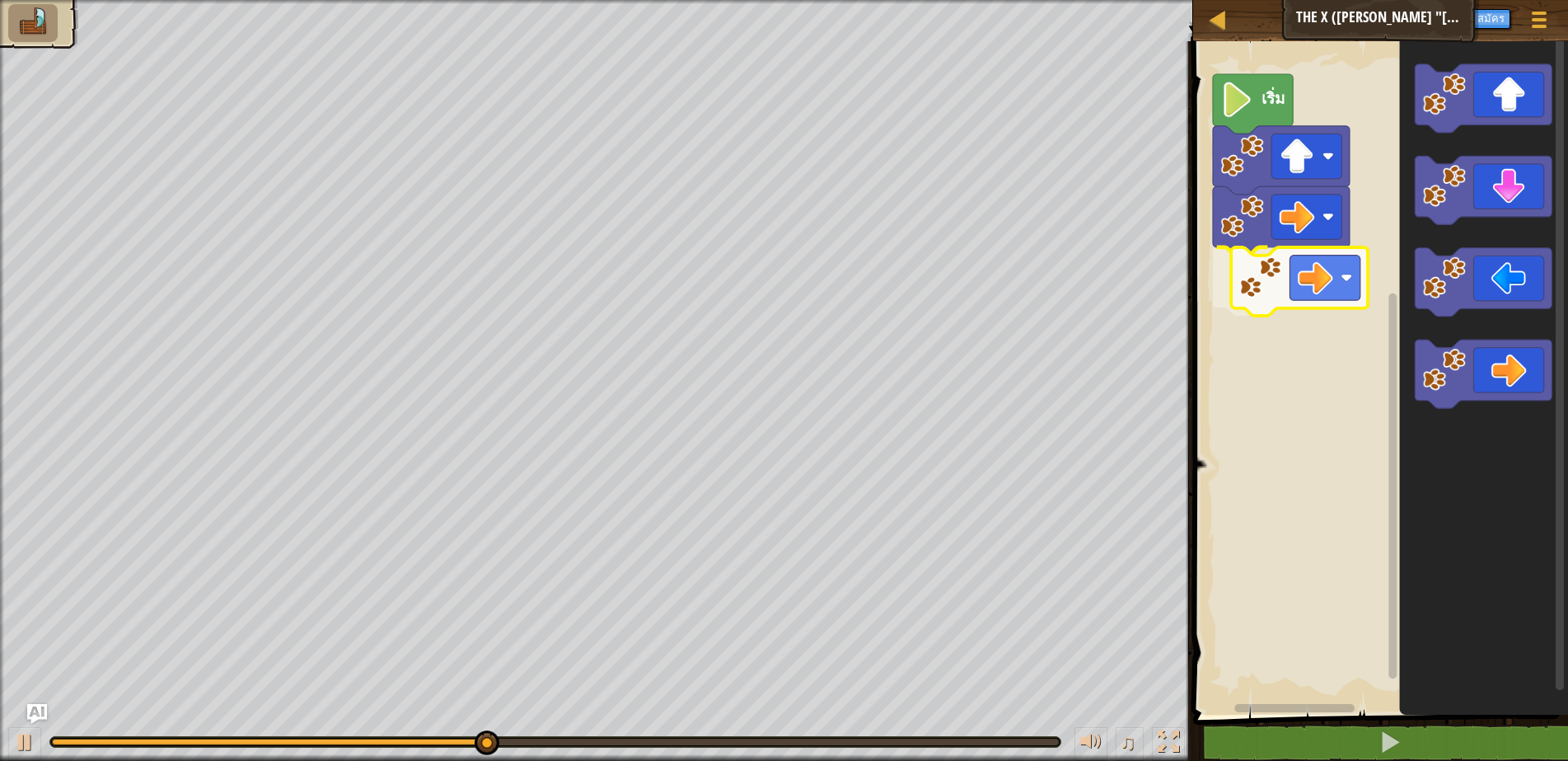
click at [1251, 292] on div "เริ่ม" at bounding box center [1378, 374] width 380 height 682
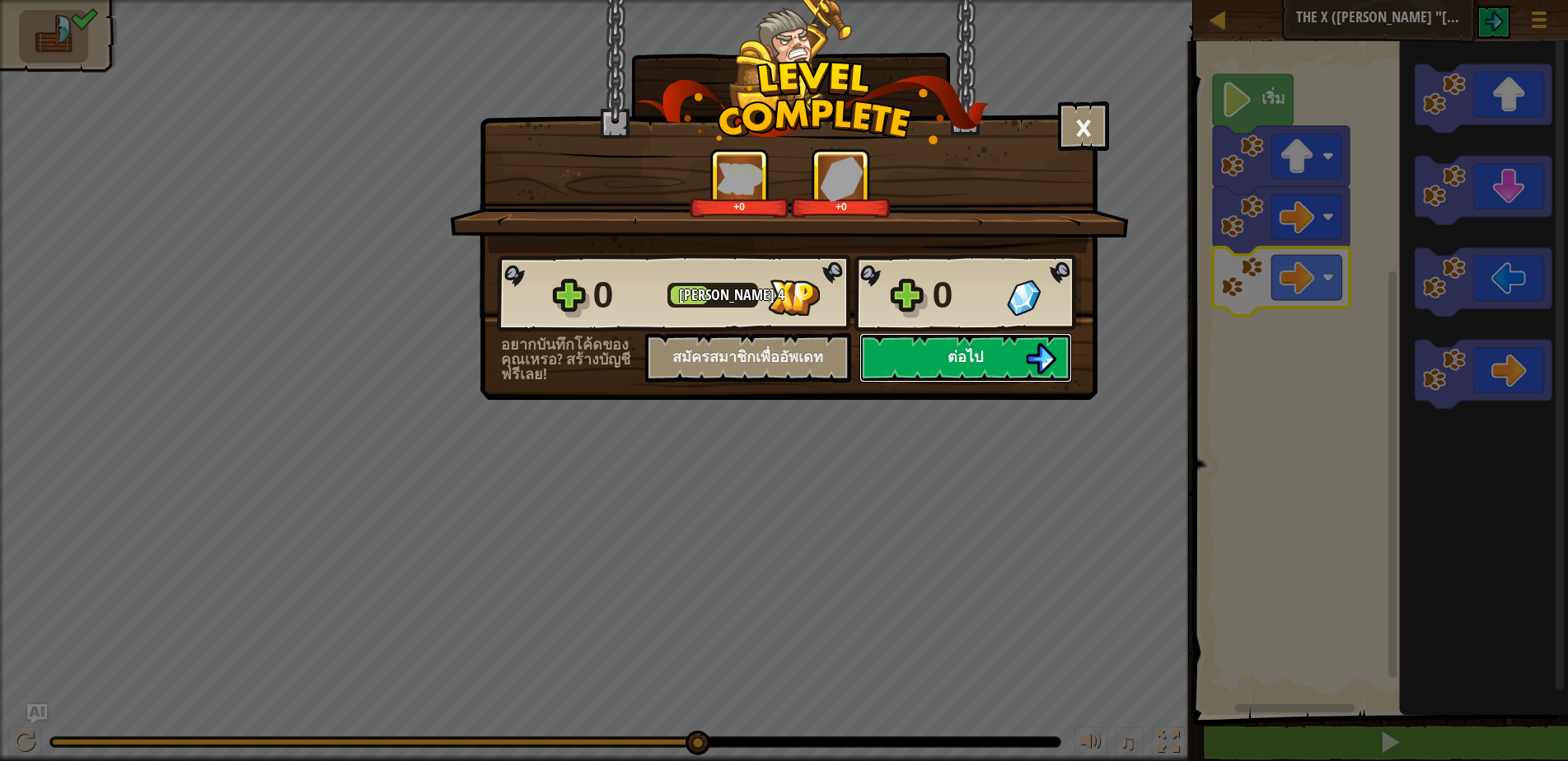
click at [924, 355] on button "ต่อไป" at bounding box center [966, 358] width 212 height 50
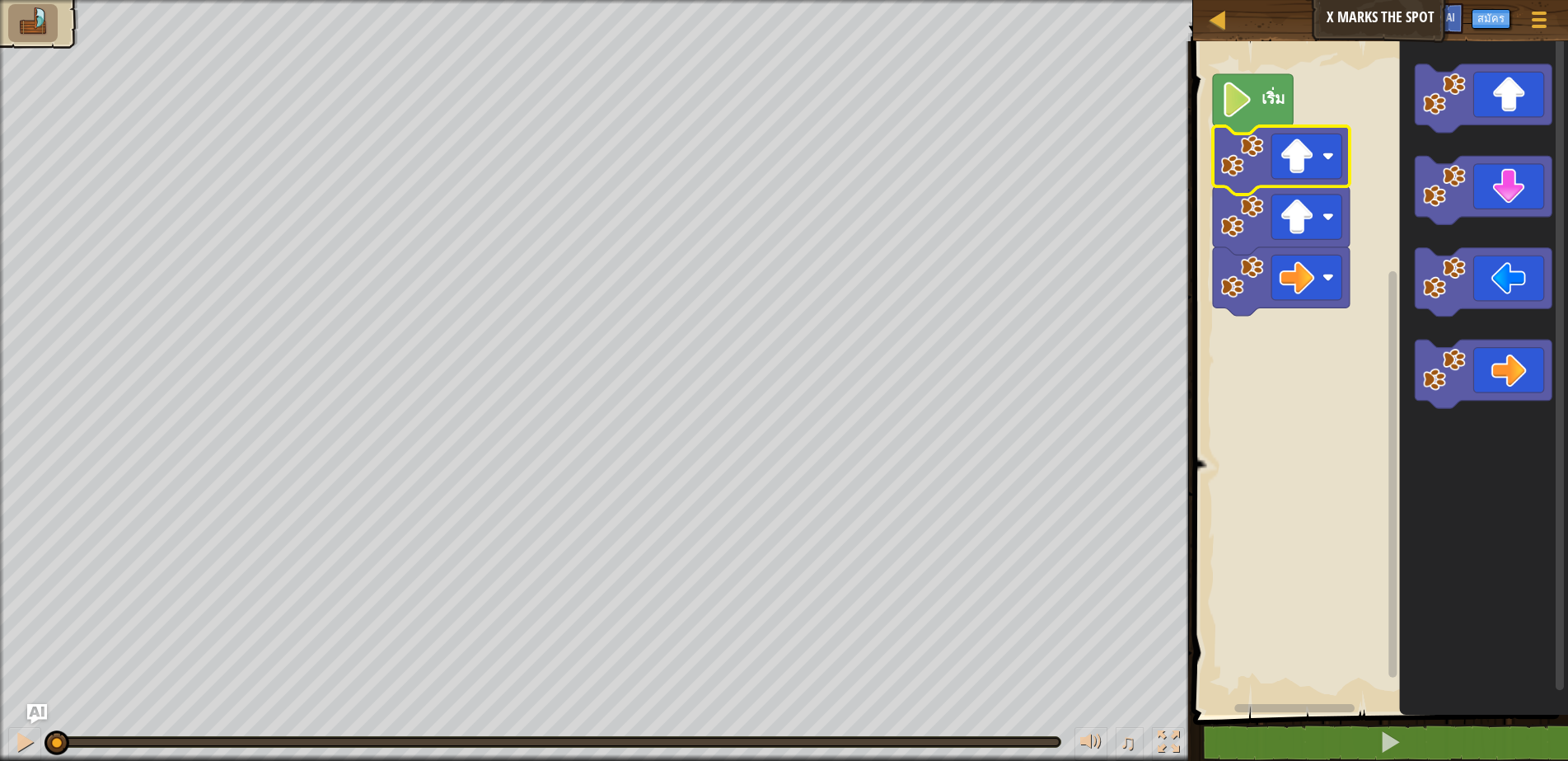
click at [1240, 531] on rect "พื้นที่ทำงาน Blockly" at bounding box center [1378, 374] width 380 height 682
click at [22, 741] on div at bounding box center [25, 742] width 22 height 22
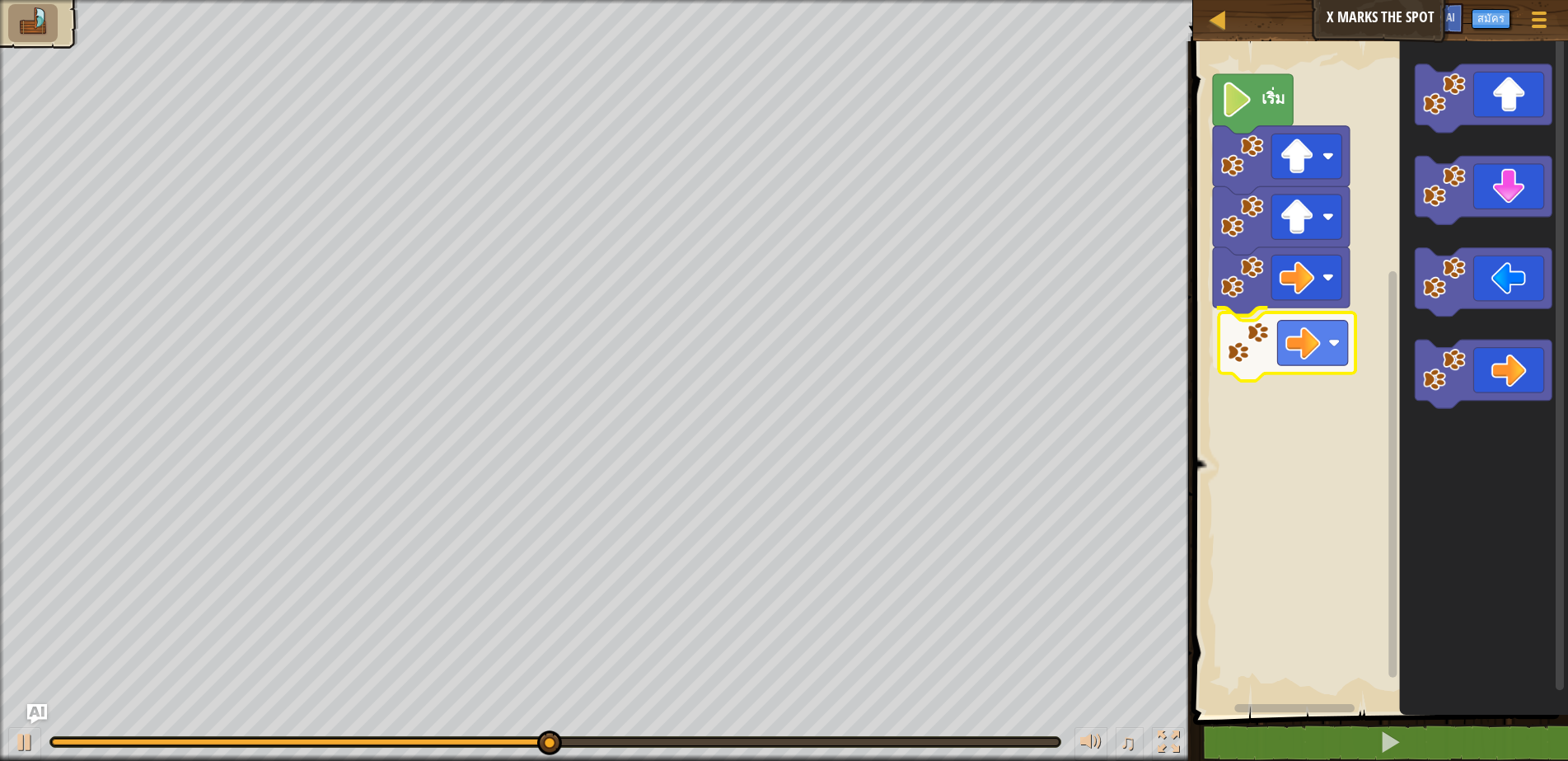
click at [1294, 332] on div "เริ่ม" at bounding box center [1378, 374] width 380 height 682
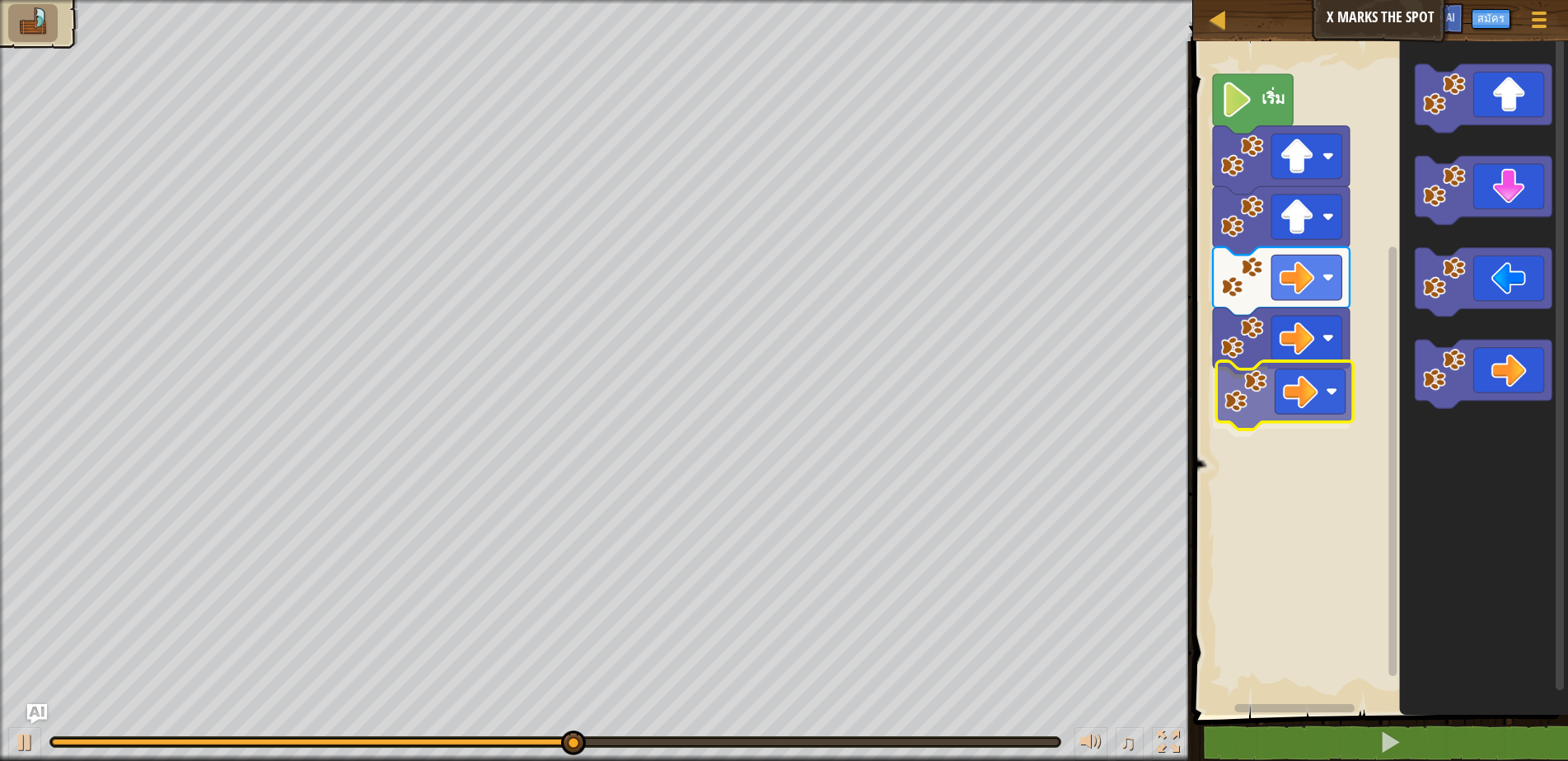
click at [1296, 389] on div "เริ่ม" at bounding box center [1378, 374] width 380 height 682
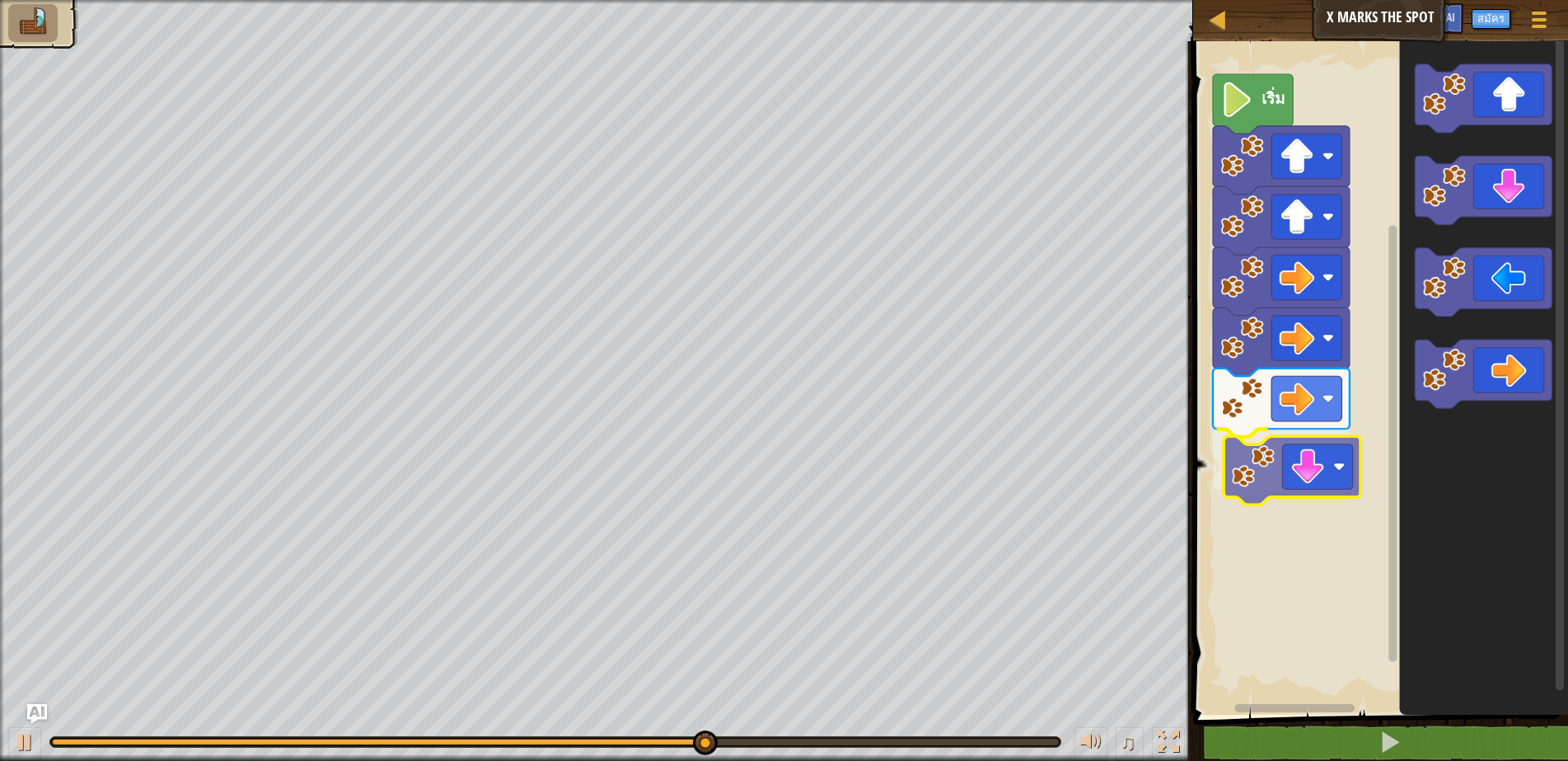
click at [1281, 483] on div "เริ่ม" at bounding box center [1378, 374] width 380 height 682
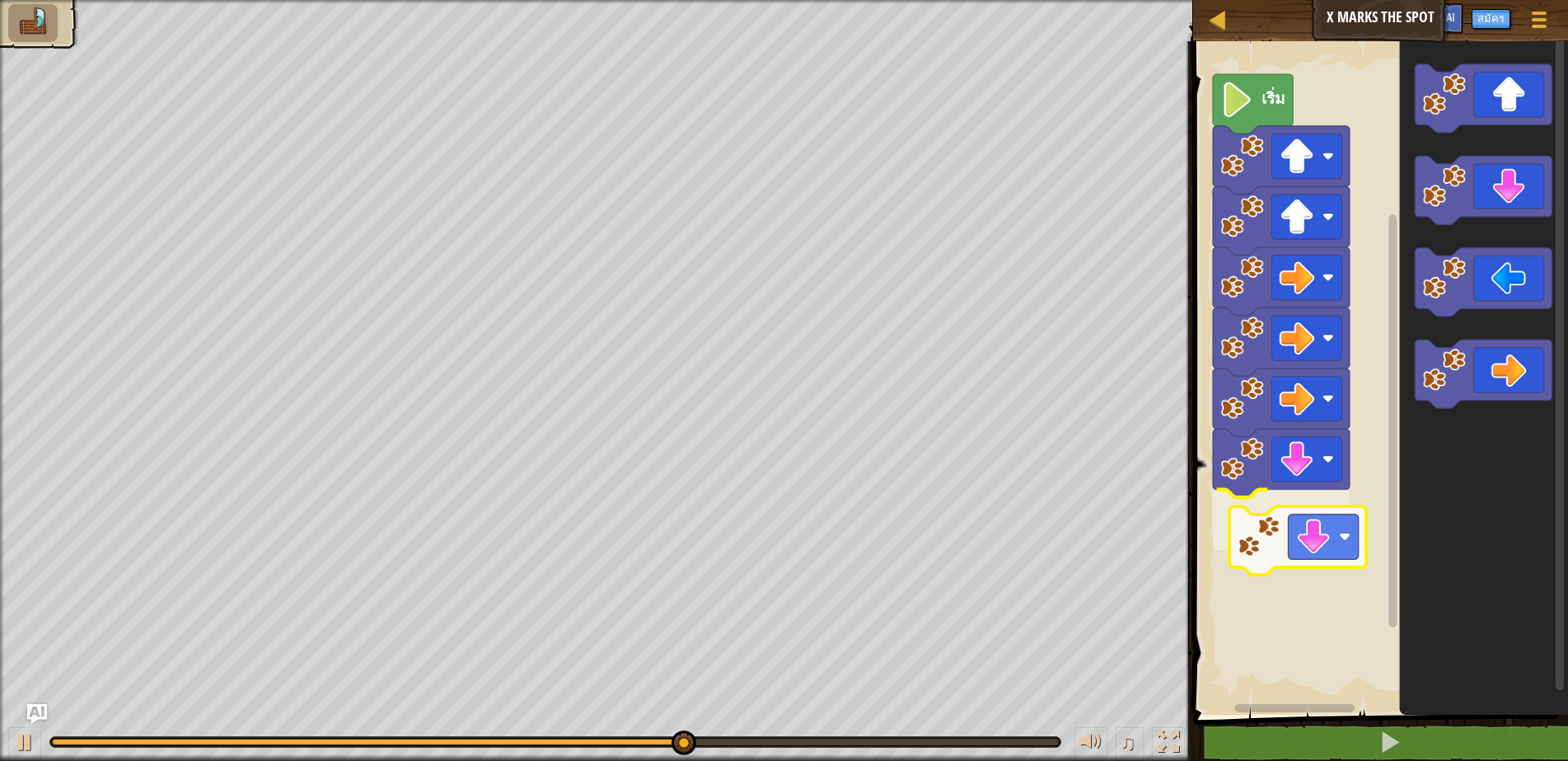
click at [1311, 557] on div "เริ่ม" at bounding box center [1378, 374] width 380 height 682
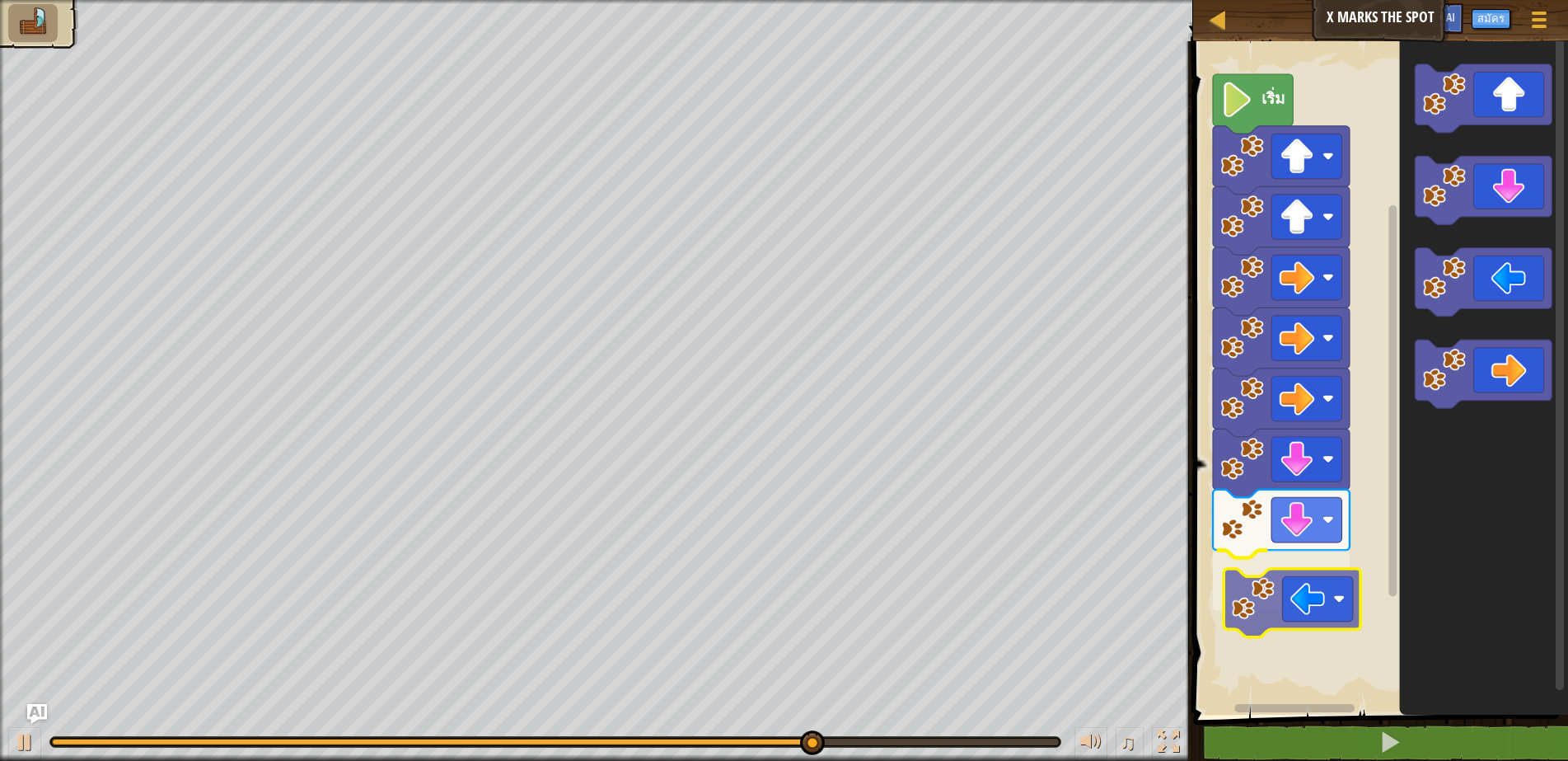
click at [1298, 630] on div "เริ่ม" at bounding box center [1378, 374] width 380 height 682
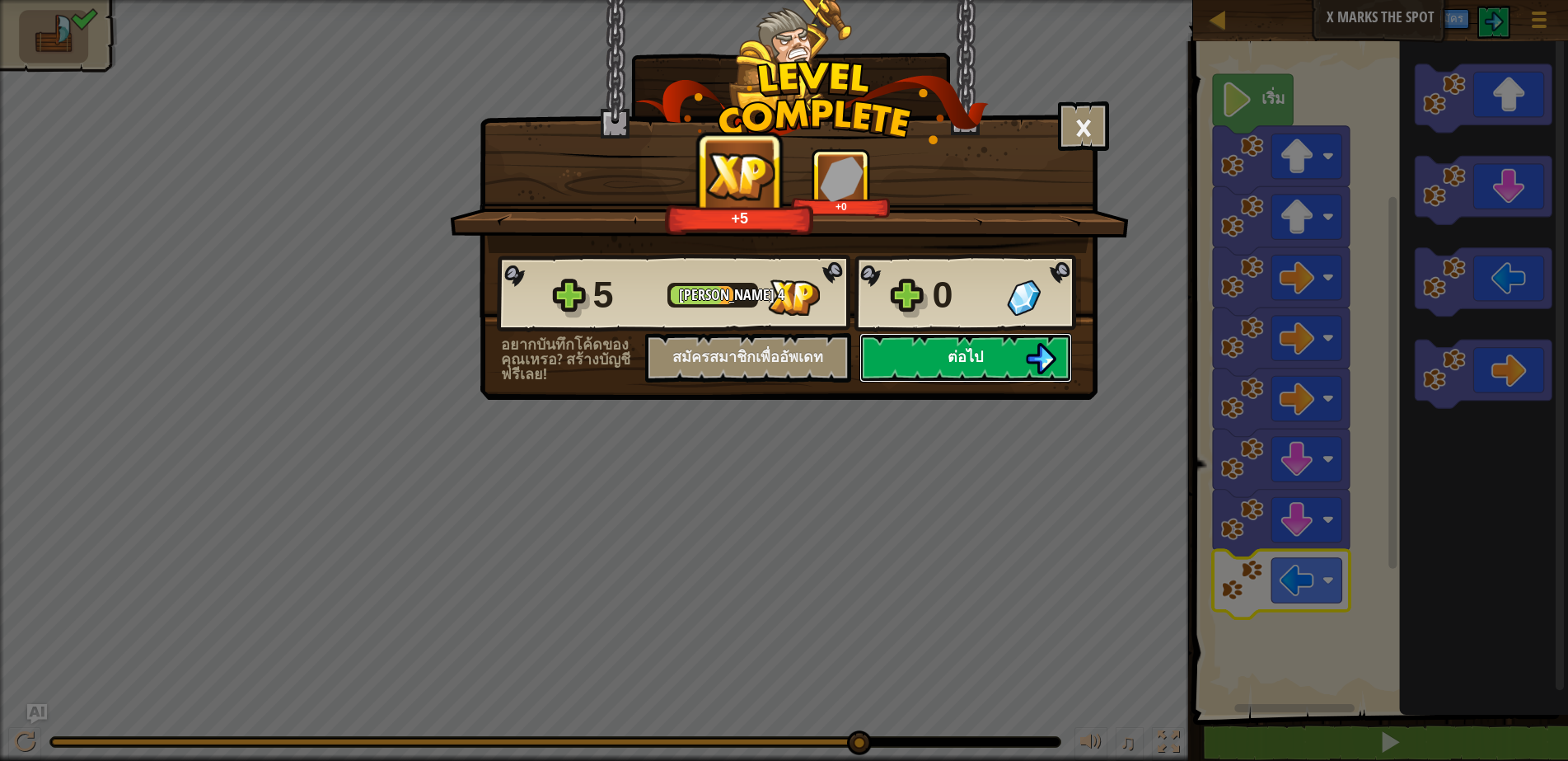
click at [927, 359] on button "ต่อไป" at bounding box center [966, 358] width 212 height 50
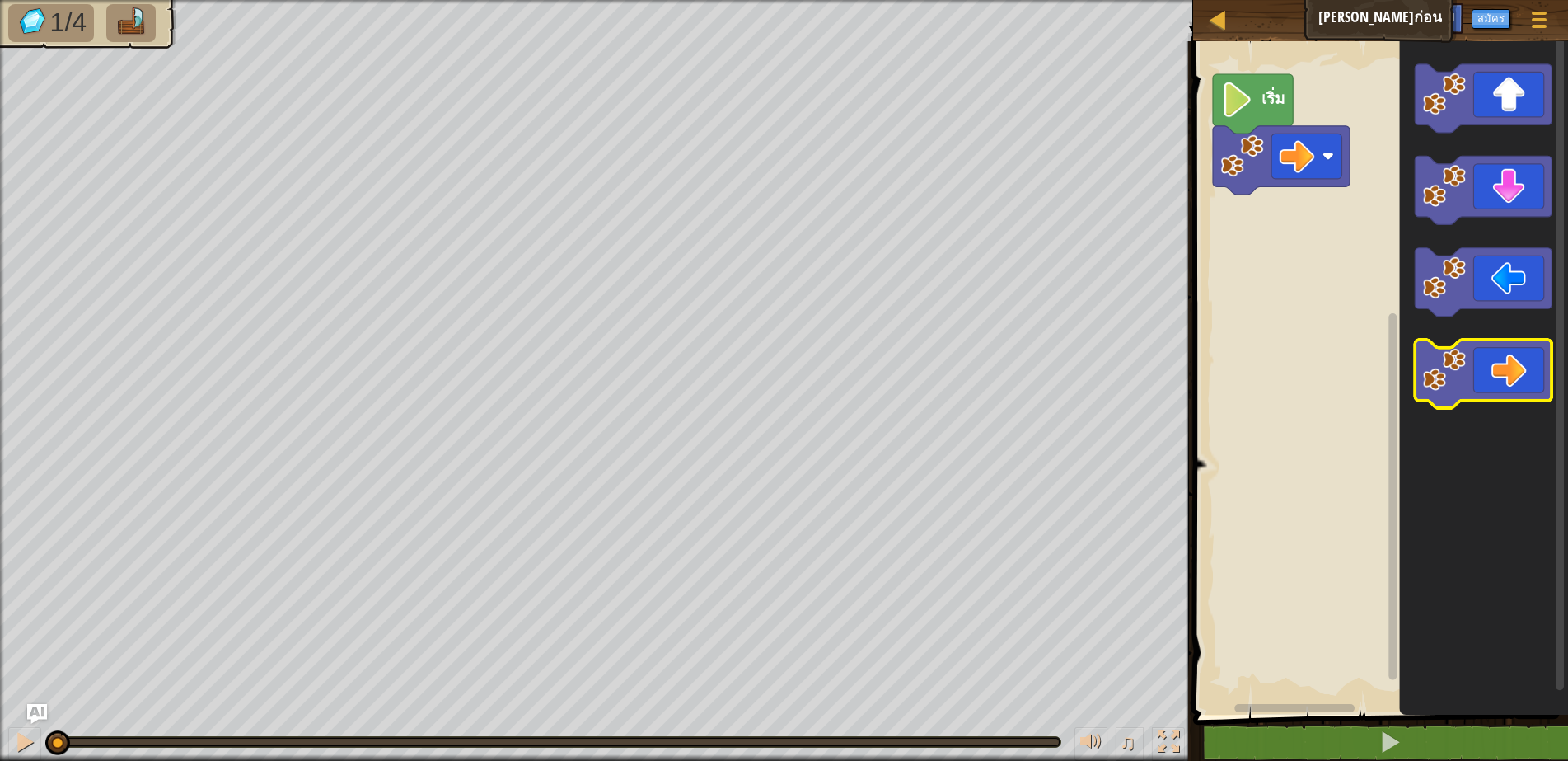
click at [1526, 363] on icon "พื้นที่ทำงาน Blockly" at bounding box center [1483, 374] width 137 height 68
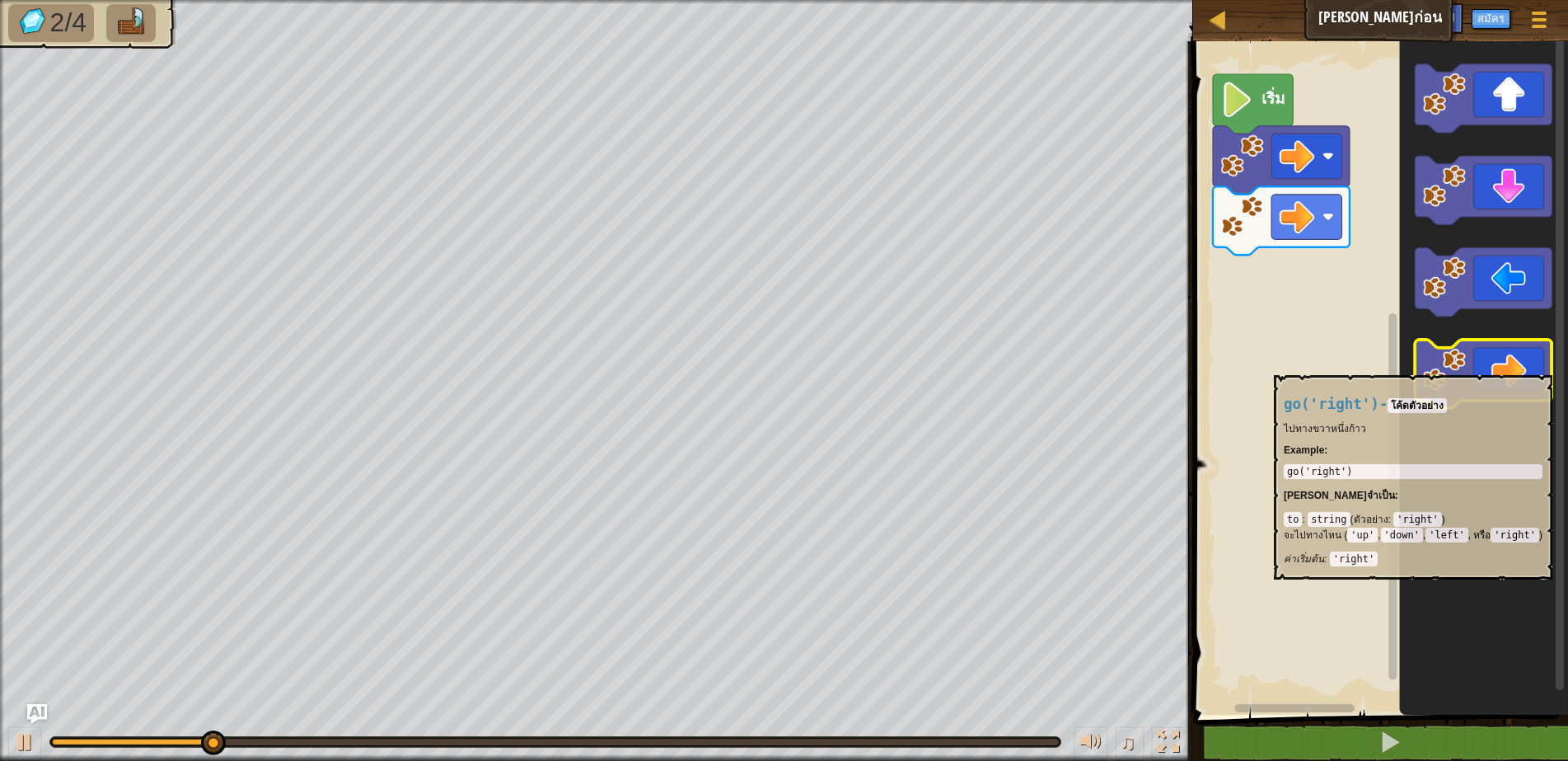
click at [1508, 367] on icon "พื้นที่ทำงาน Blockly" at bounding box center [1483, 374] width 137 height 68
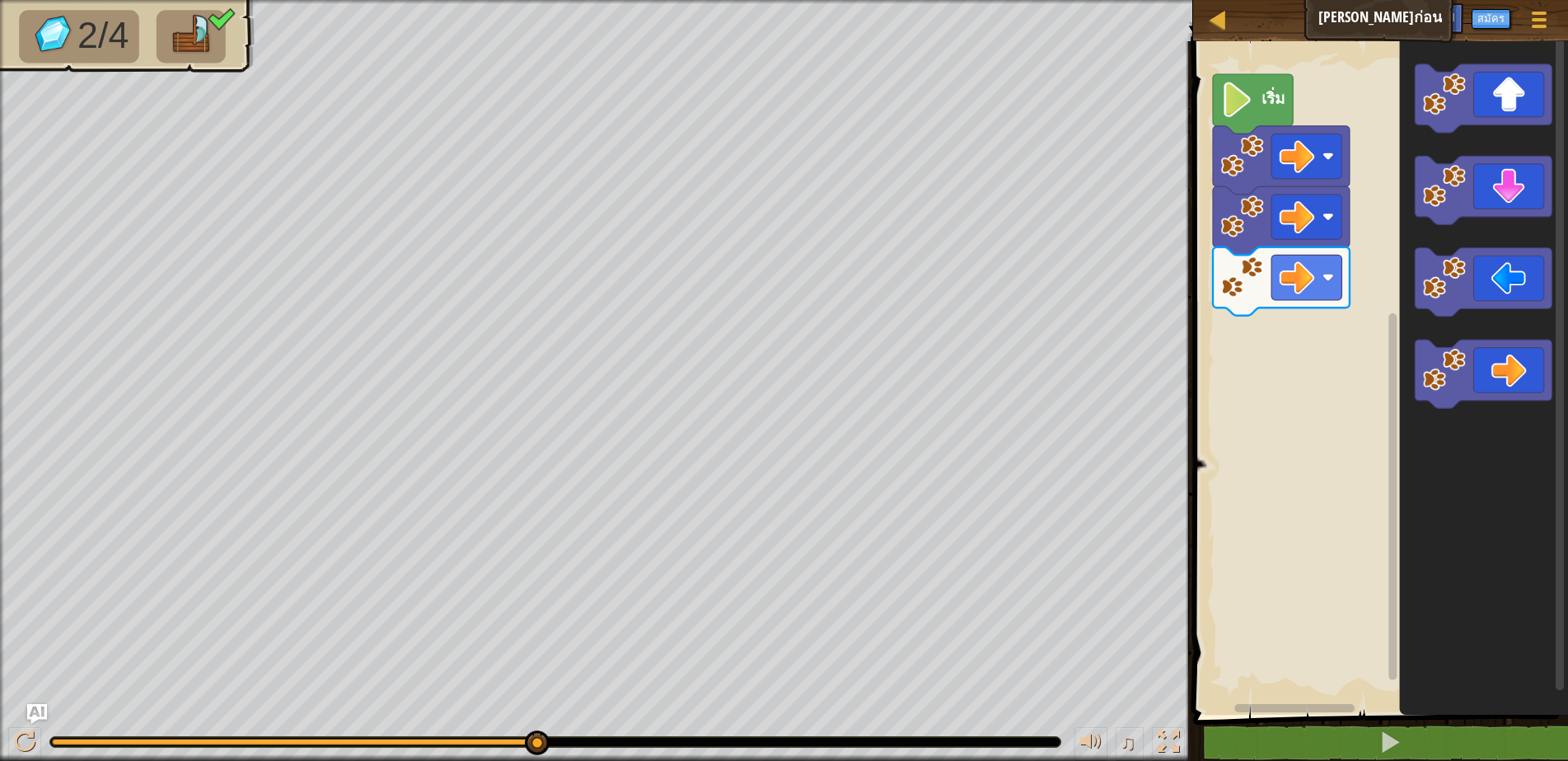
click at [1341, 712] on rect "พื้นที่ทำงาน Blockly" at bounding box center [1294, 708] width 121 height 8
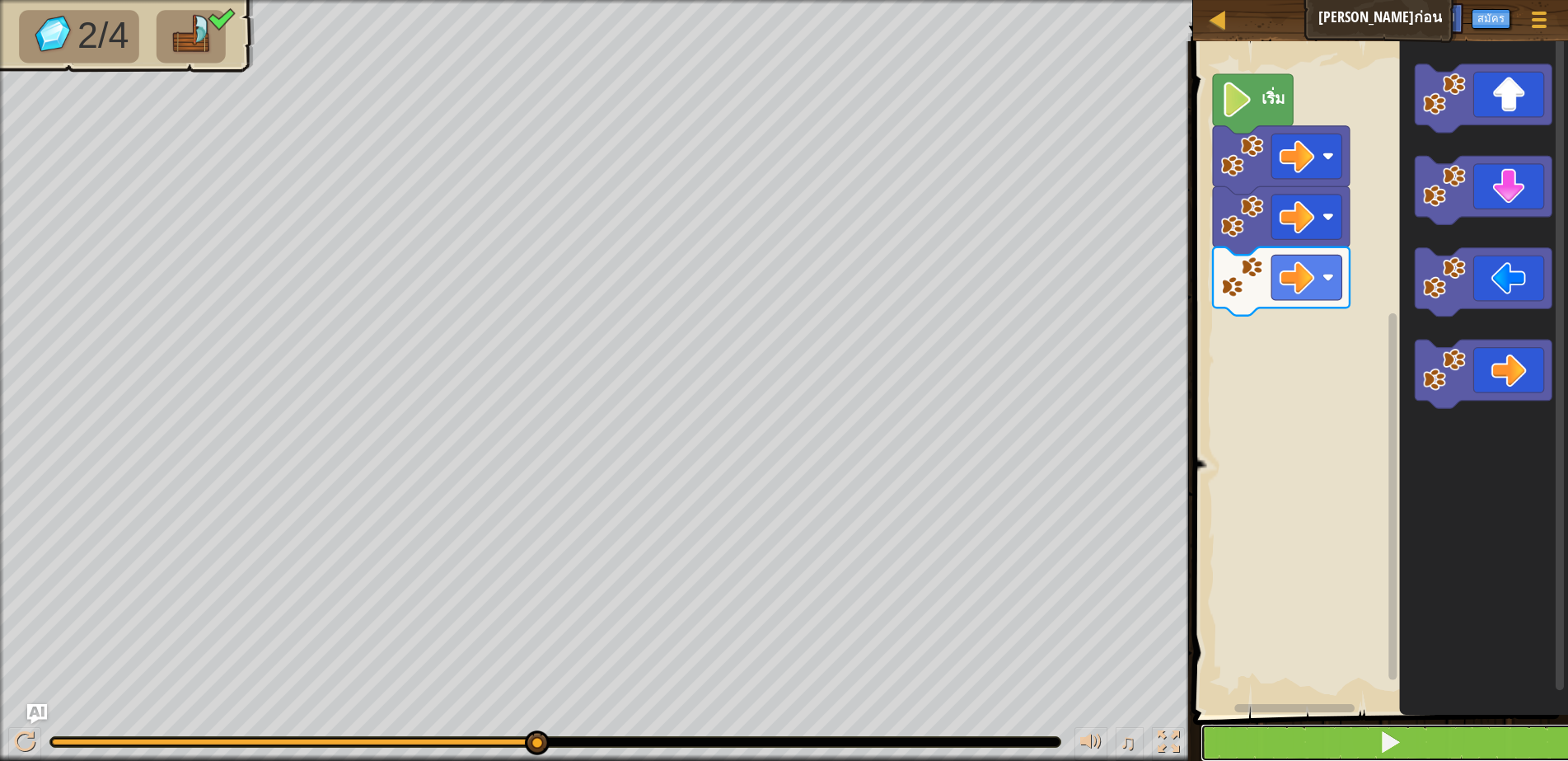
click at [1360, 745] on button at bounding box center [1391, 743] width 380 height 38
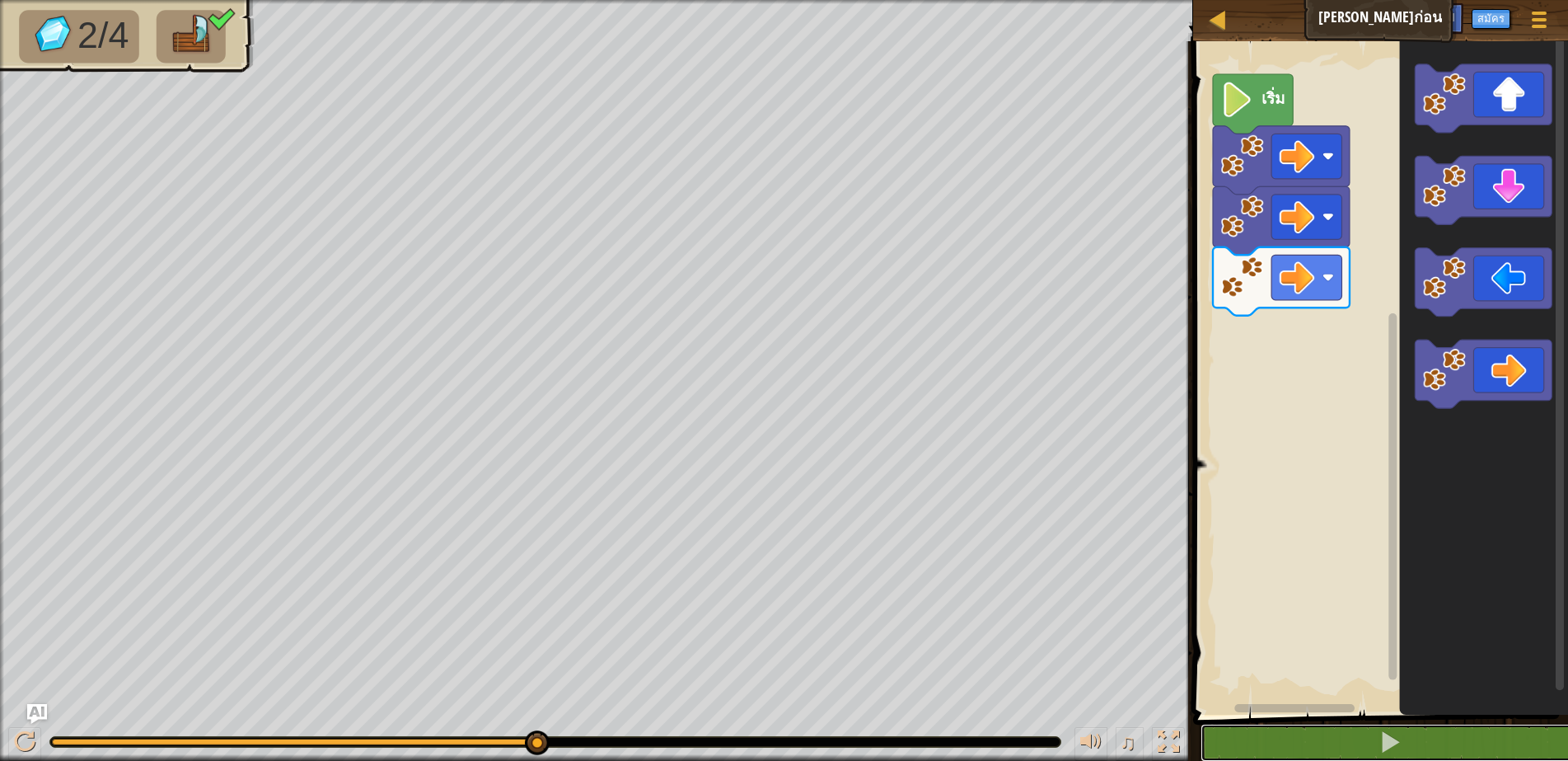
drag, startPoint x: 1388, startPoint y: 736, endPoint x: 1347, endPoint y: 671, distance: 76.9
click at [1387, 737] on span at bounding box center [1390, 742] width 23 height 23
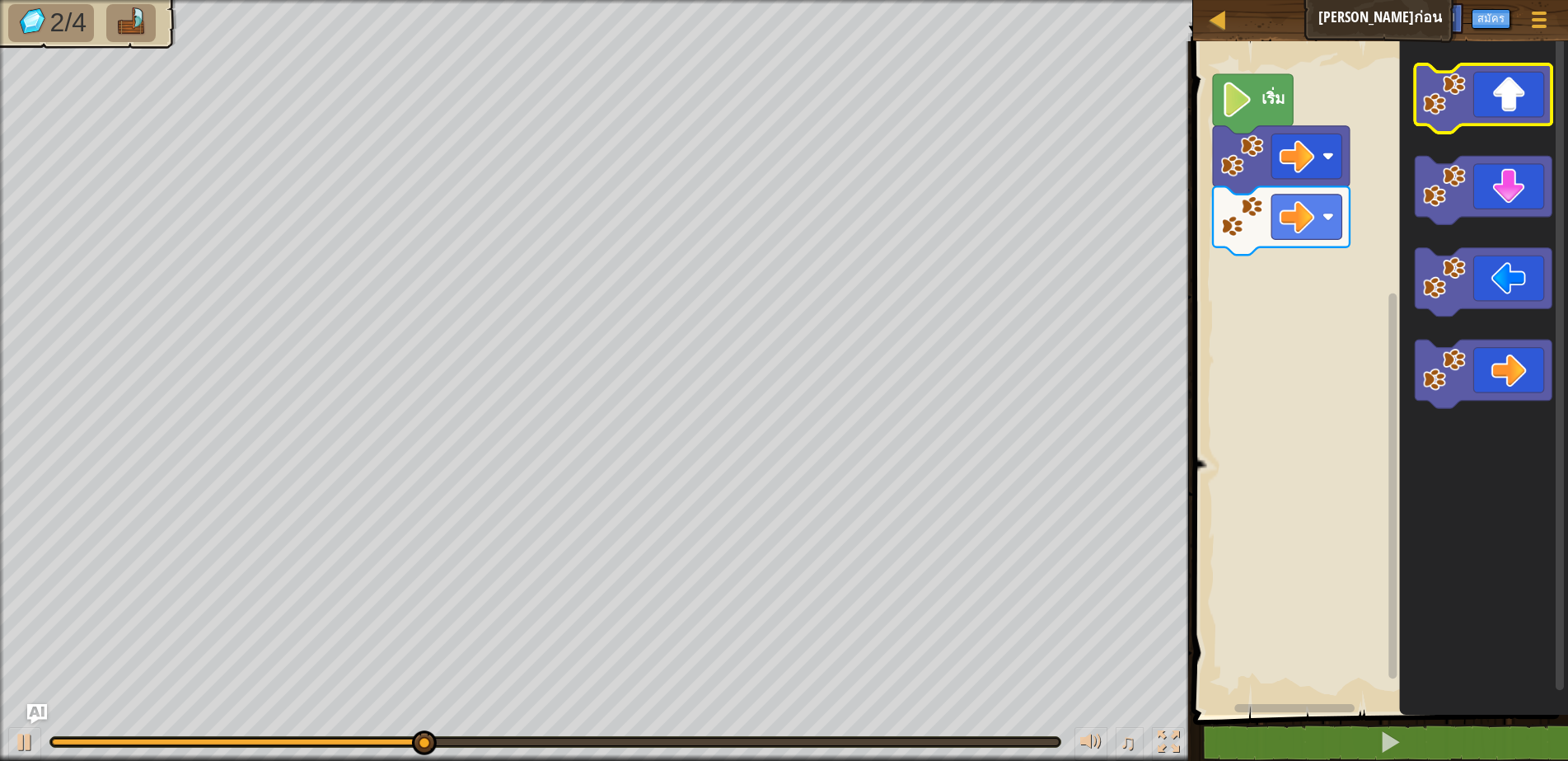
click at [1506, 90] on icon "พื้นที่ทำงาน Blockly" at bounding box center [1483, 98] width 137 height 68
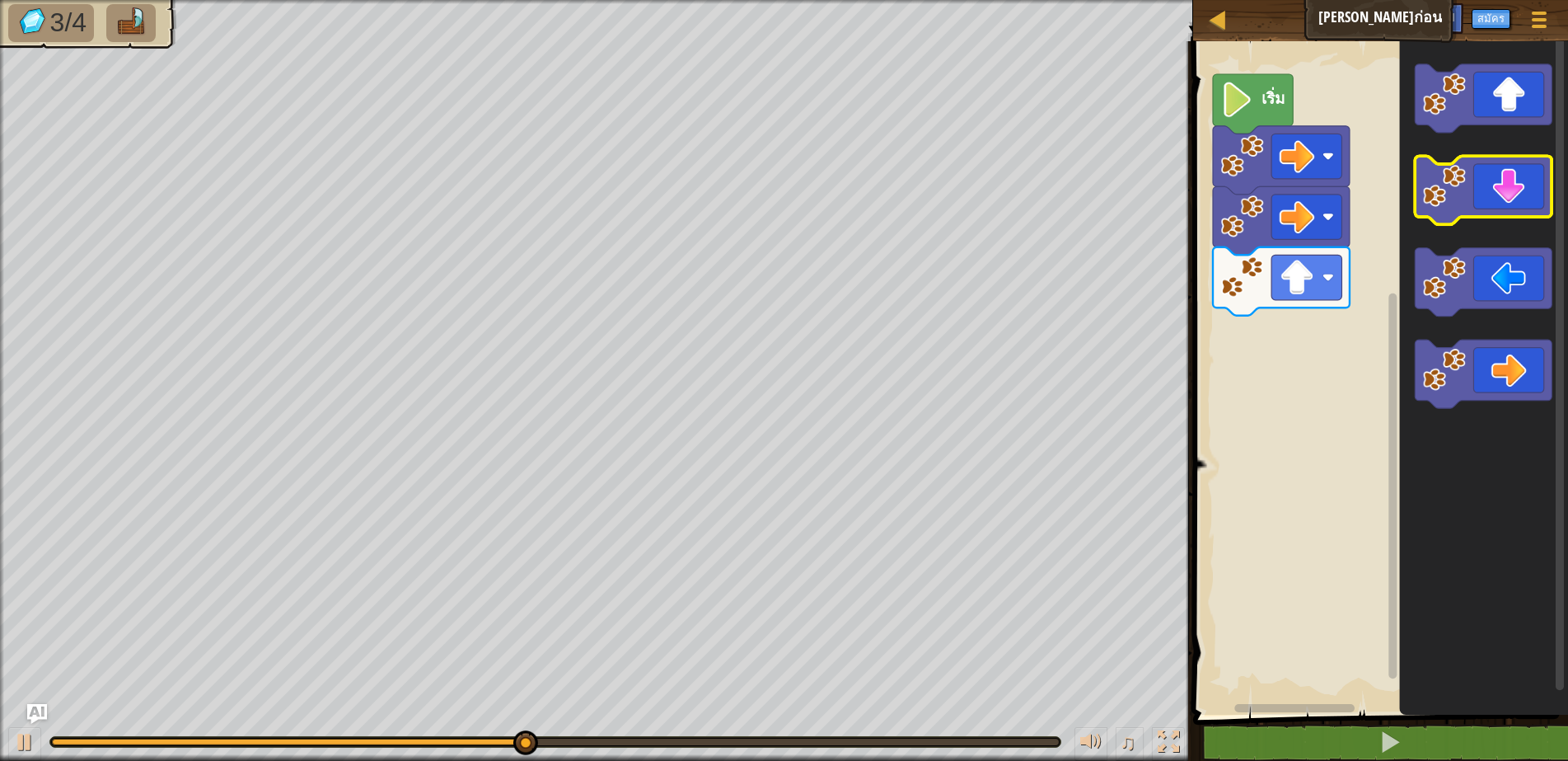
click at [1515, 200] on icon "พื้นที่ทำงาน Blockly" at bounding box center [1483, 190] width 137 height 68
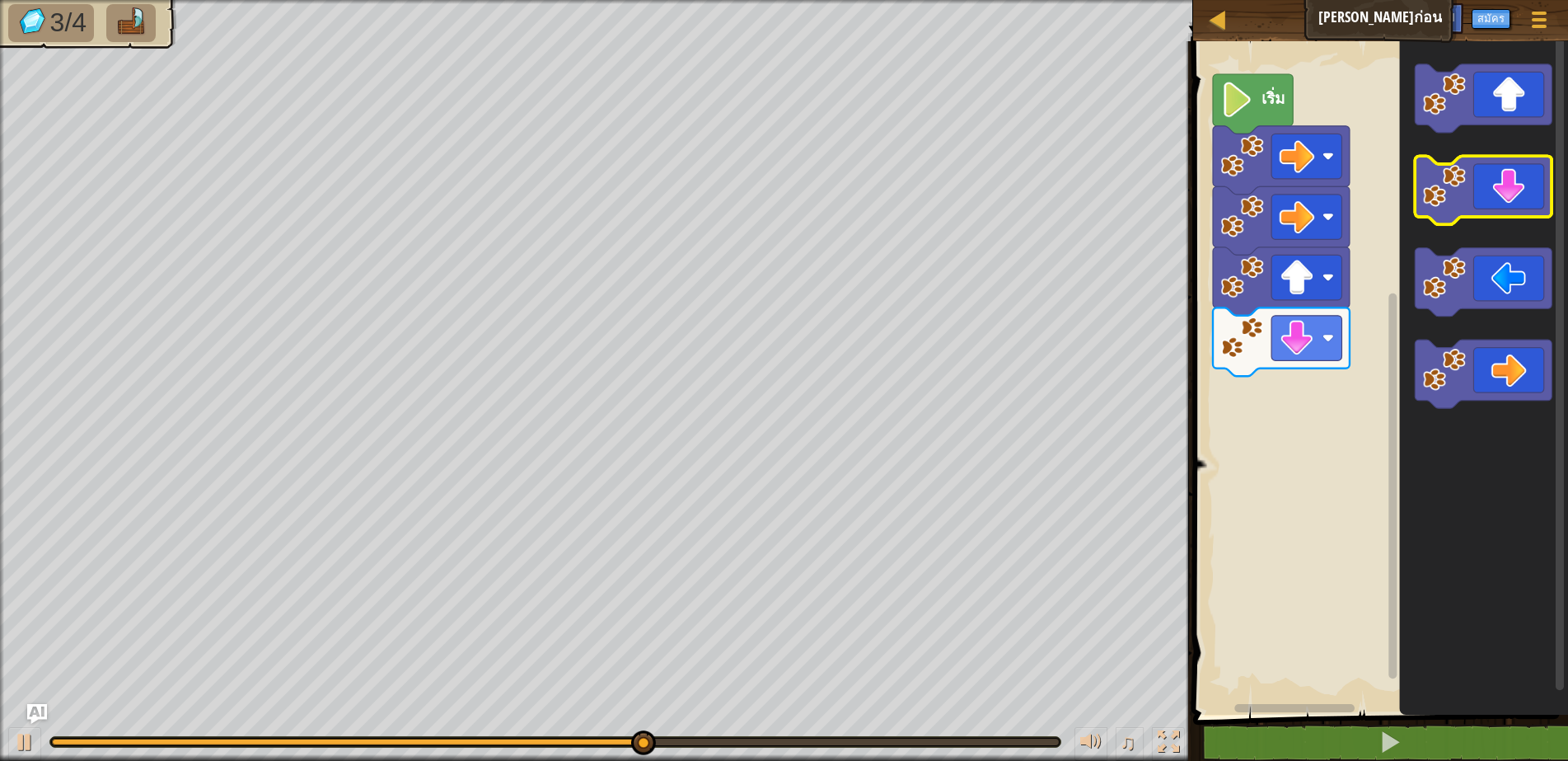
click at [1500, 182] on icon "พื้นที่ทำงาน Blockly" at bounding box center [1483, 190] width 137 height 68
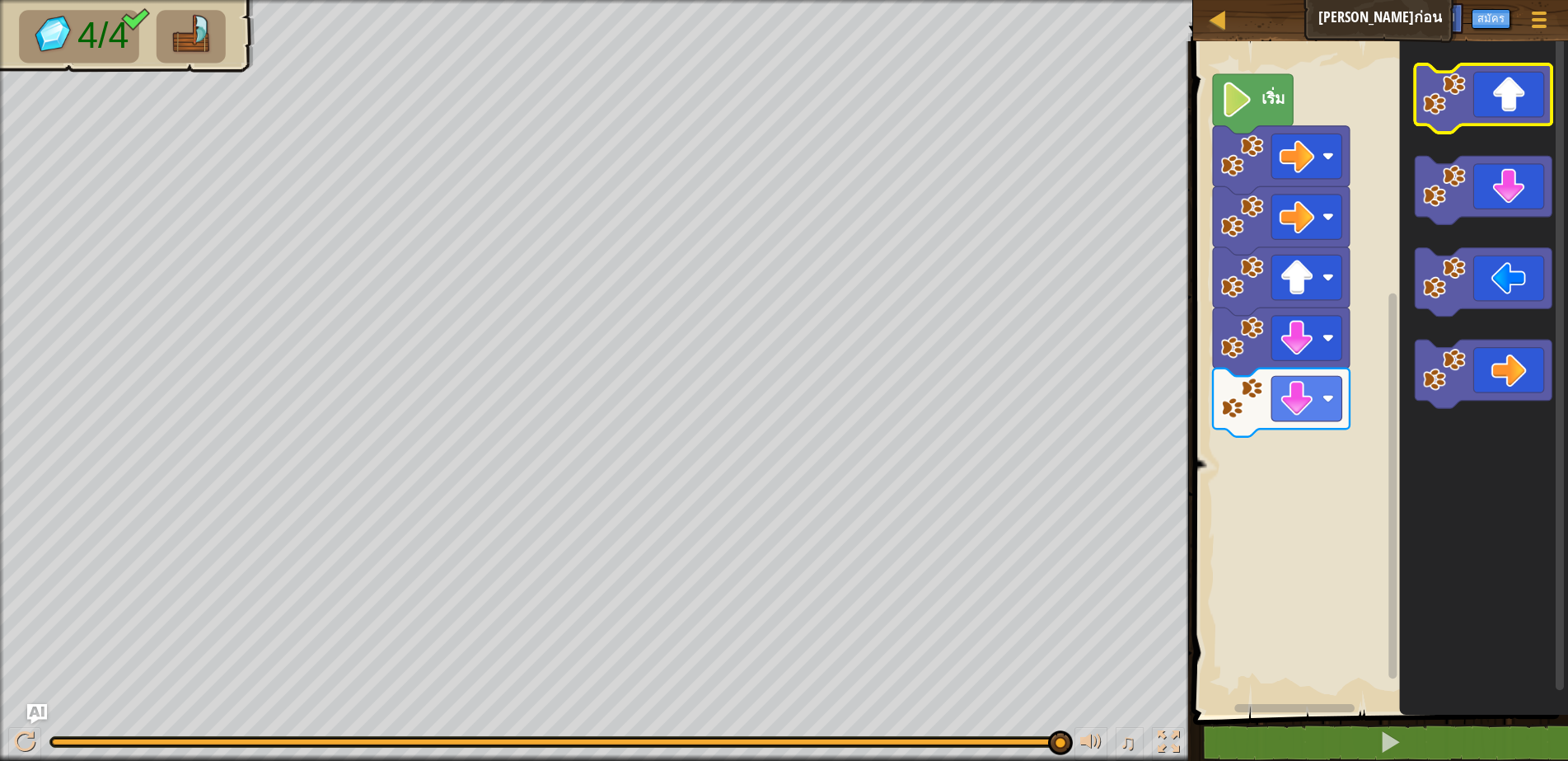
click at [1536, 118] on icon "พื้นที่ทำงาน Blockly" at bounding box center [1483, 98] width 137 height 68
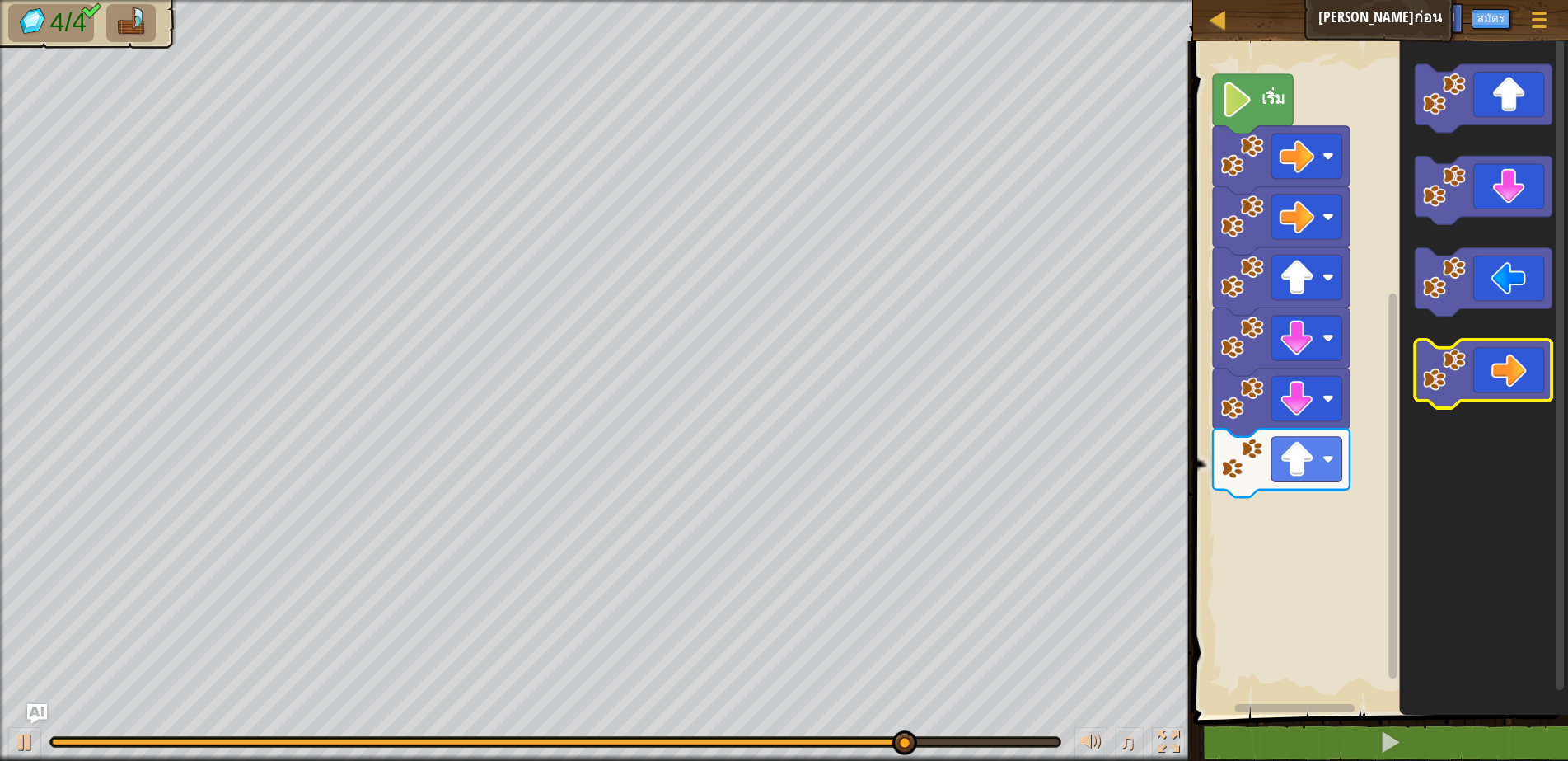
click at [1524, 353] on icon "พื้นที่ทำงาน Blockly" at bounding box center [1483, 374] width 137 height 68
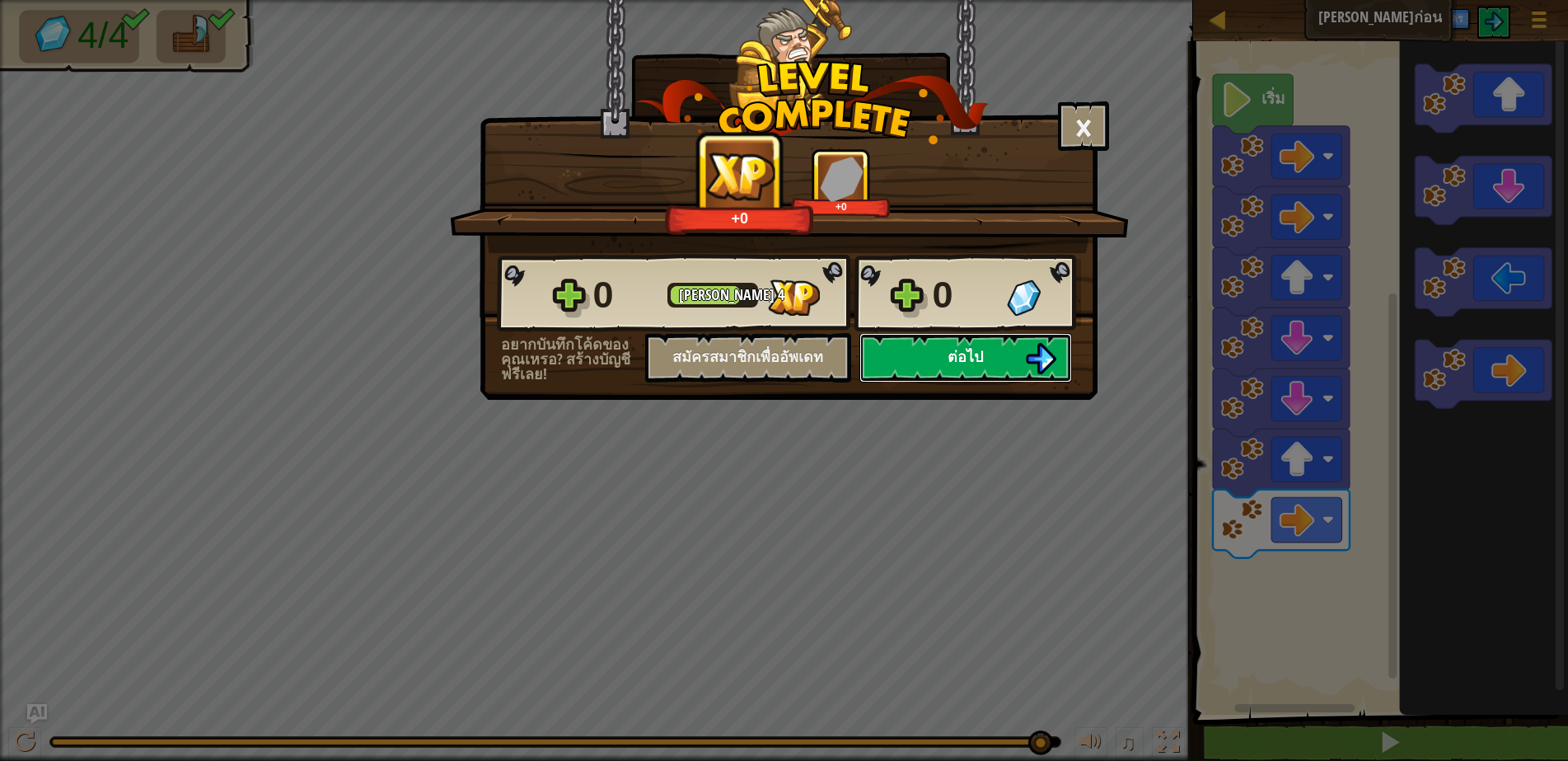
click at [1004, 367] on button "ต่อไป" at bounding box center [966, 358] width 212 height 50
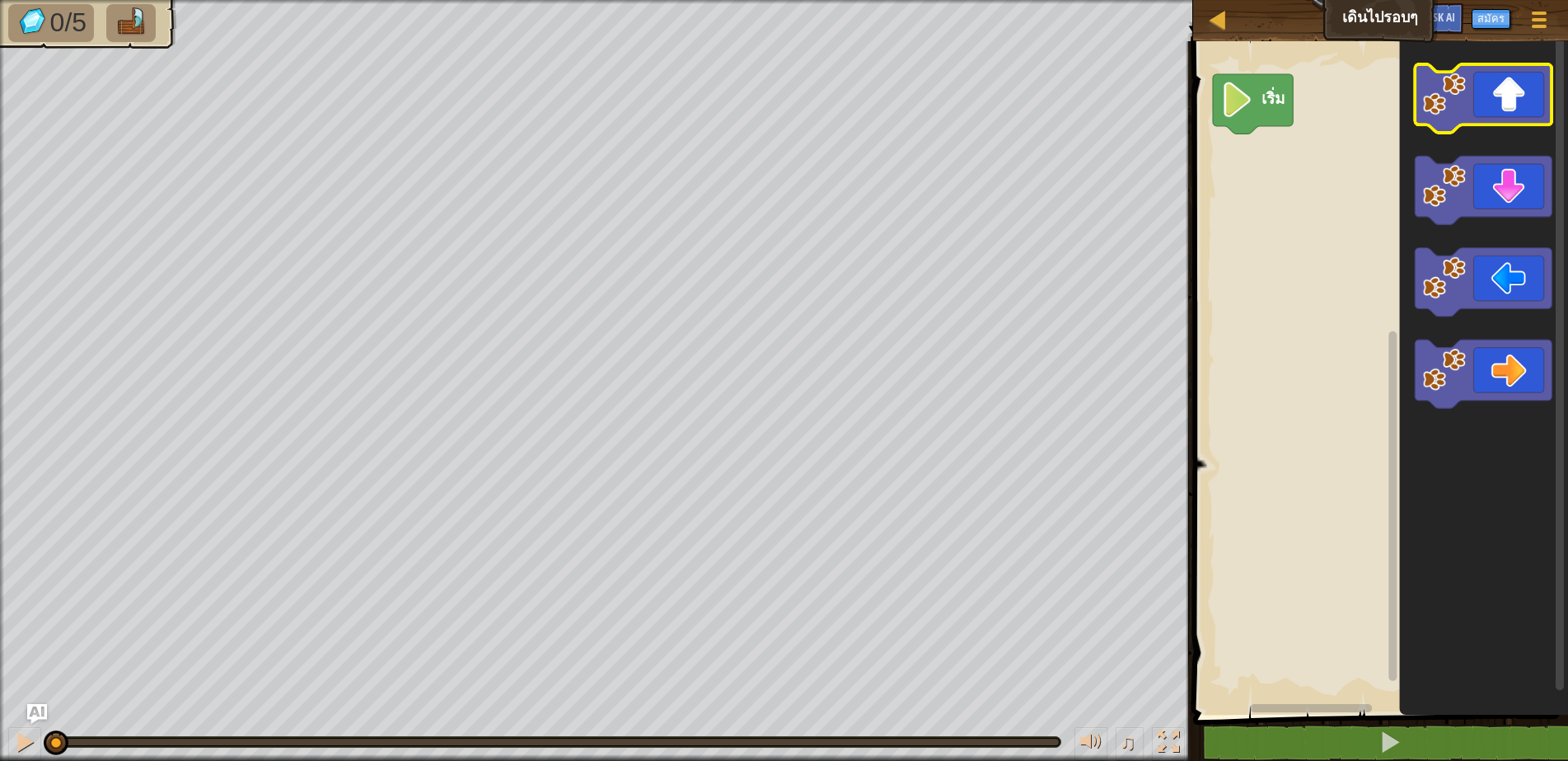
click at [1474, 117] on icon "พื้นที่ทำงาน Blockly" at bounding box center [1483, 98] width 137 height 68
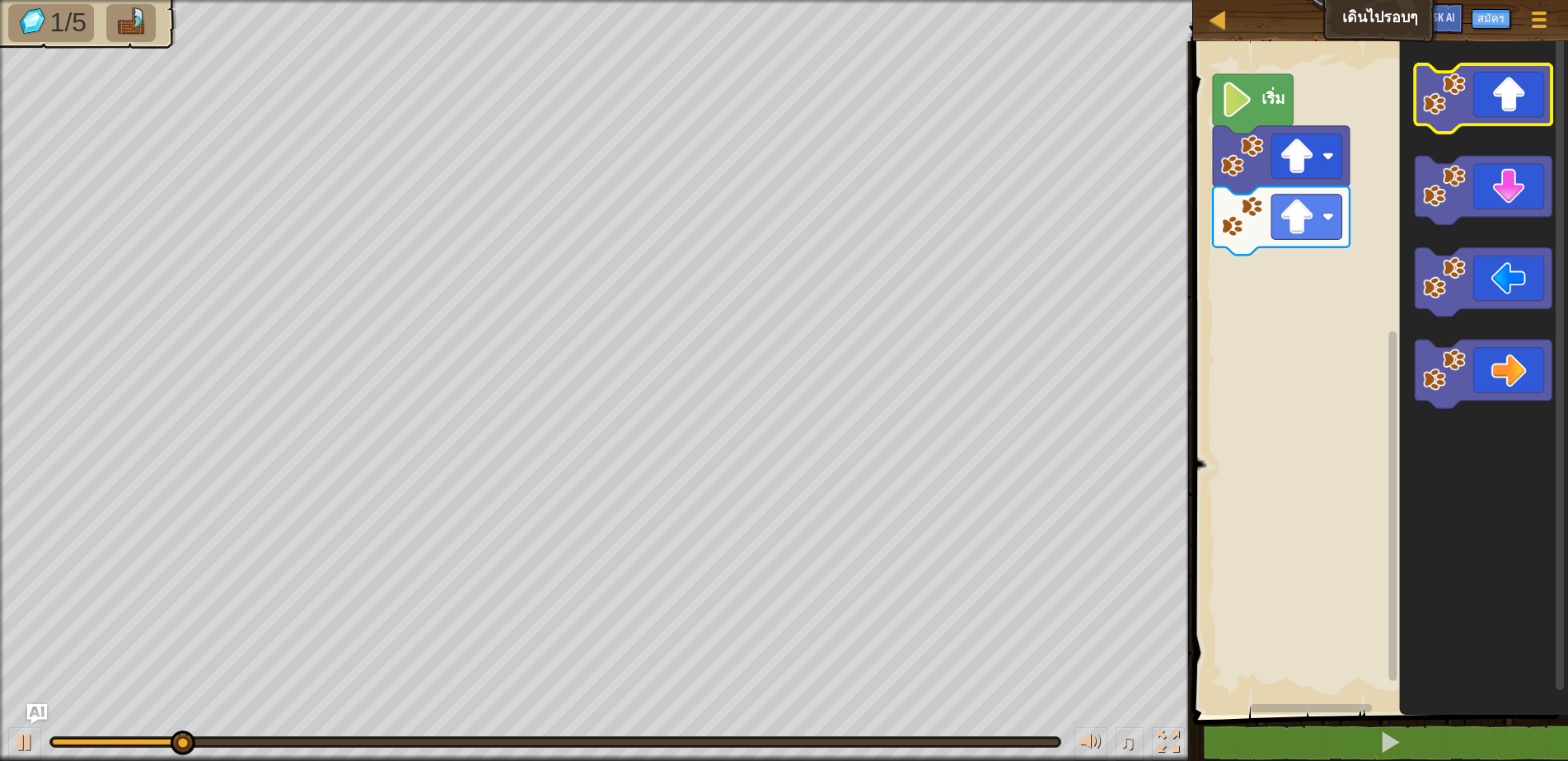
click at [1474, 117] on icon "พื้นที่ทำงาน Blockly" at bounding box center [1483, 98] width 137 height 68
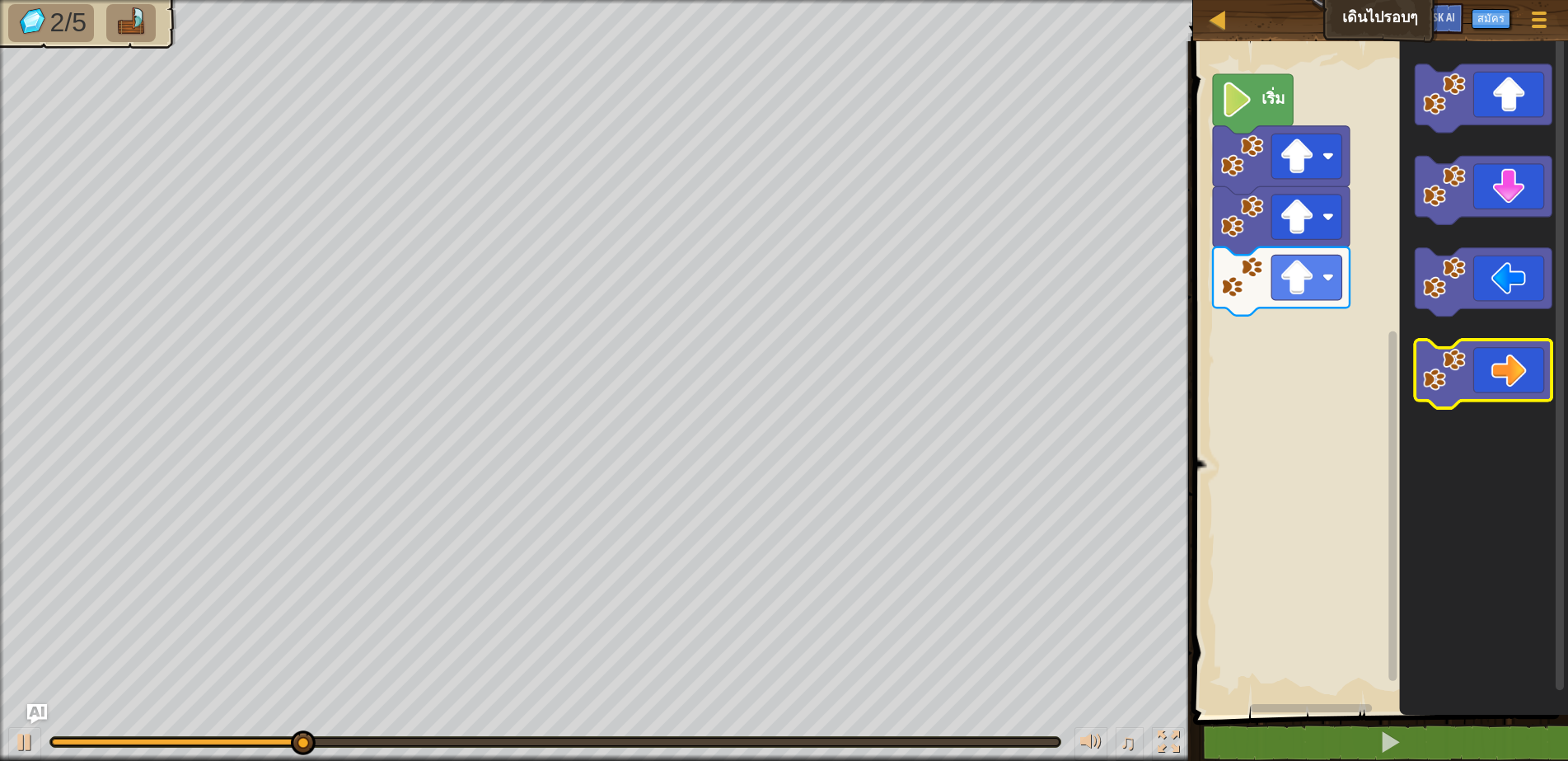
click at [1504, 392] on icon "พื้นที่ทำงาน Blockly" at bounding box center [1483, 374] width 137 height 68
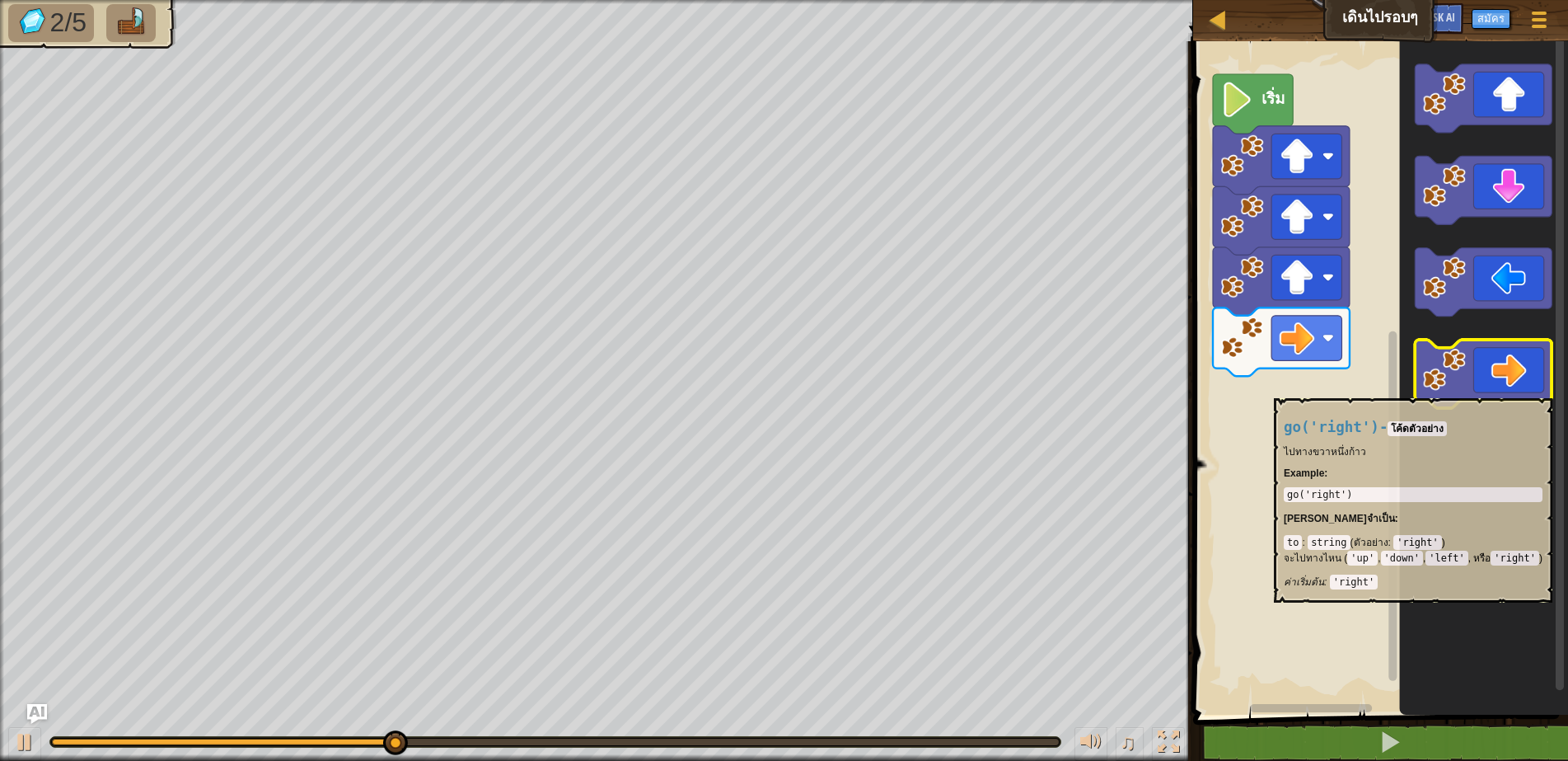
click at [1506, 392] on icon "พื้นที่ทำงาน Blockly" at bounding box center [1483, 374] width 137 height 68
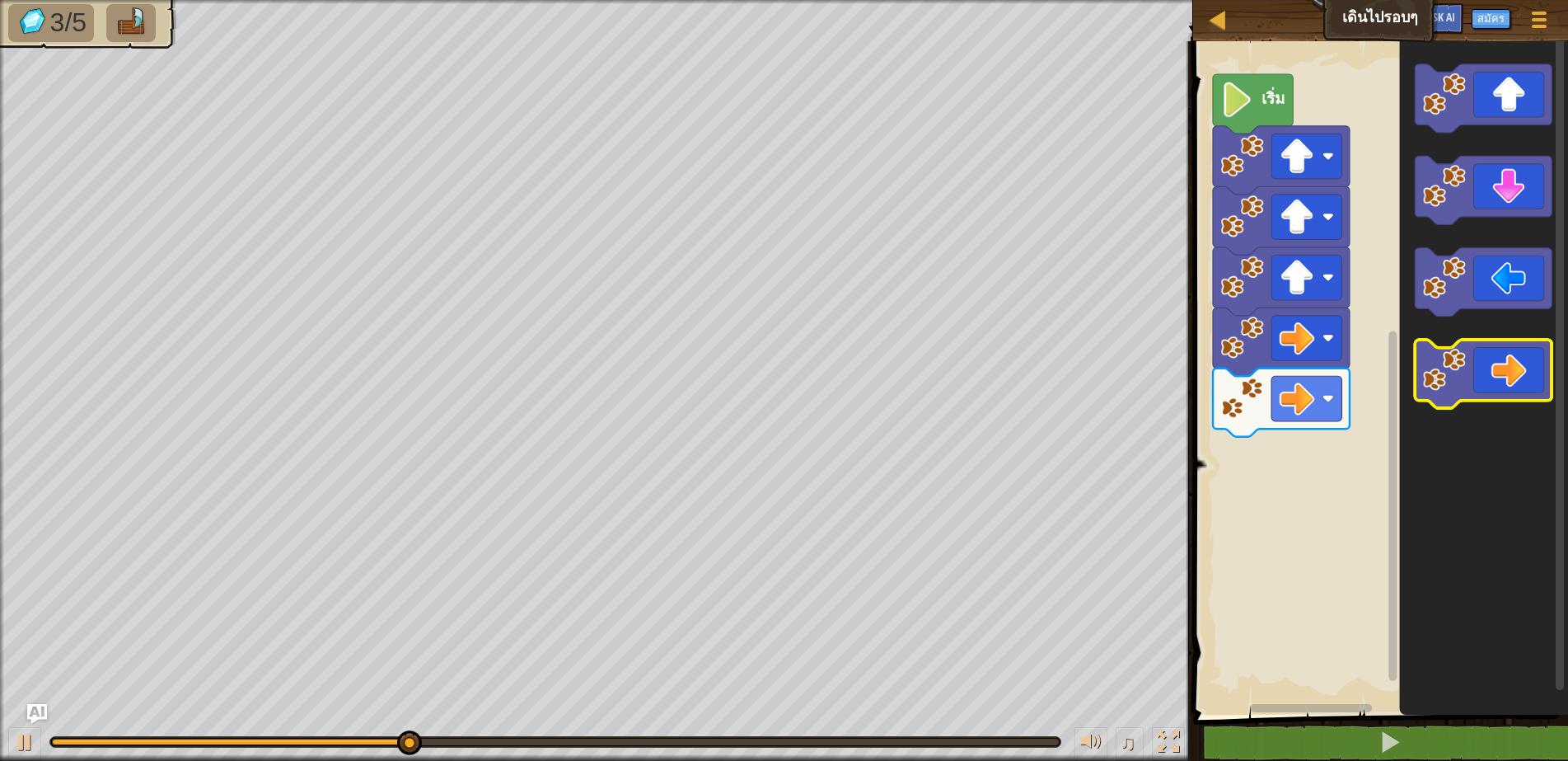
click at [1506, 392] on icon "พื้นที่ทำงาน Blockly" at bounding box center [1483, 374] width 137 height 68
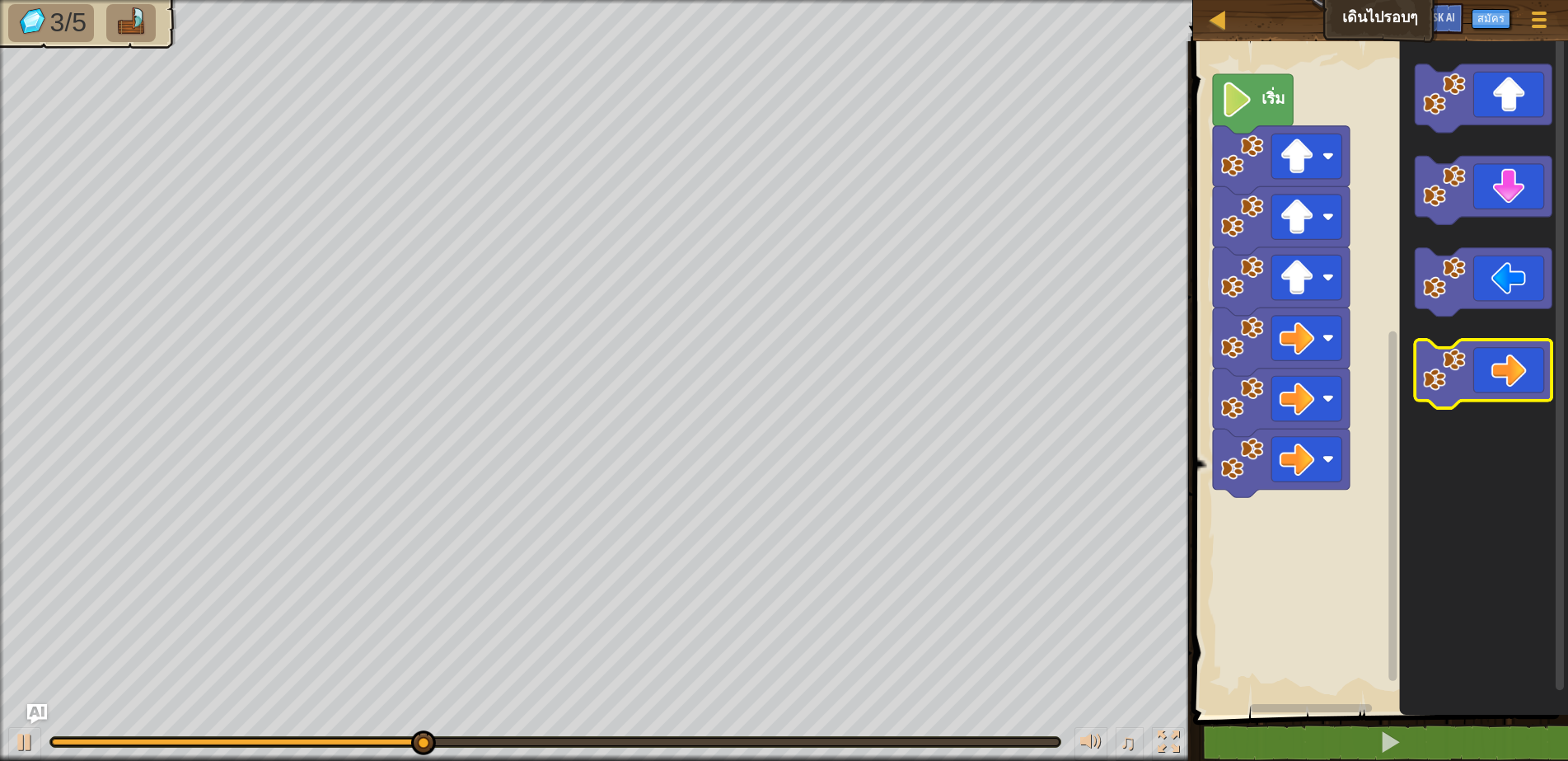
click at [1505, 393] on icon "พื้นที่ทำงาน Blockly" at bounding box center [1483, 374] width 137 height 68
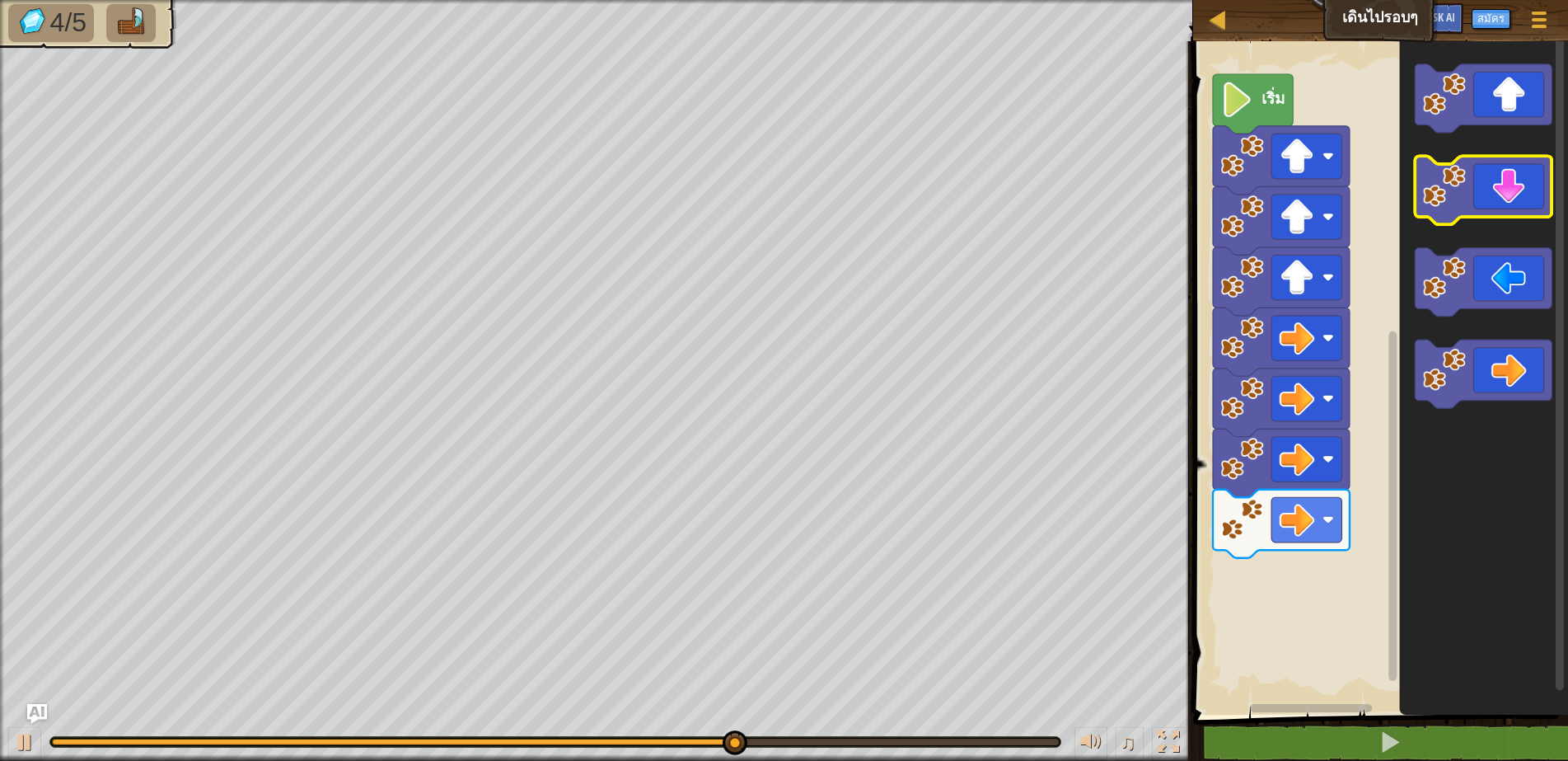
click at [1515, 183] on icon "พื้นที่ทำงาน Blockly" at bounding box center [1483, 190] width 137 height 68
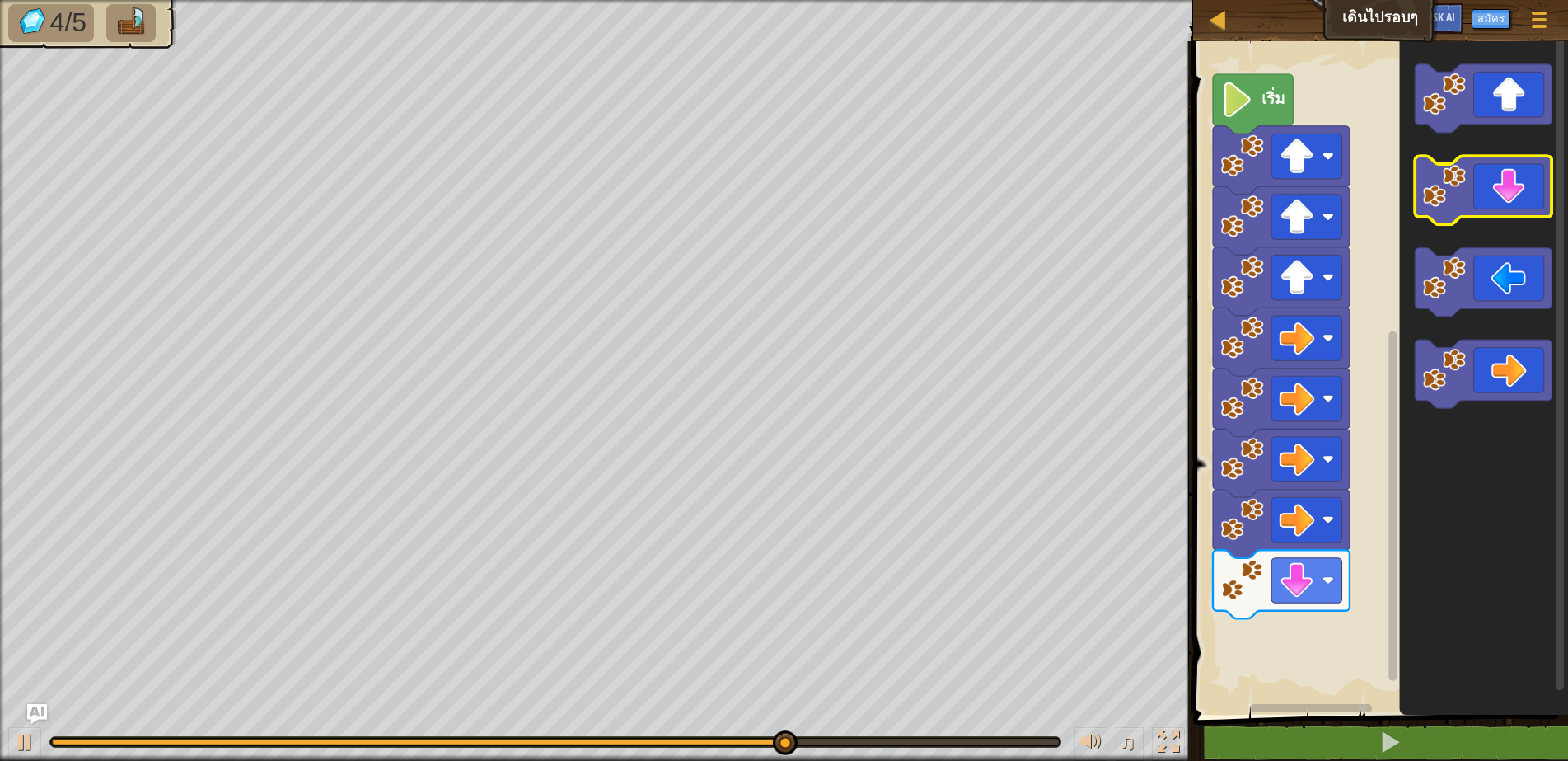
click at [1518, 199] on icon "พื้นที่ทำงาน Blockly" at bounding box center [1483, 190] width 137 height 68
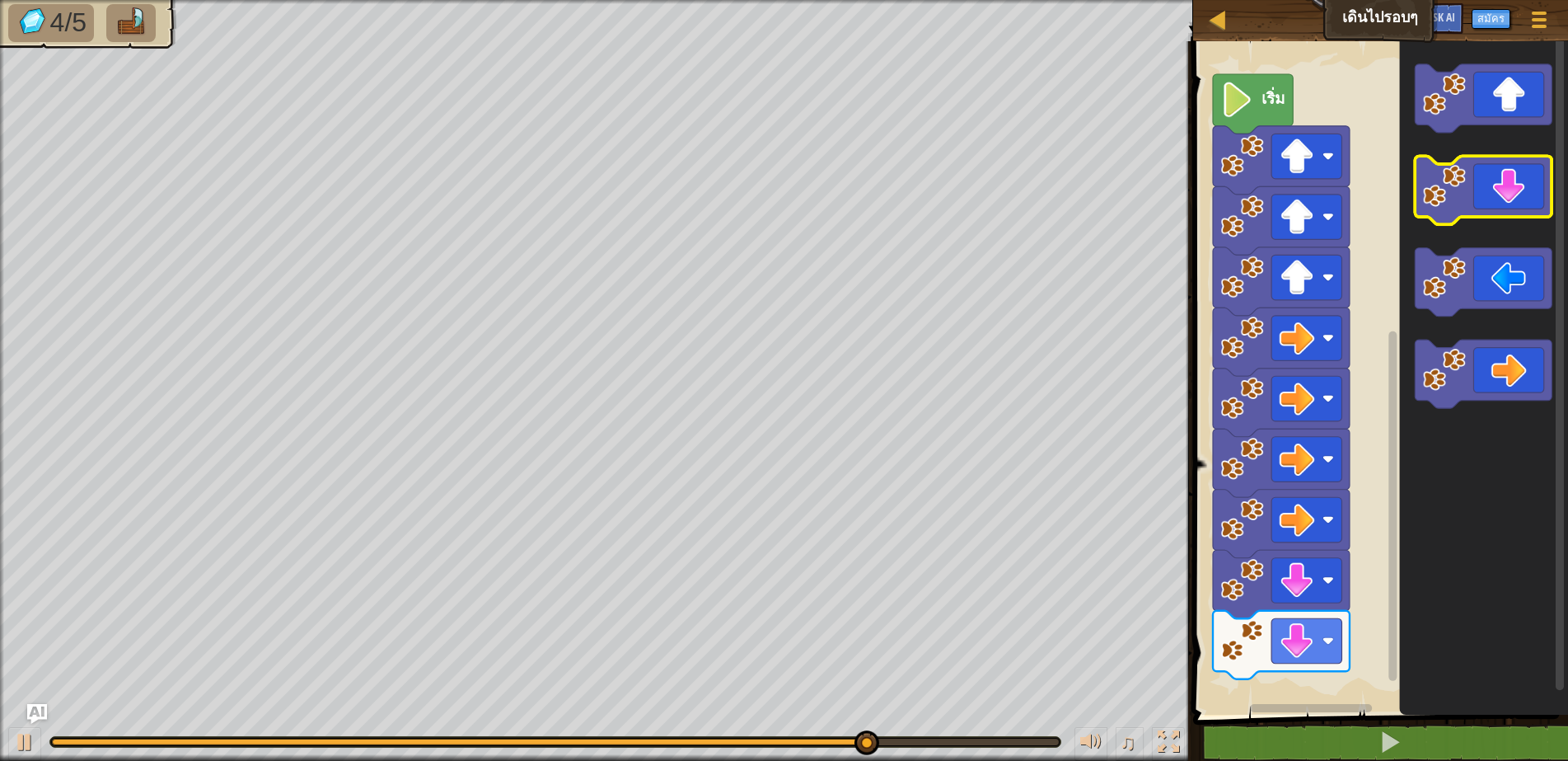
click at [1518, 199] on icon "พื้นที่ทำงาน Blockly" at bounding box center [1483, 190] width 137 height 68
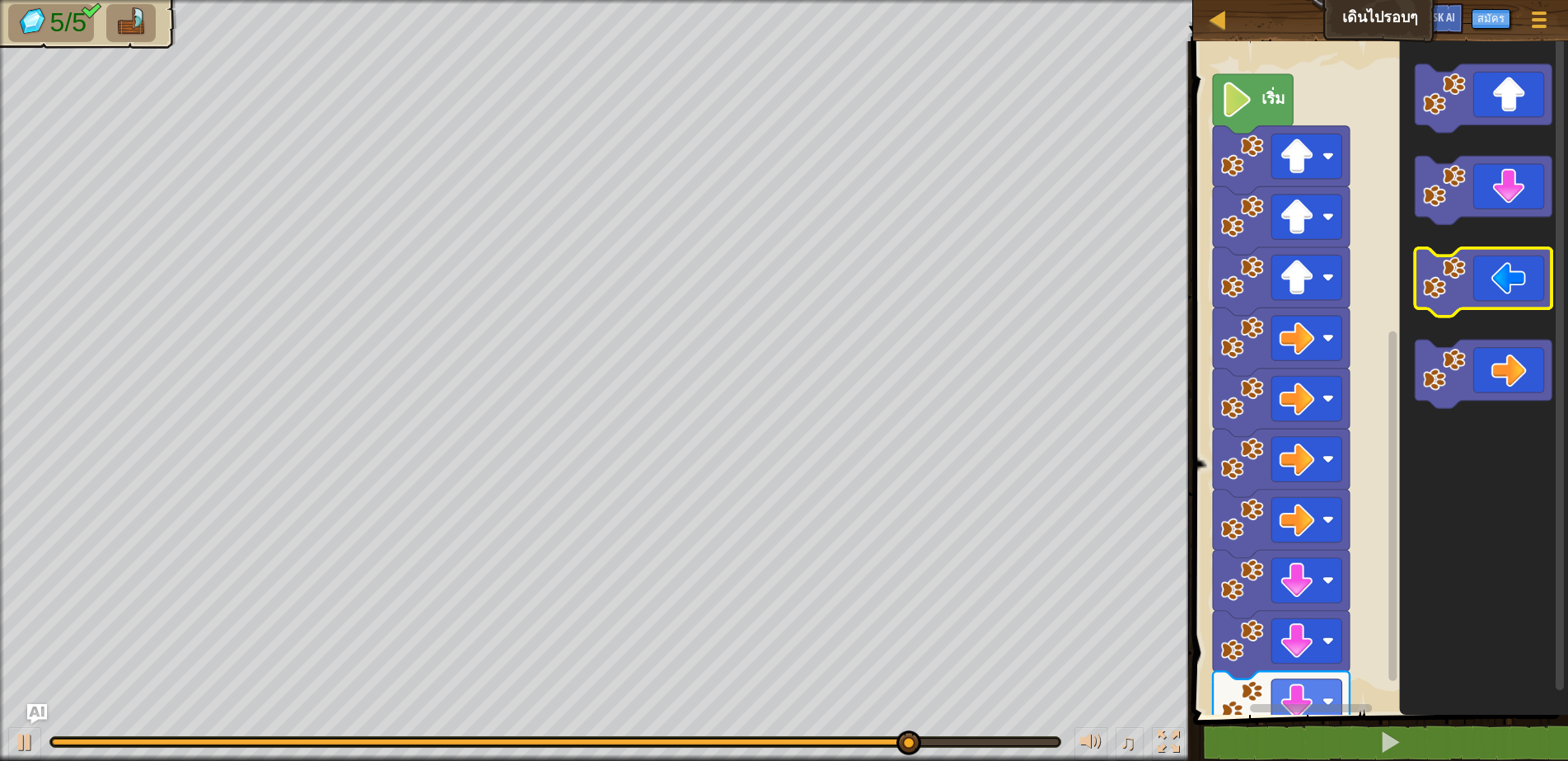
click at [1494, 282] on icon "พื้นที่ทำงาน Blockly" at bounding box center [1483, 283] width 137 height 68
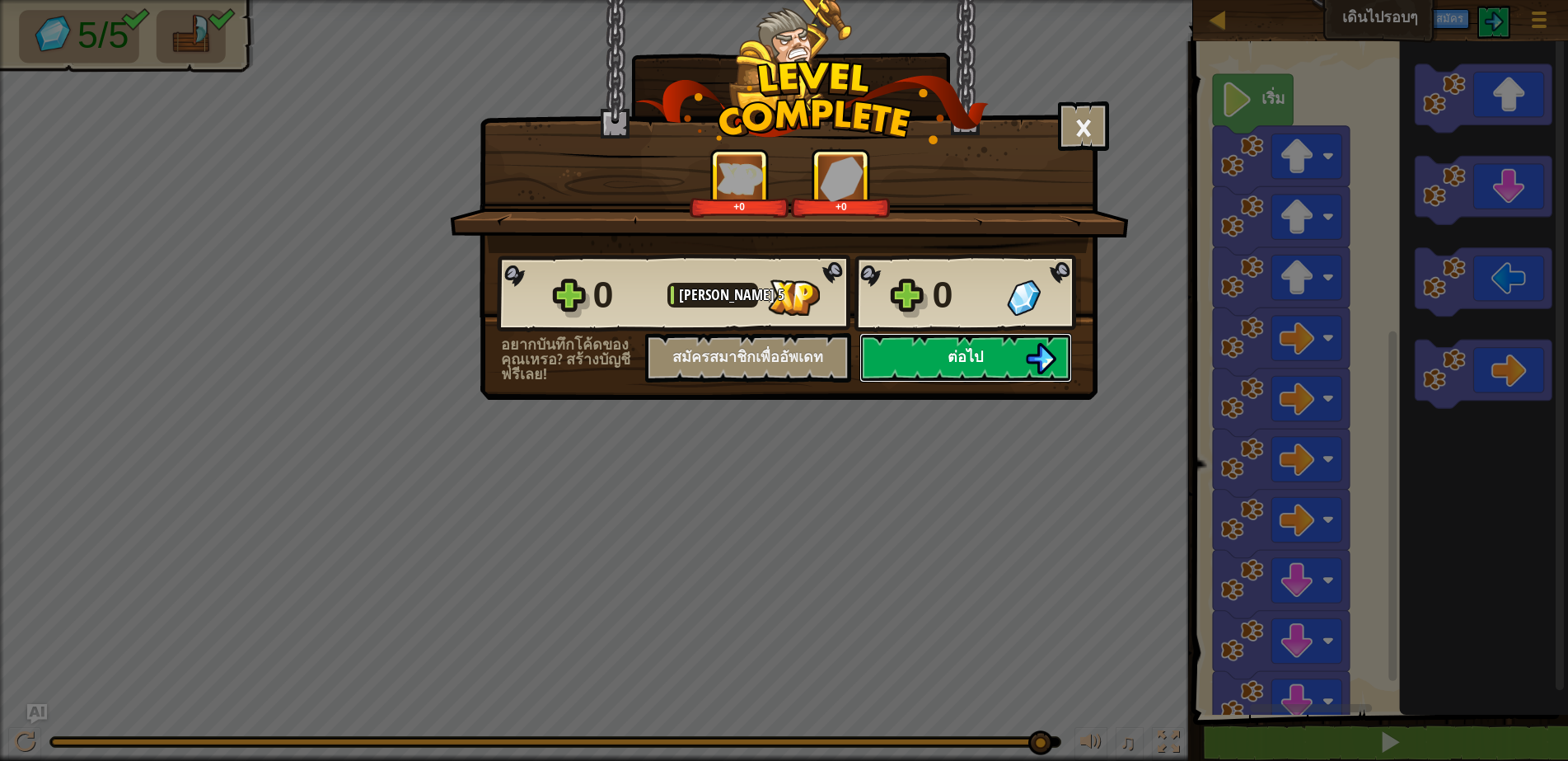
click at [969, 349] on span "ต่อไป" at bounding box center [965, 356] width 35 height 21
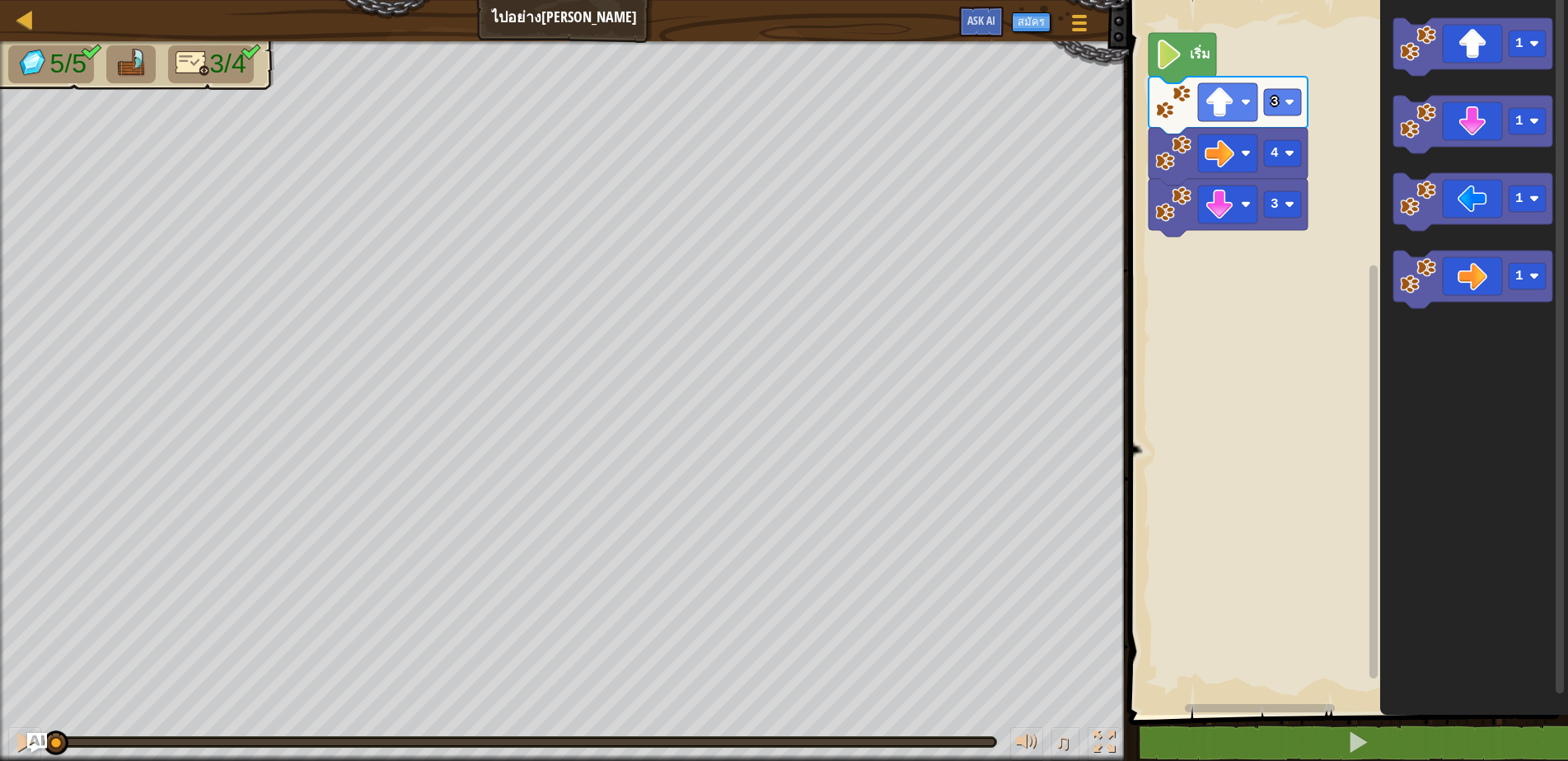
click at [1198, 73] on icon "พื้นที่ทำงาน Blockly" at bounding box center [1182, 59] width 68 height 50
click at [24, 742] on div at bounding box center [25, 742] width 22 height 22
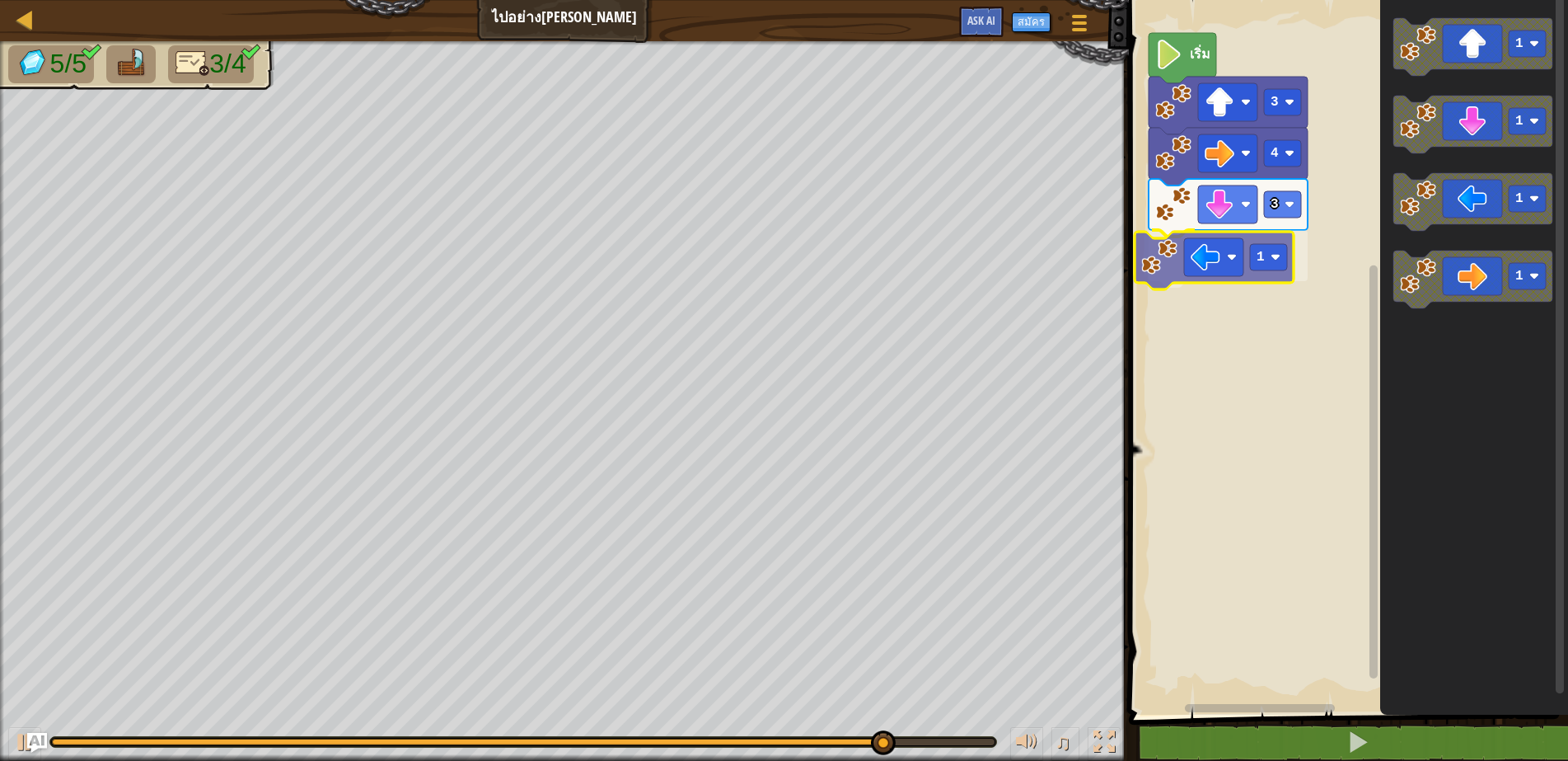
click at [1203, 269] on div "3 1 4 3 เริ่ม 1 1 1 1 1" at bounding box center [1346, 353] width 444 height 723
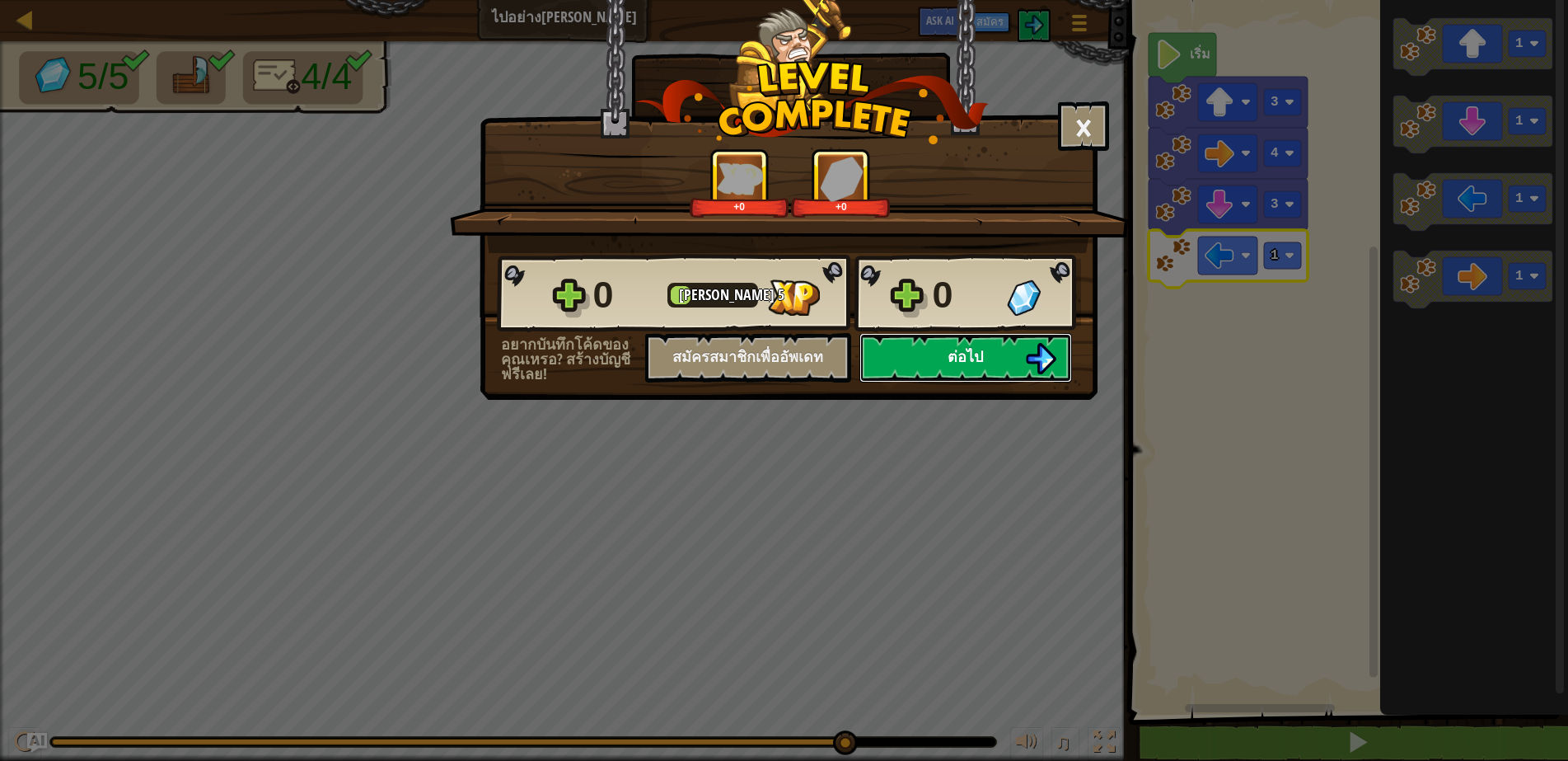
click at [931, 367] on button "ต่อไป" at bounding box center [966, 358] width 212 height 50
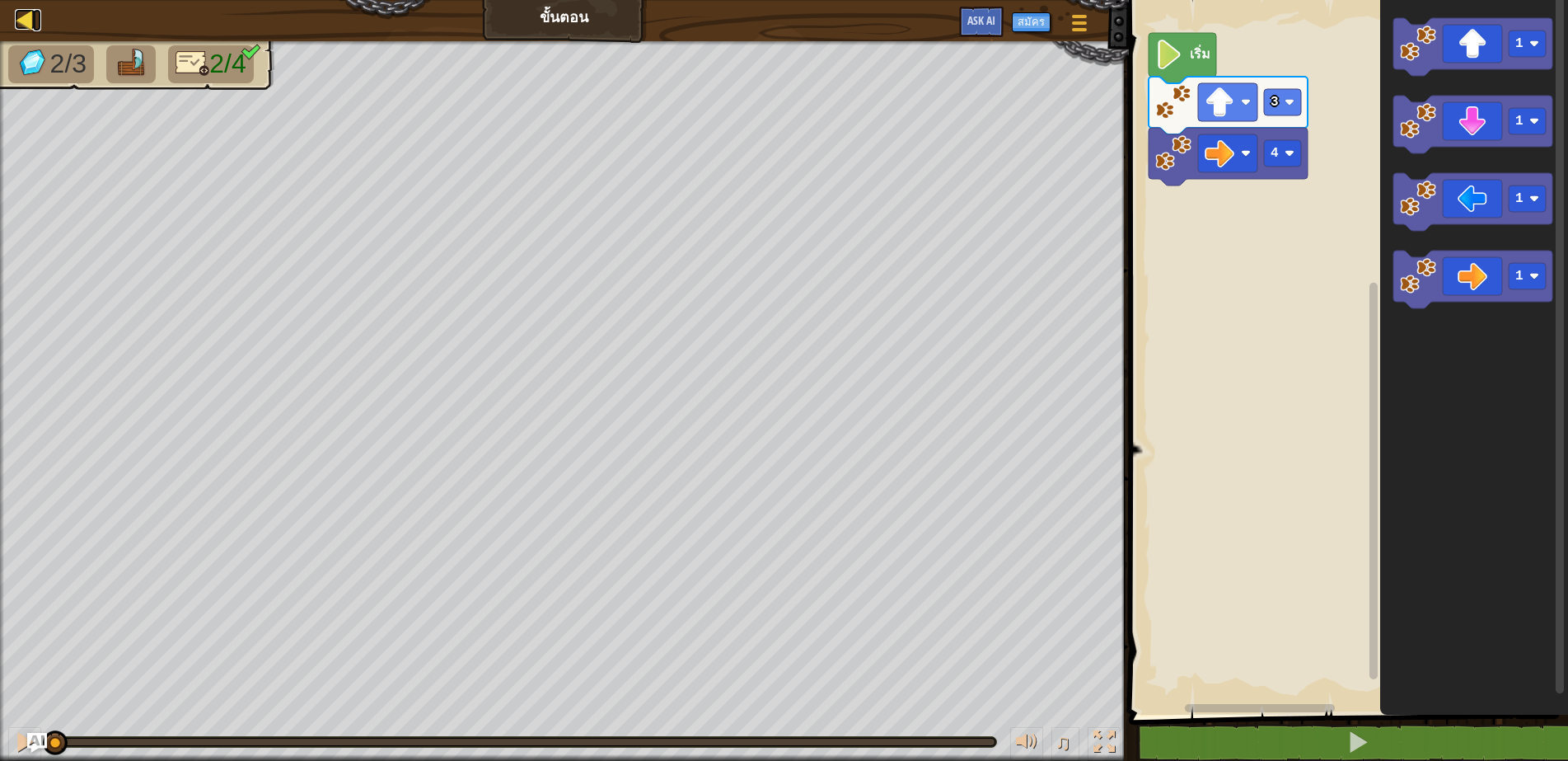
click at [25, 9] on div at bounding box center [24, 19] width 21 height 21
select select "th"
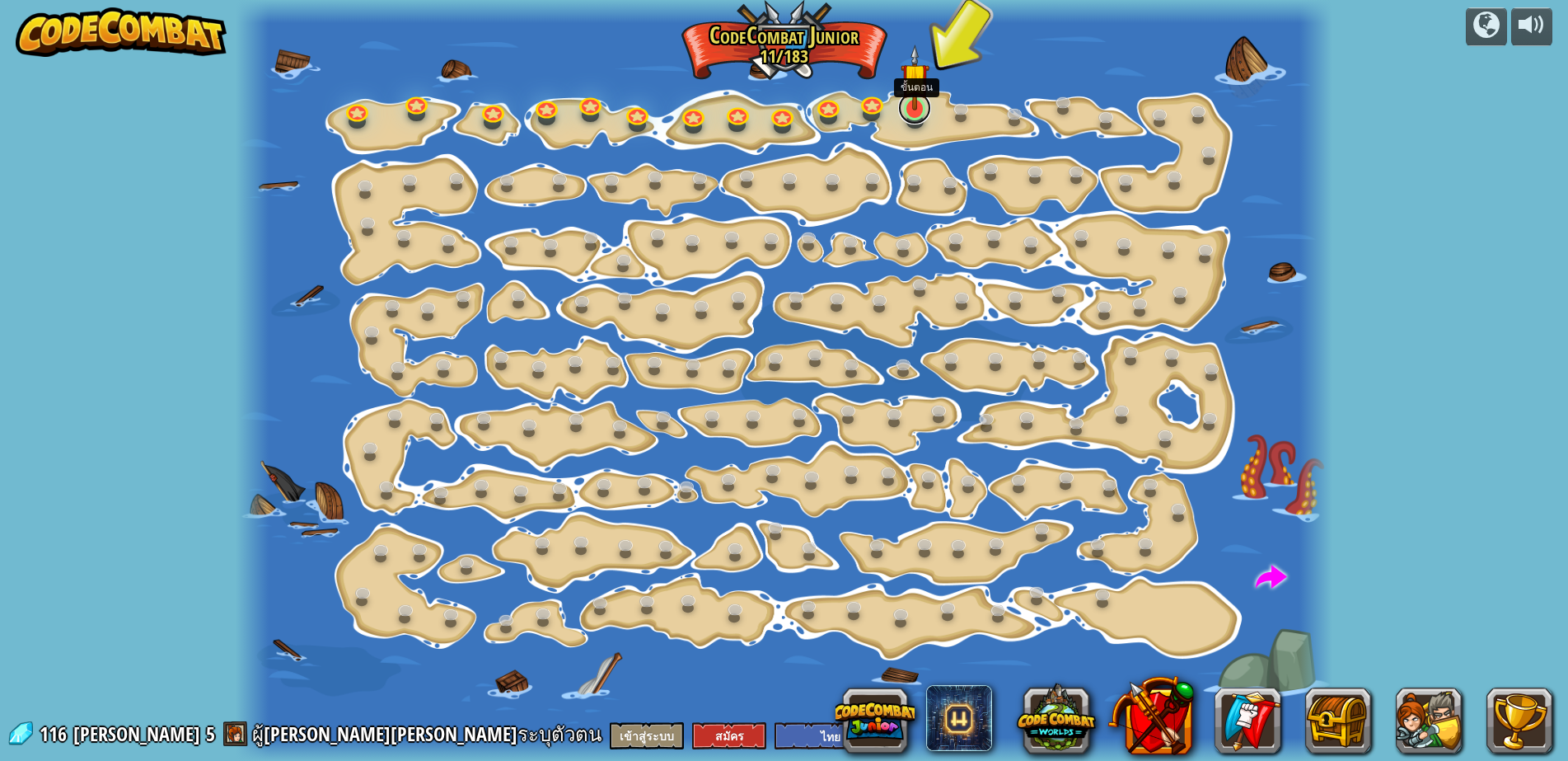
click at [907, 113] on link at bounding box center [915, 108] width 33 height 33
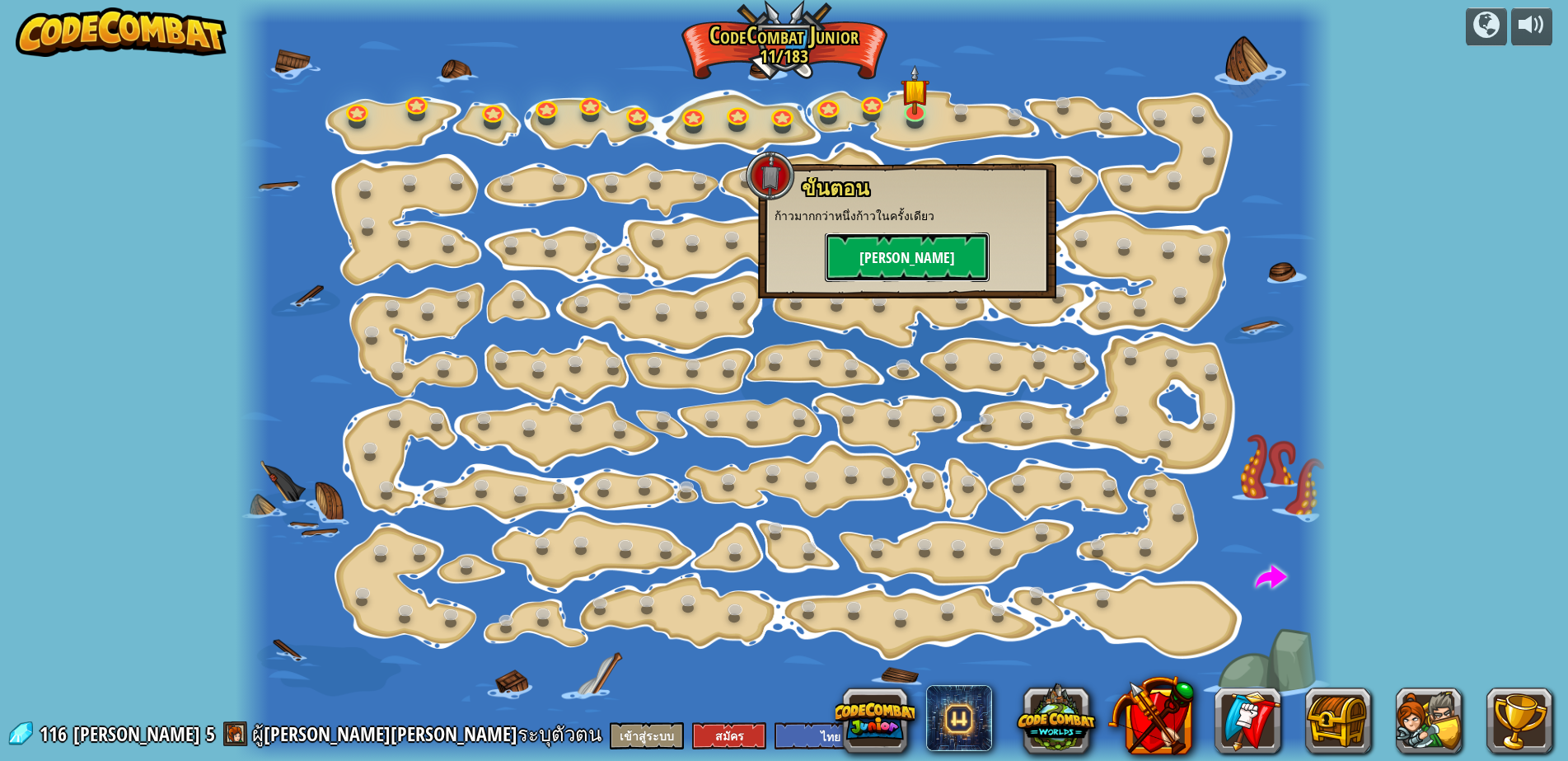
click at [883, 258] on button "[PERSON_NAME]" at bounding box center [906, 257] width 165 height 50
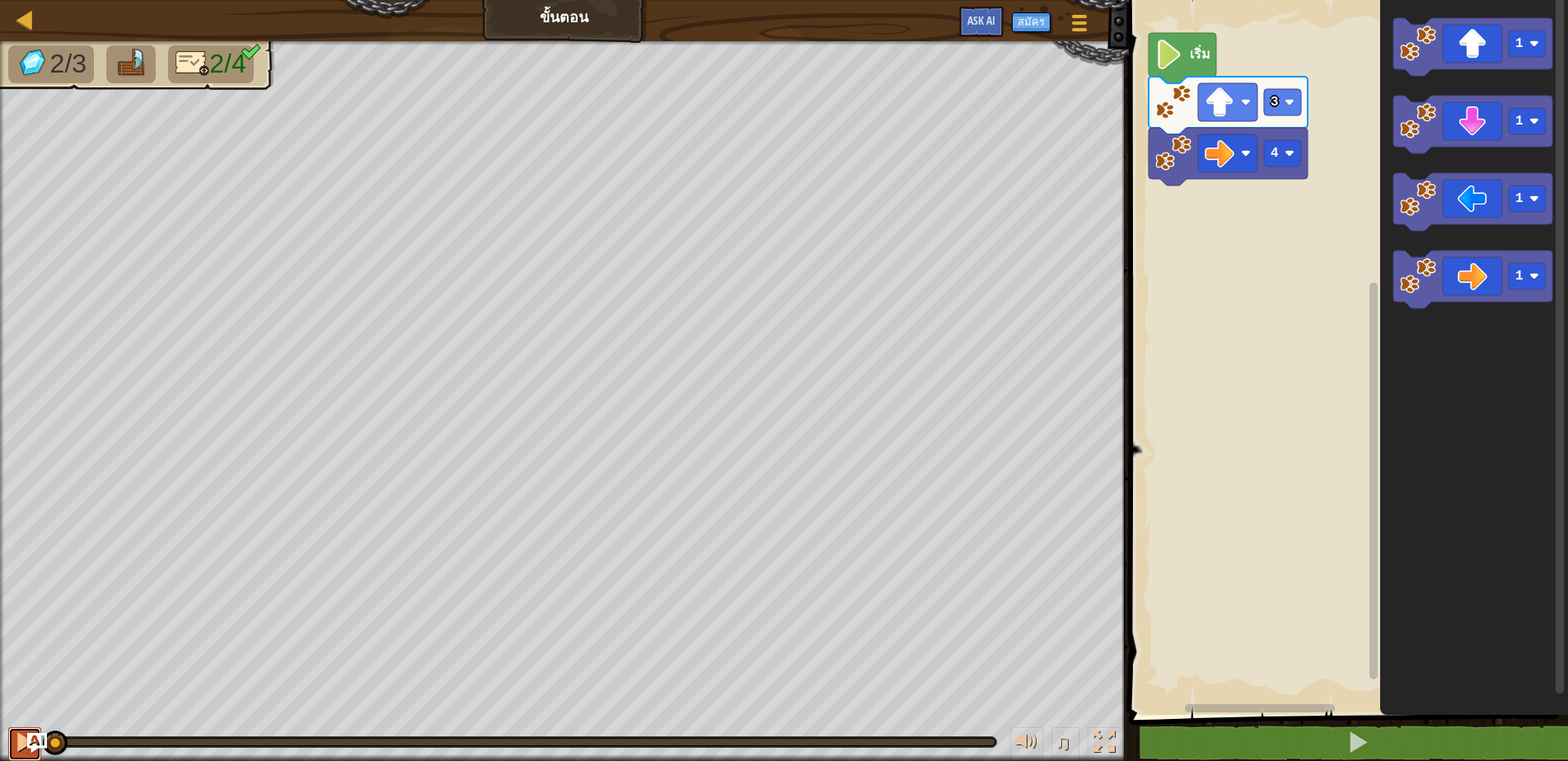
click at [16, 736] on div at bounding box center [25, 742] width 22 height 22
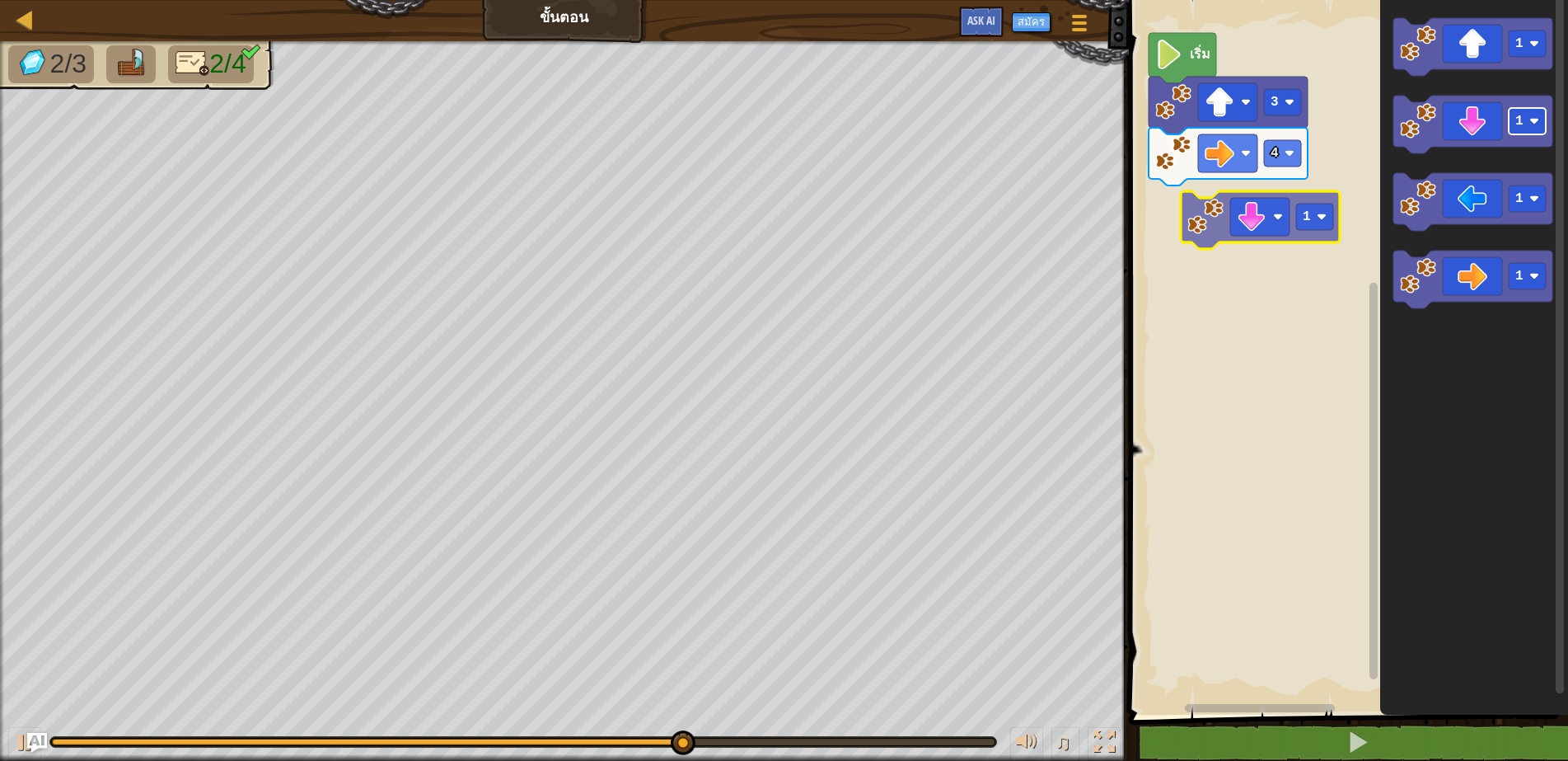
click at [1316, 220] on div "4 3 เริ่ม 1 1 1 1 1" at bounding box center [1346, 353] width 444 height 723
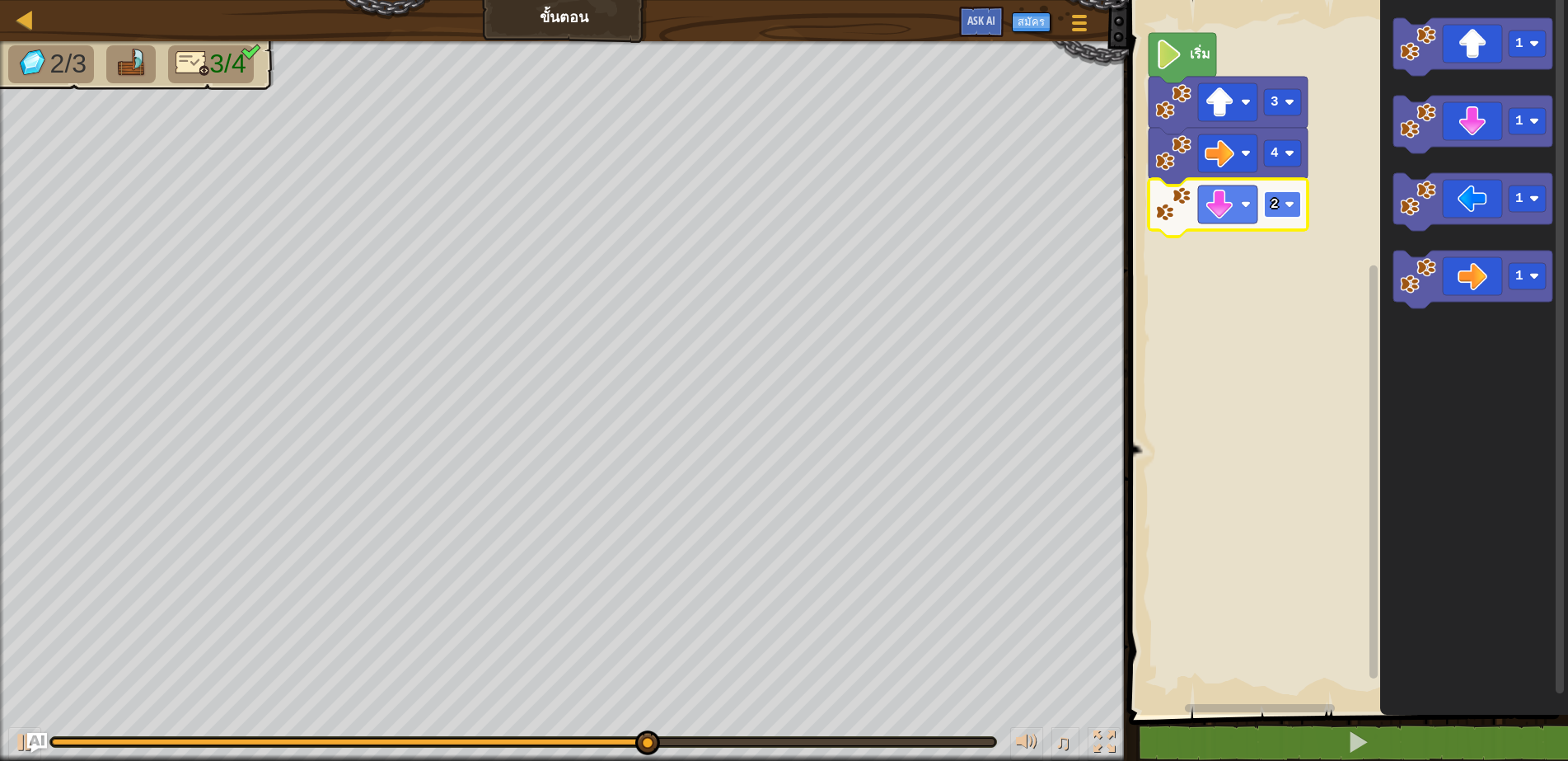
click at [1278, 208] on rect "พื้นที่ทำงาน Blockly" at bounding box center [1282, 204] width 37 height 26
click at [1298, 215] on rect "พื้นที่ทำงาน Blockly" at bounding box center [1282, 204] width 37 height 26
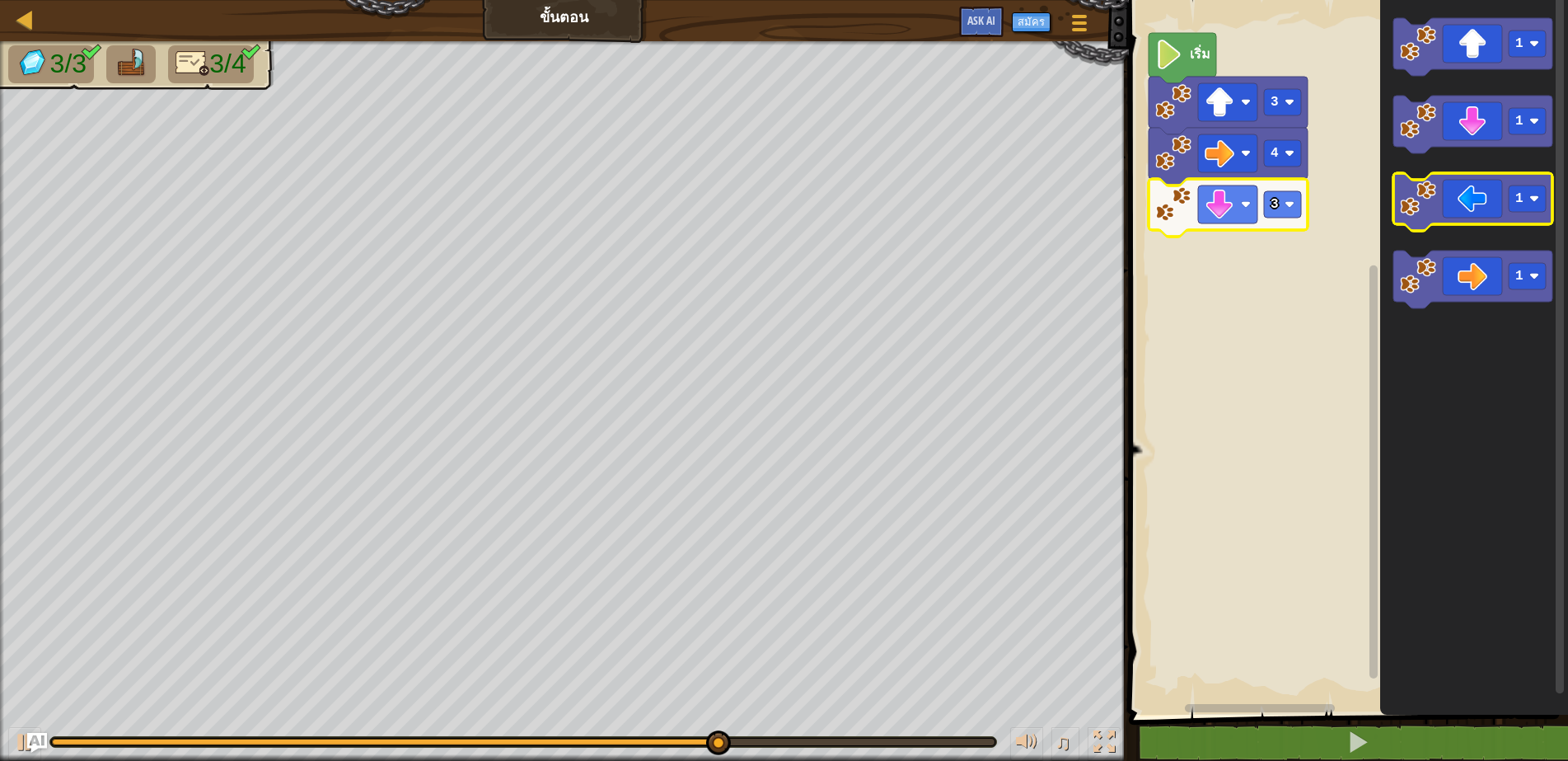
click at [1505, 210] on icon "พื้นที่ทำงาน Blockly" at bounding box center [1473, 202] width 159 height 58
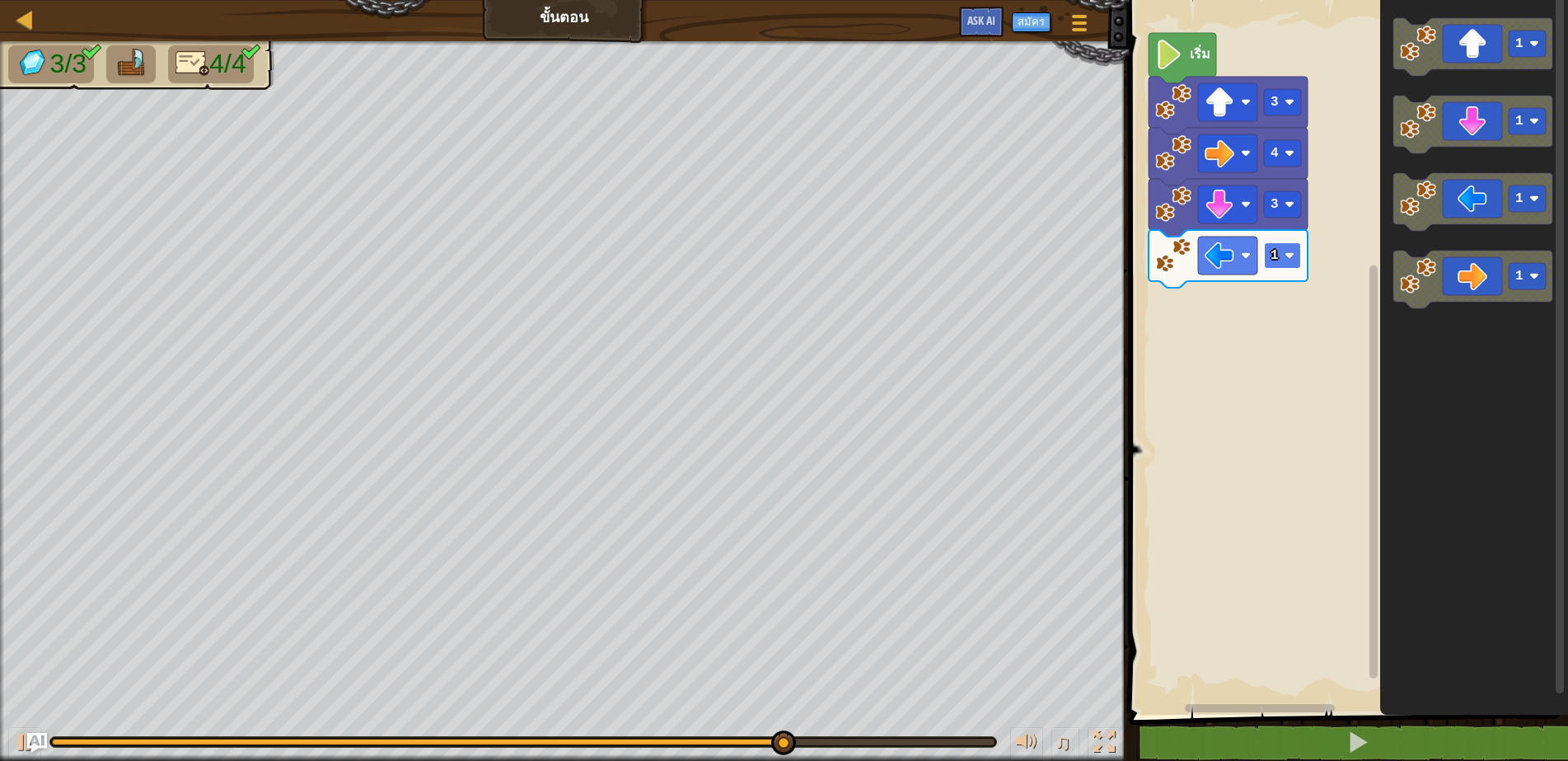
click at [1284, 258] on image "พื้นที่ทำงาน Blockly" at bounding box center [1289, 255] width 10 height 10
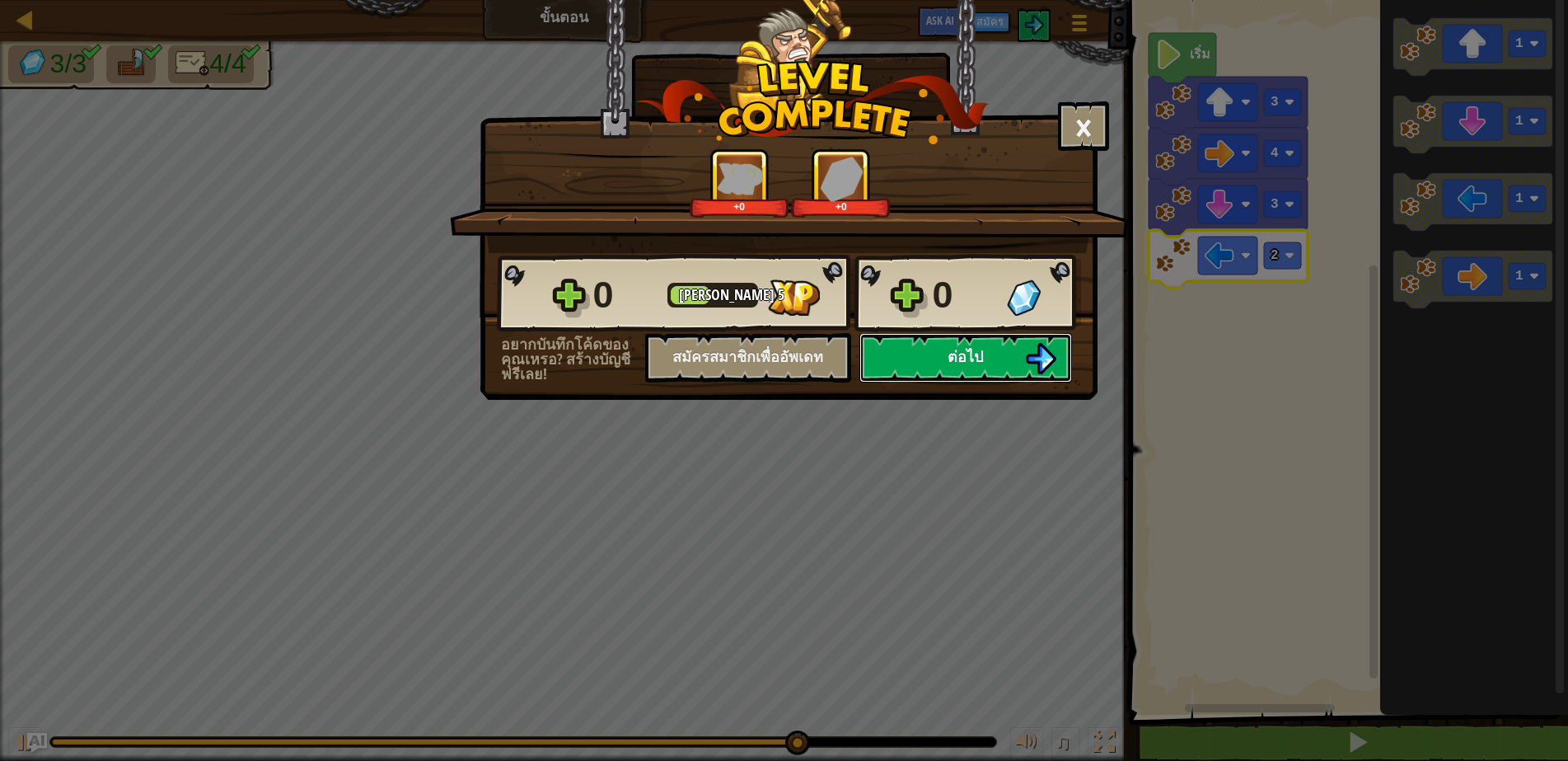
click at [1017, 362] on button "ต่อไป" at bounding box center [966, 358] width 212 height 50
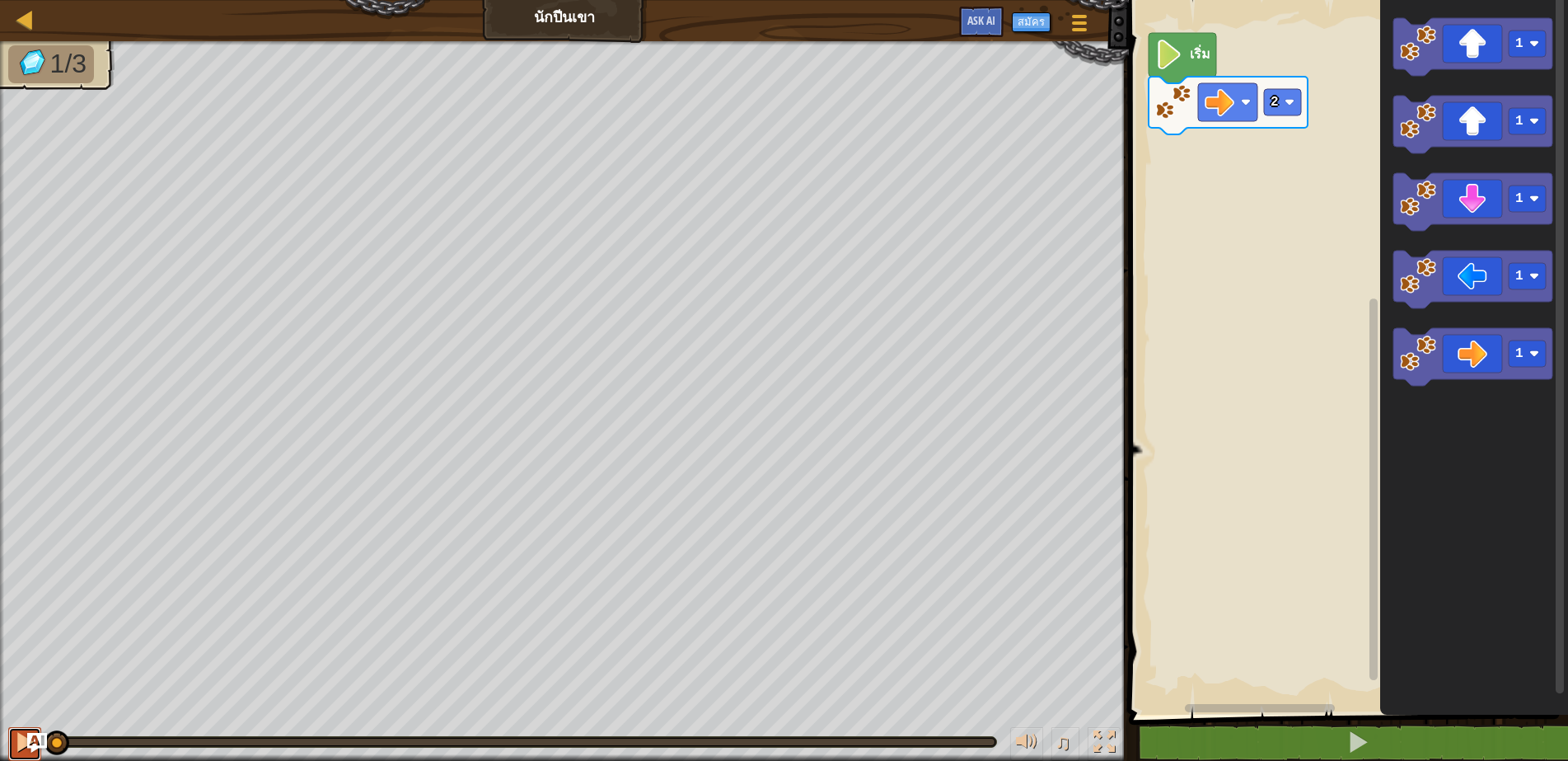
click at [21, 735] on div at bounding box center [25, 742] width 22 height 22
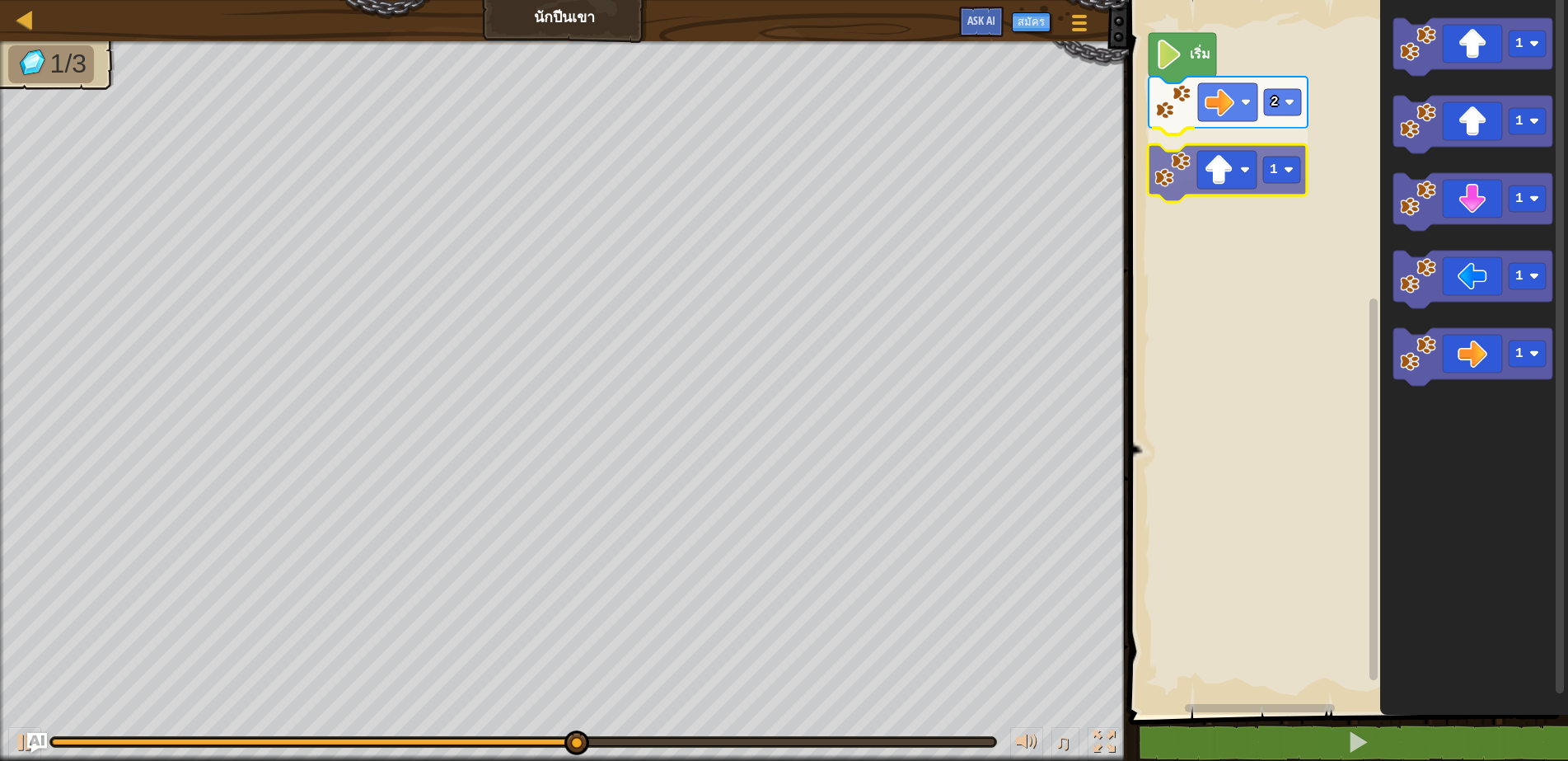
click at [1233, 173] on div "2 1 เริ่ม 1 1 1 1 1 1" at bounding box center [1346, 353] width 444 height 723
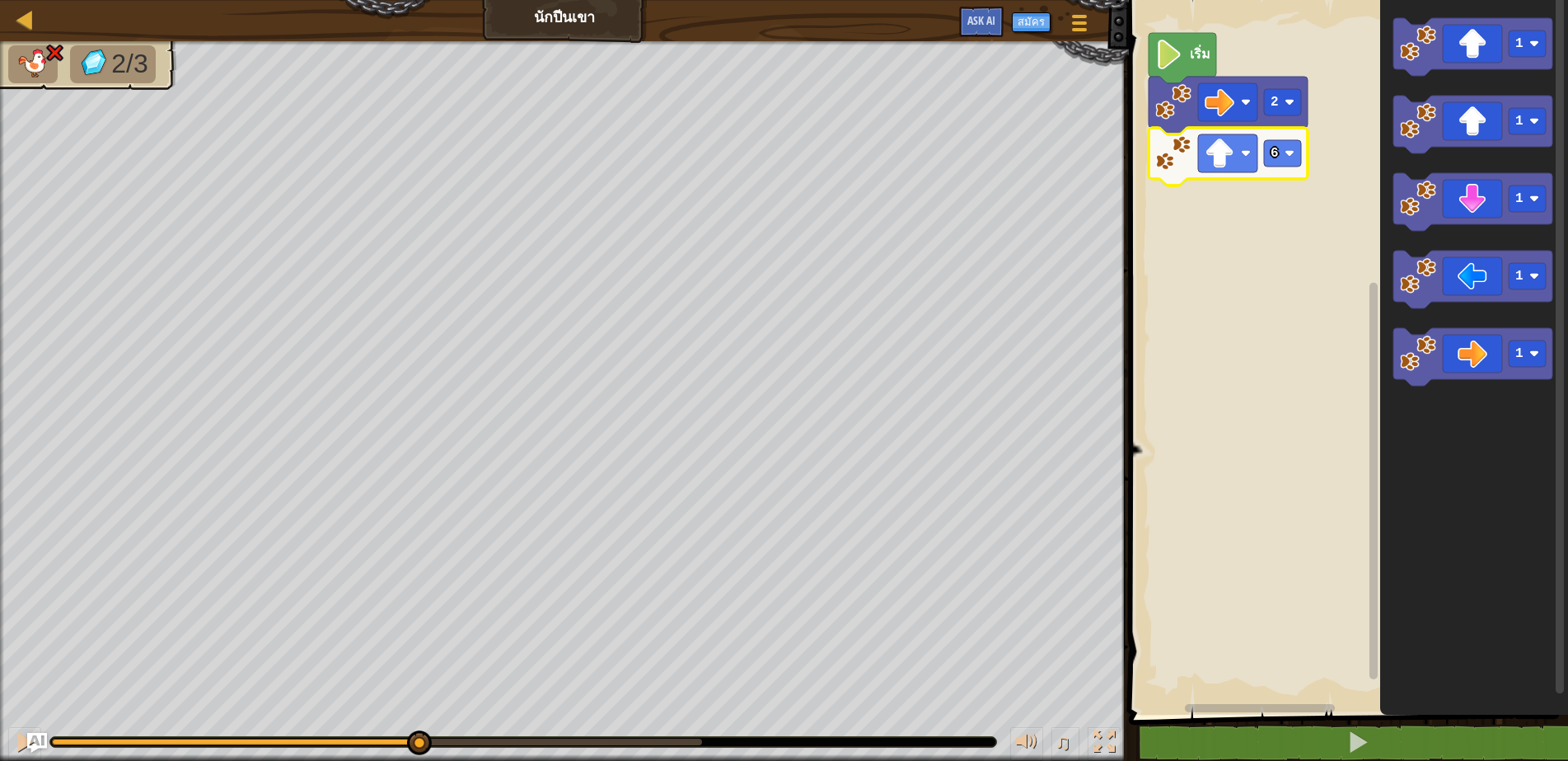
click at [418, 702] on div "2/3 ♫ Polar Bear Cub" at bounding box center [784, 401] width 1568 height 720
click at [1282, 159] on rect "พื้นที่ทำงาน Blockly" at bounding box center [1282, 153] width 37 height 26
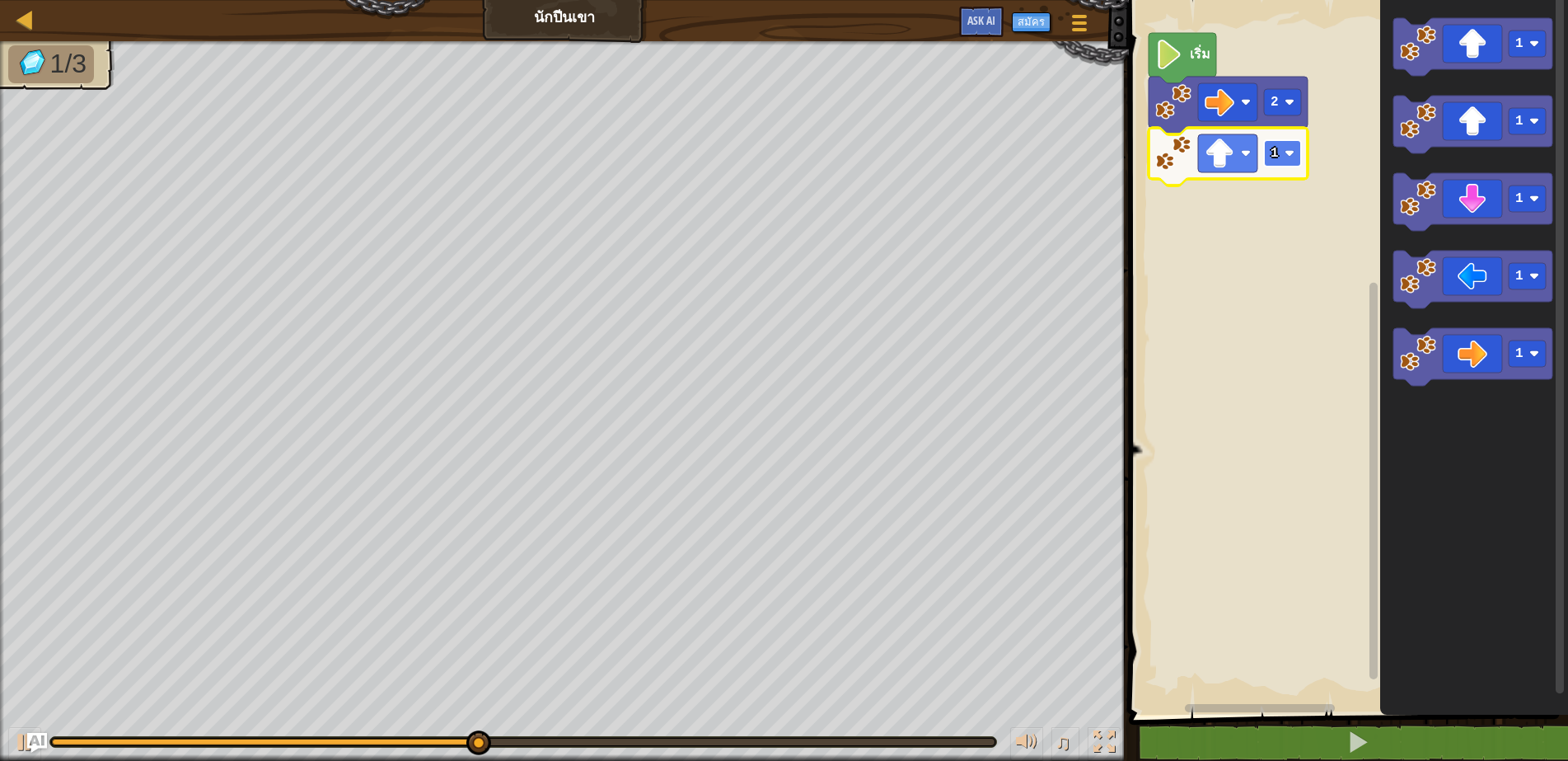
click at [1294, 162] on rect "พื้นที่ทำงาน Blockly" at bounding box center [1282, 153] width 37 height 26
click at [1288, 158] on image "พื้นที่ทำงาน Blockly" at bounding box center [1289, 153] width 10 height 10
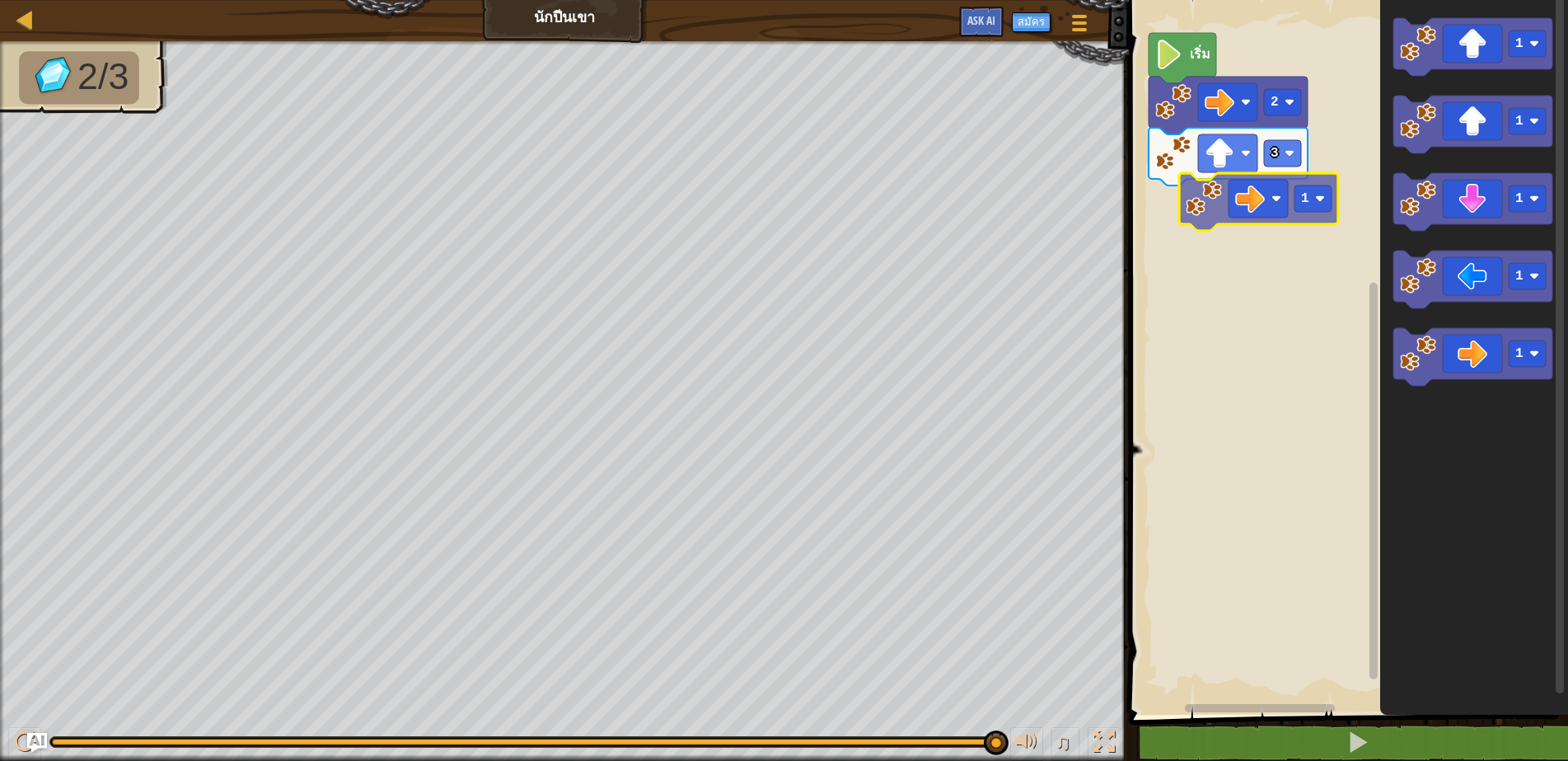
click at [1271, 212] on div "เริ่ม 2 3 1 1 1 1 1 1" at bounding box center [1346, 353] width 444 height 723
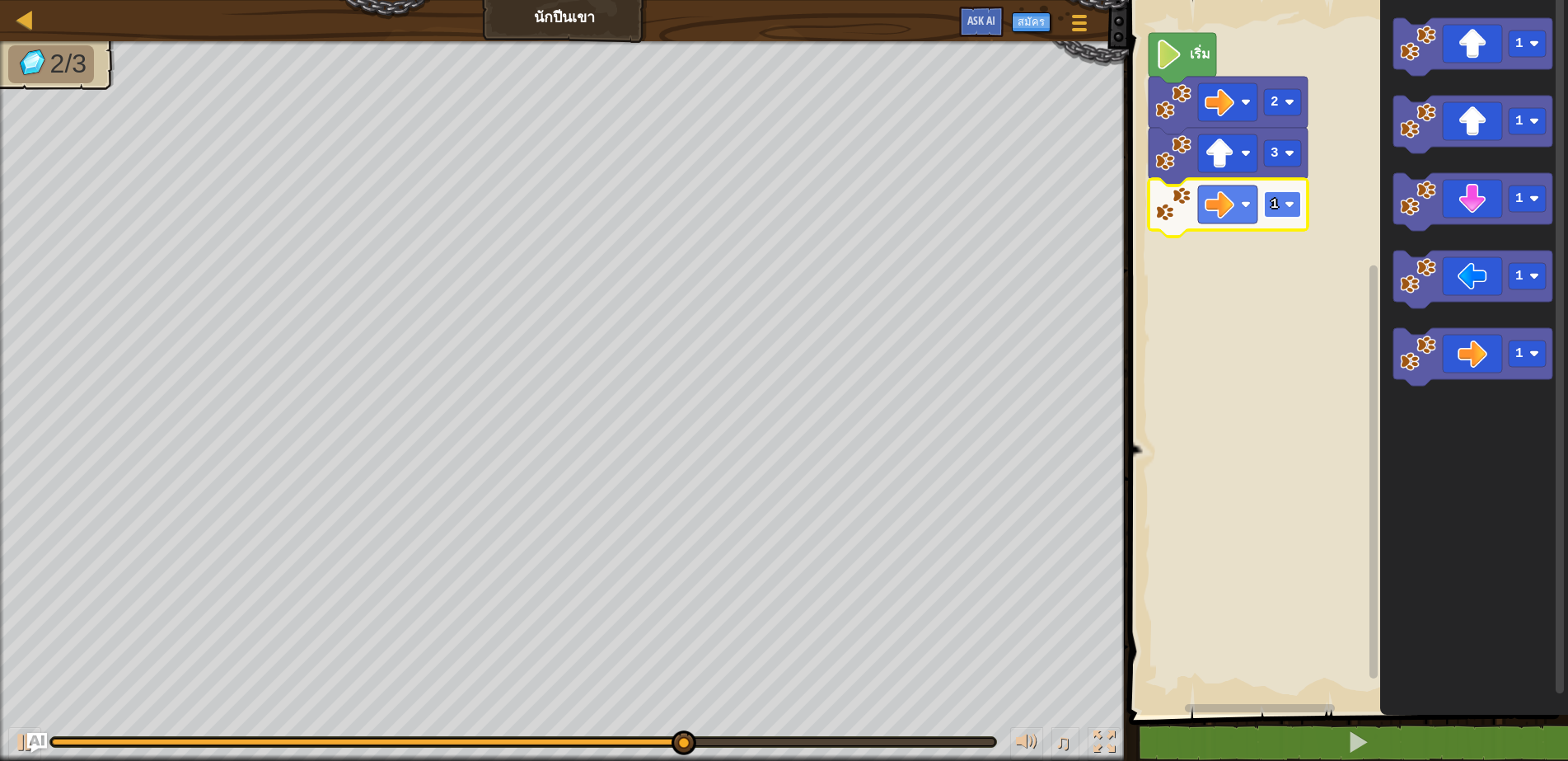
click at [1282, 209] on rect "พื้นที่ทำงาน Blockly" at bounding box center [1282, 204] width 37 height 26
click at [1358, 332] on div "เริ่ม 2 3 1 1 1 1 1 1" at bounding box center [1346, 353] width 444 height 723
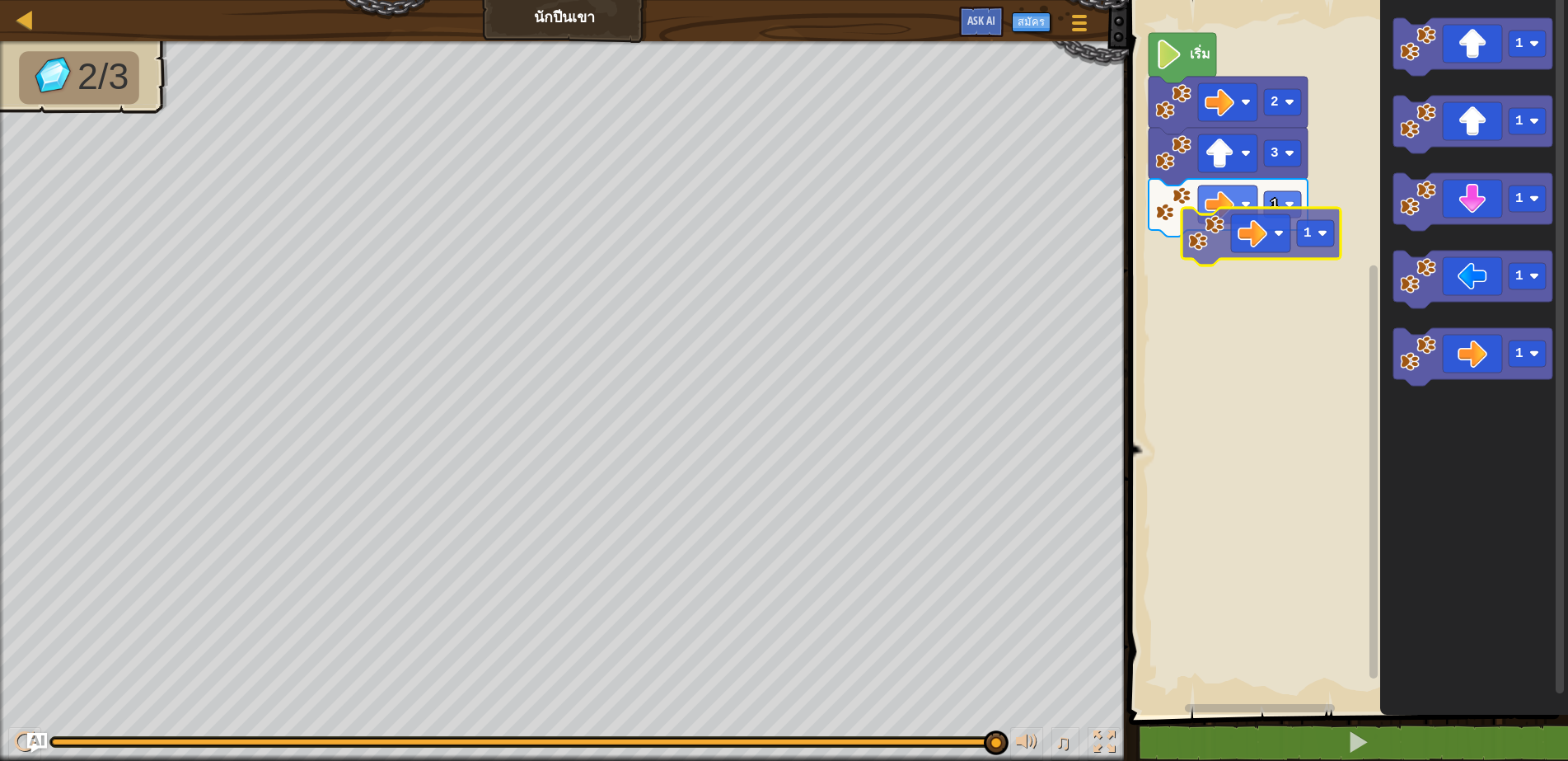
click at [1145, 276] on div "เริ่ม 2 3 1 1 1 1 1 1 1" at bounding box center [1346, 353] width 444 height 723
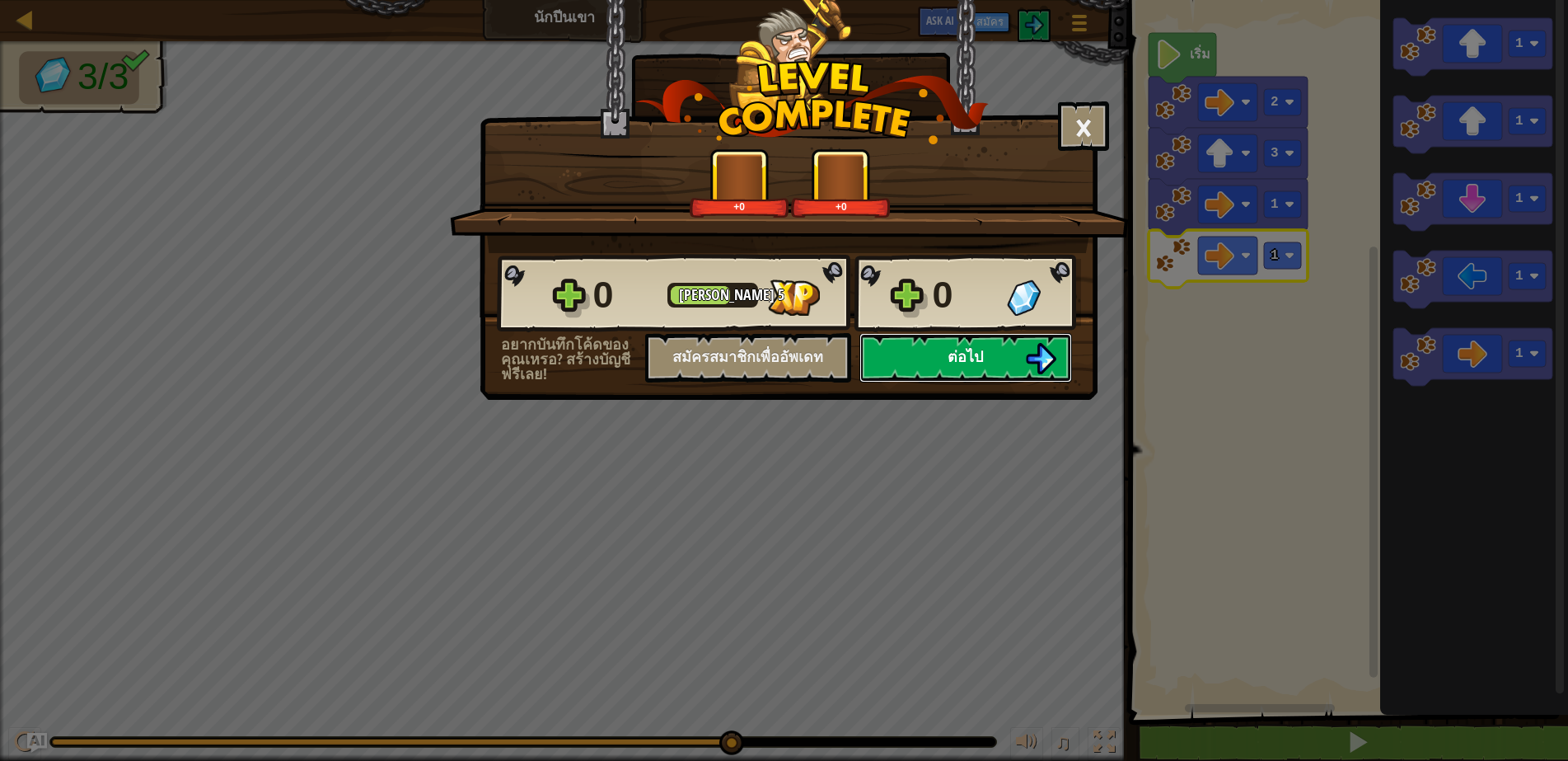
click at [917, 357] on button "ต่อไป" at bounding box center [966, 358] width 212 height 50
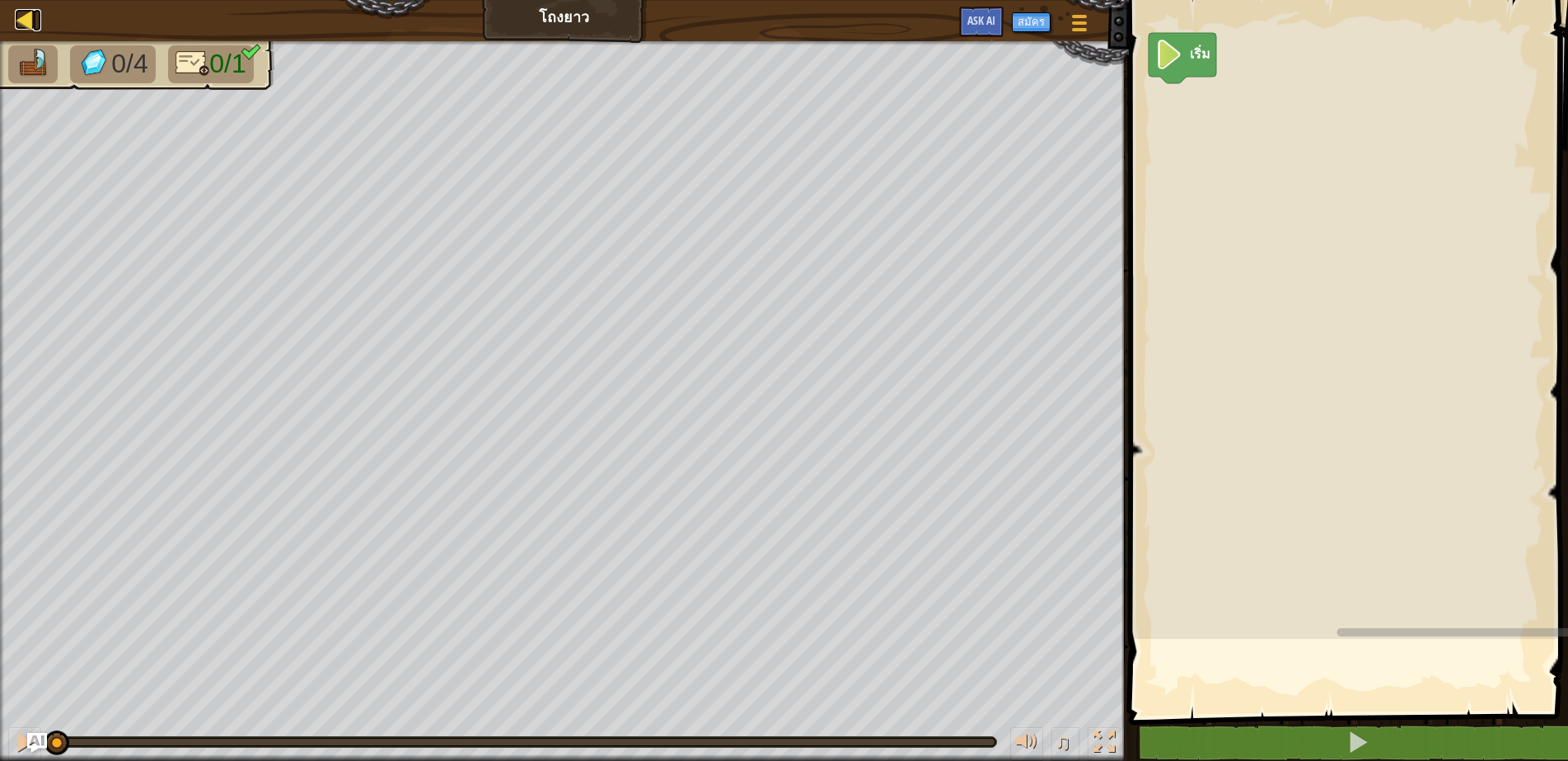
click at [35, 22] on link "แผนที่" at bounding box center [37, 20] width 8 height 23
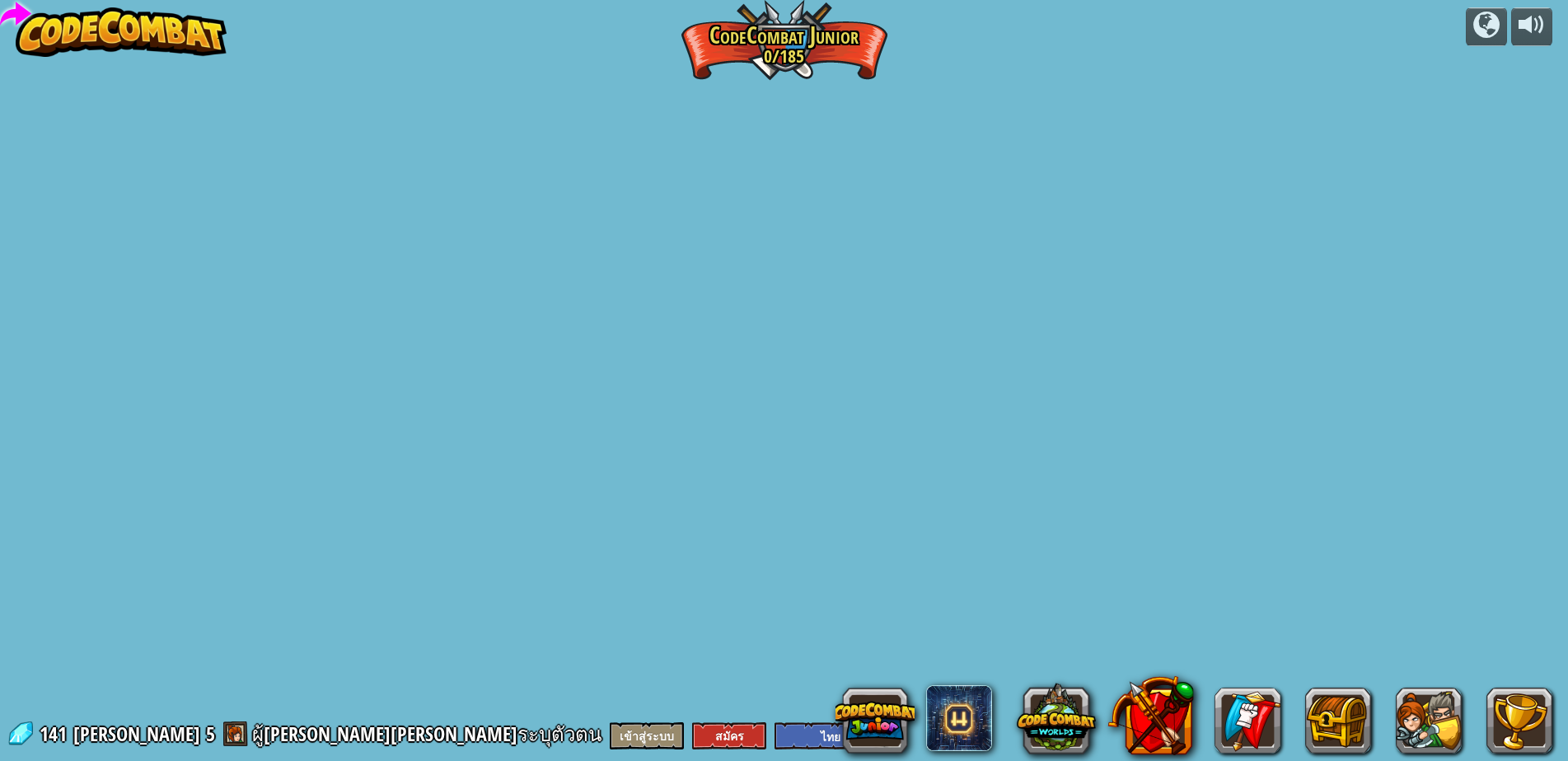
select select "th"
